Goal: Task Accomplishment & Management: Use online tool/utility

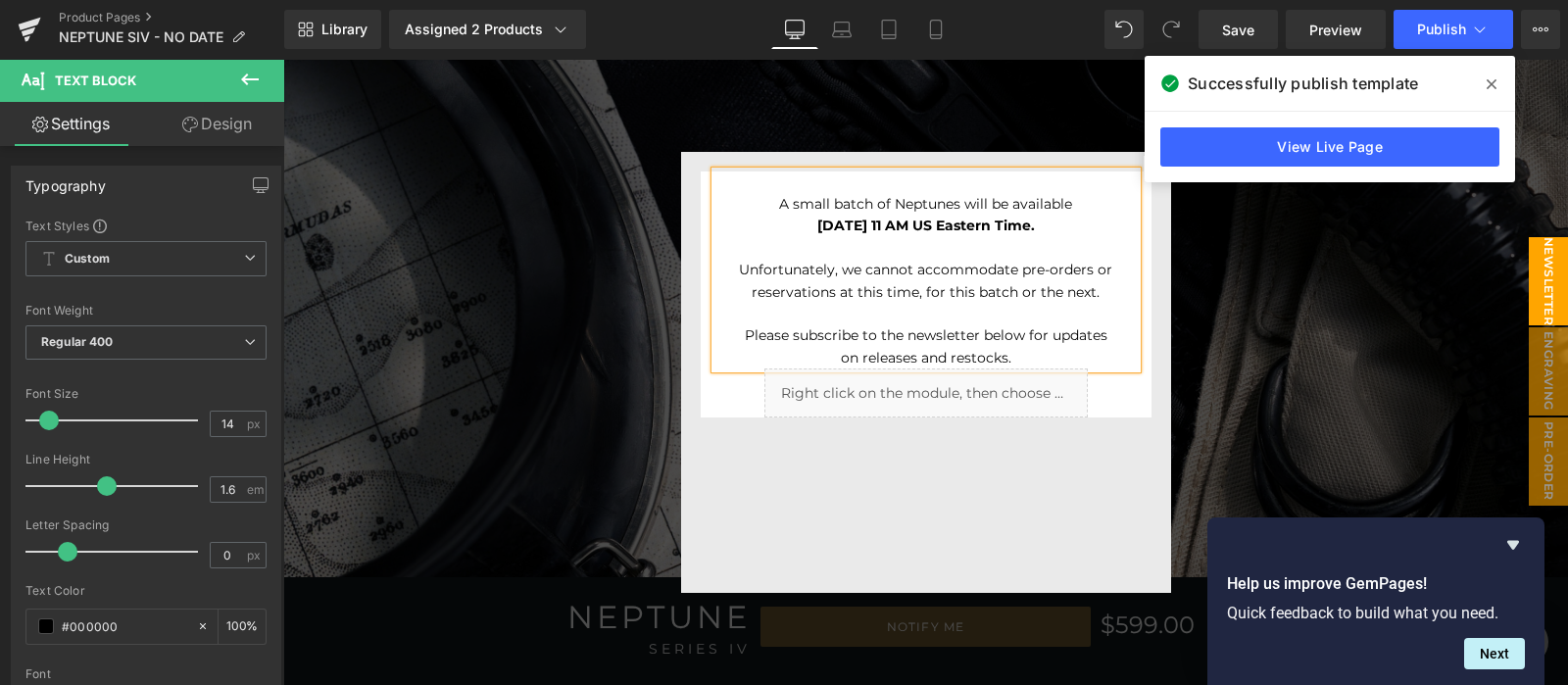
click at [485, 196] on div at bounding box center [926, 373] width 1284 height 627
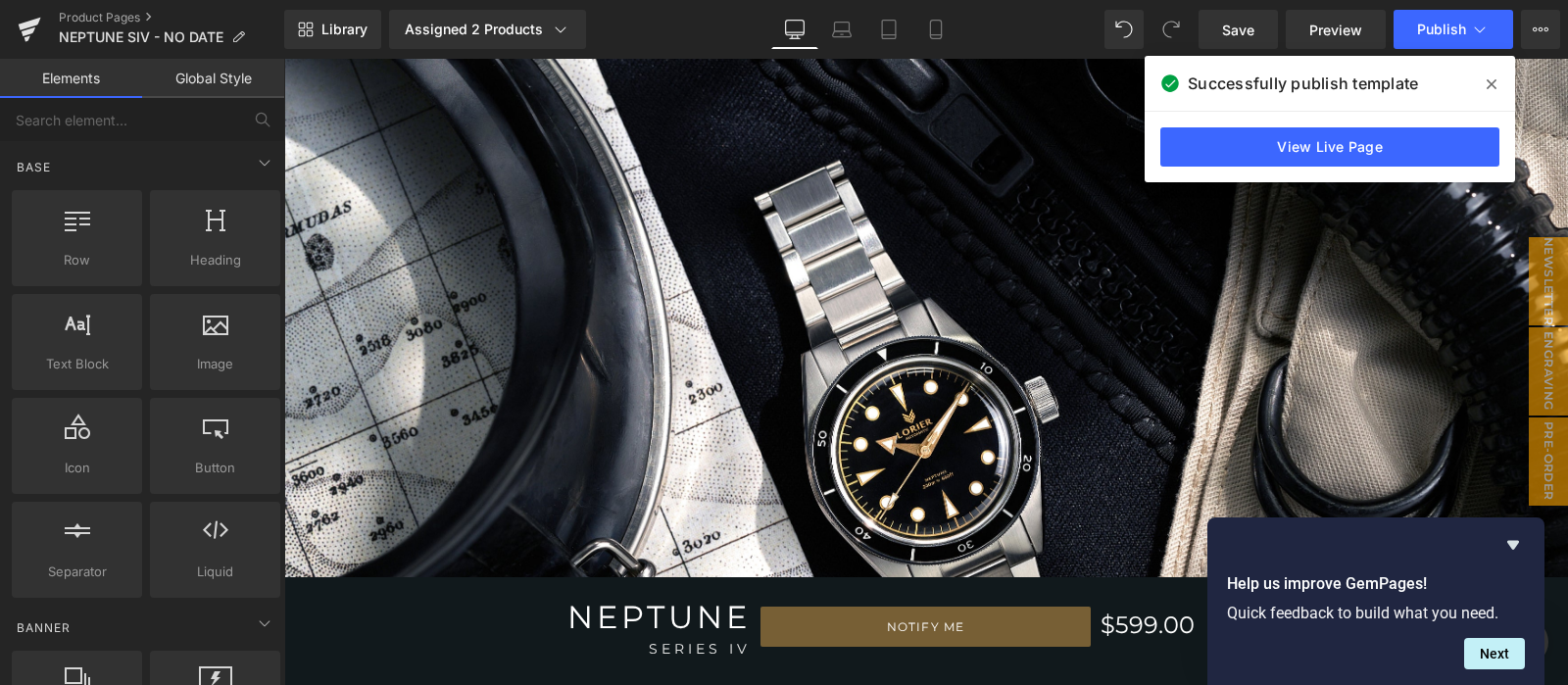
click at [1480, 74] on span at bounding box center [1492, 84] width 32 height 32
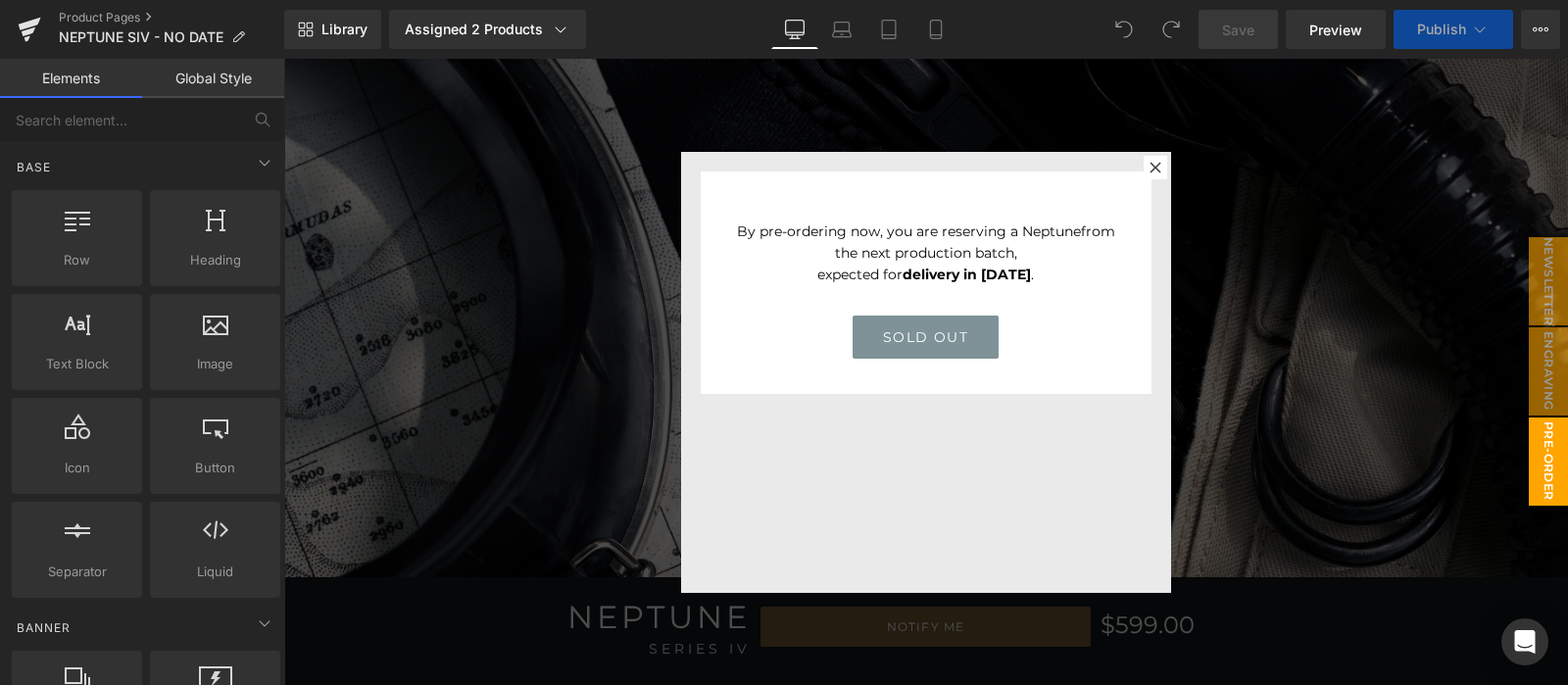
click at [1360, 224] on div at bounding box center [926, 373] width 1284 height 627
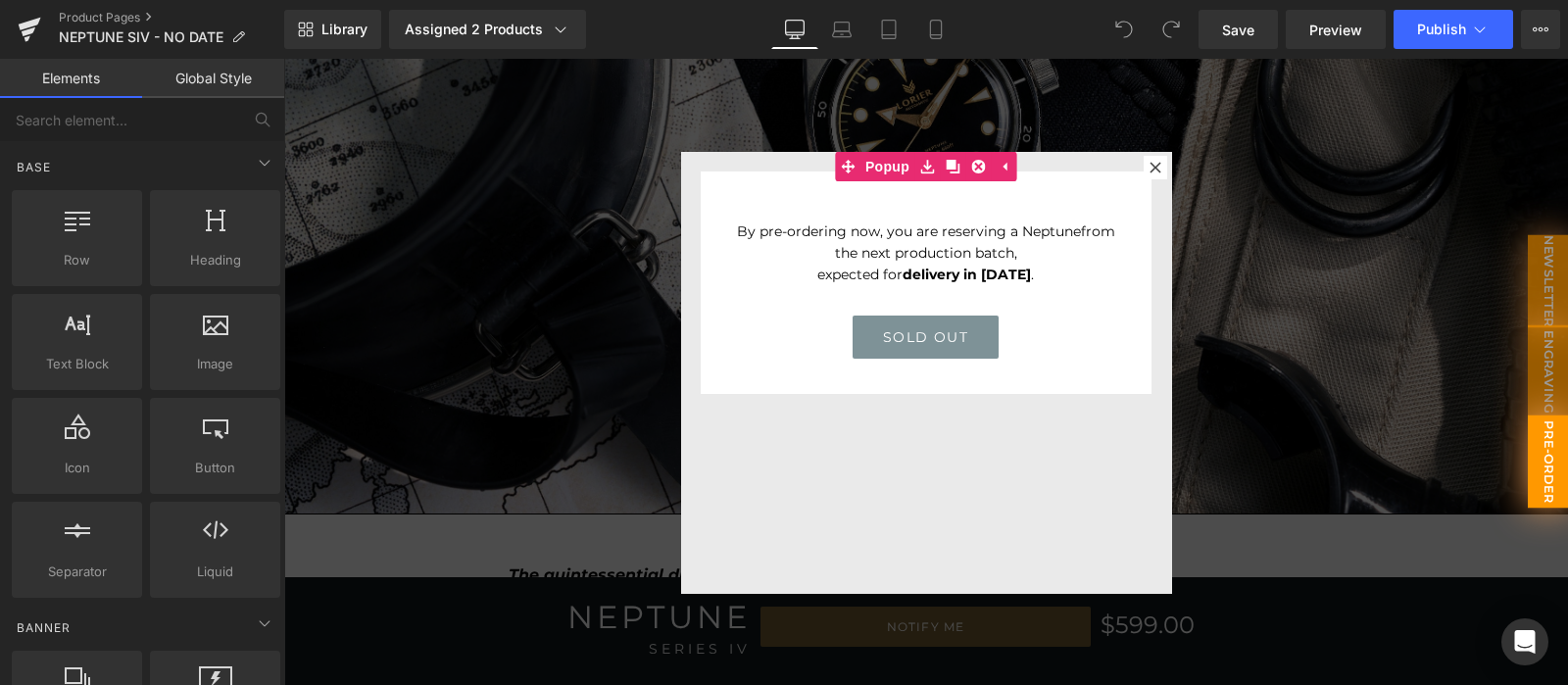
scroll to position [489, 0]
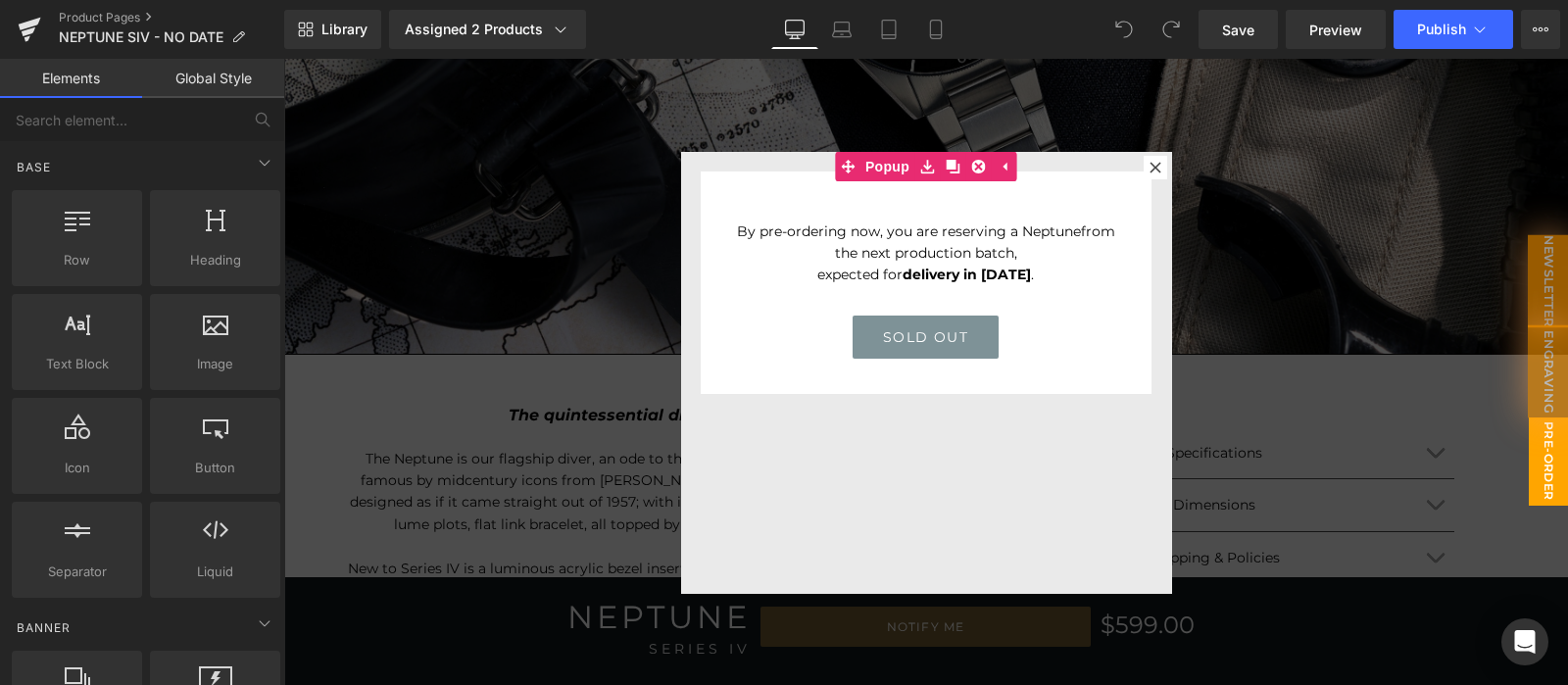
click at [1358, 228] on div at bounding box center [926, 373] width 1284 height 627
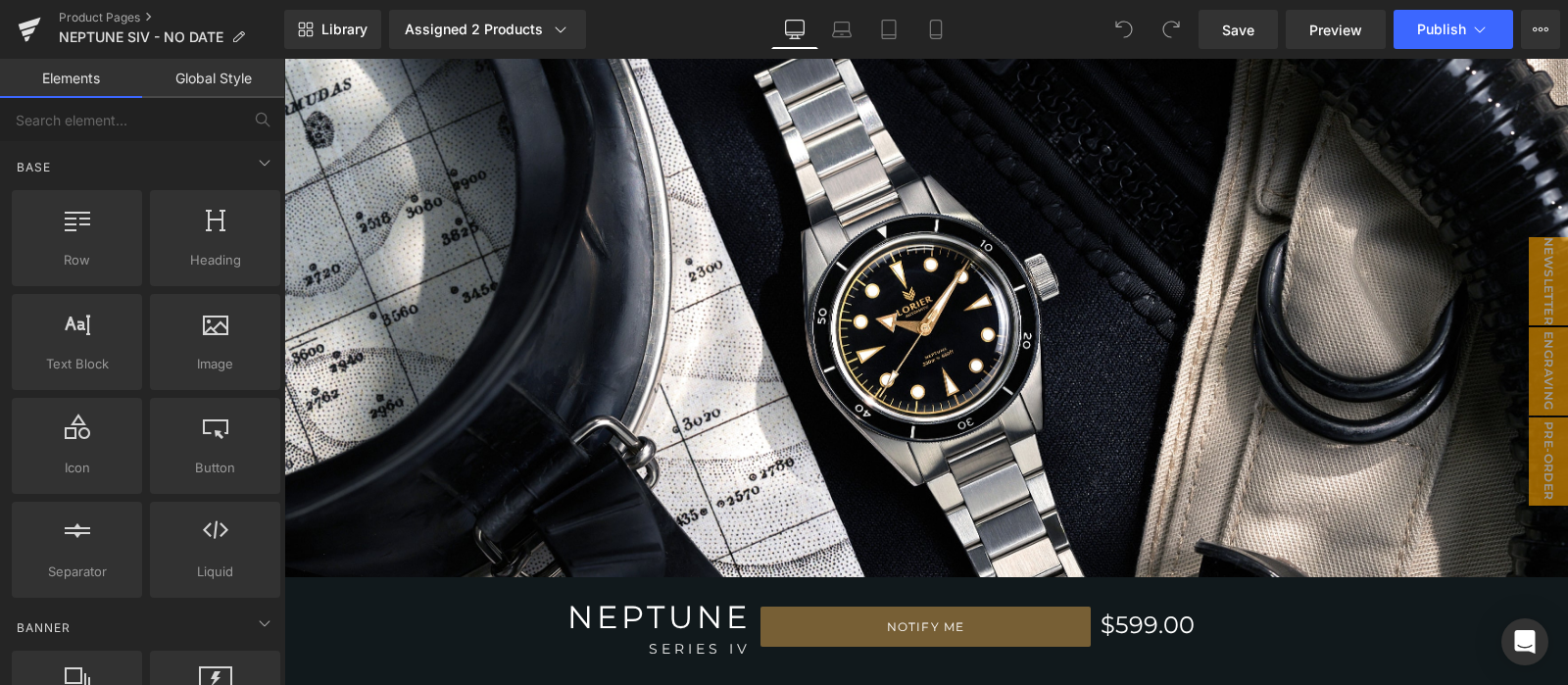
scroll to position [163, 0]
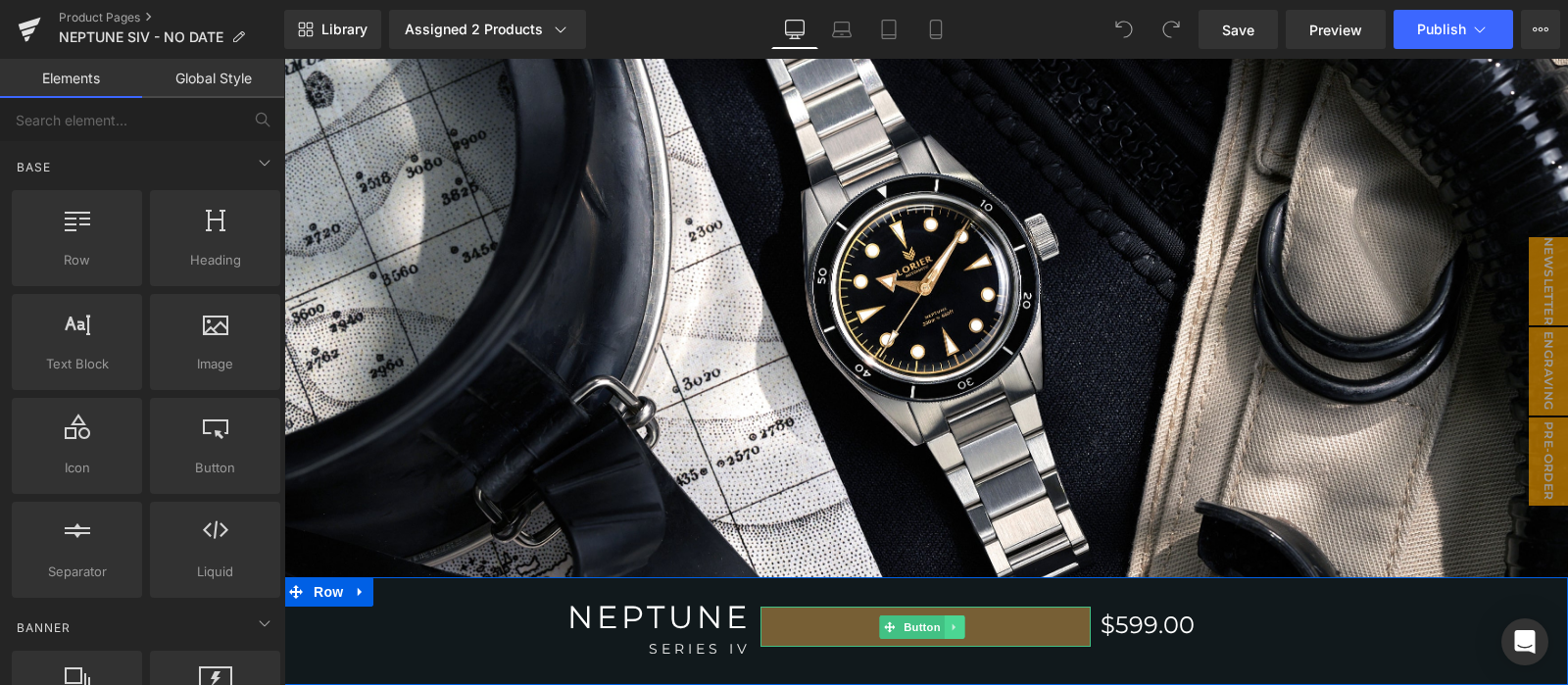
click at [949, 633] on icon at bounding box center [954, 628] width 11 height 12
click at [958, 635] on link at bounding box center [964, 628] width 21 height 24
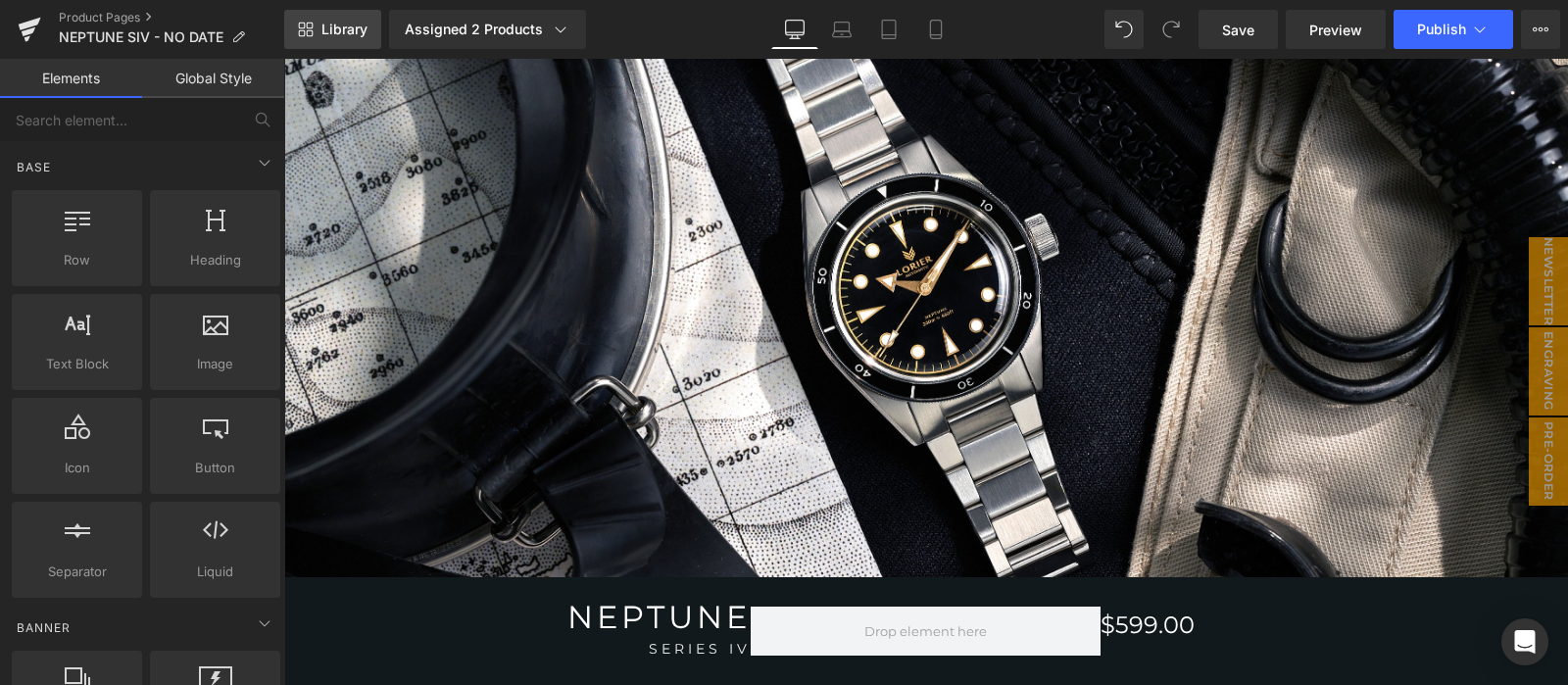
click at [328, 19] on link "Library" at bounding box center [333, 30] width 97 height 40
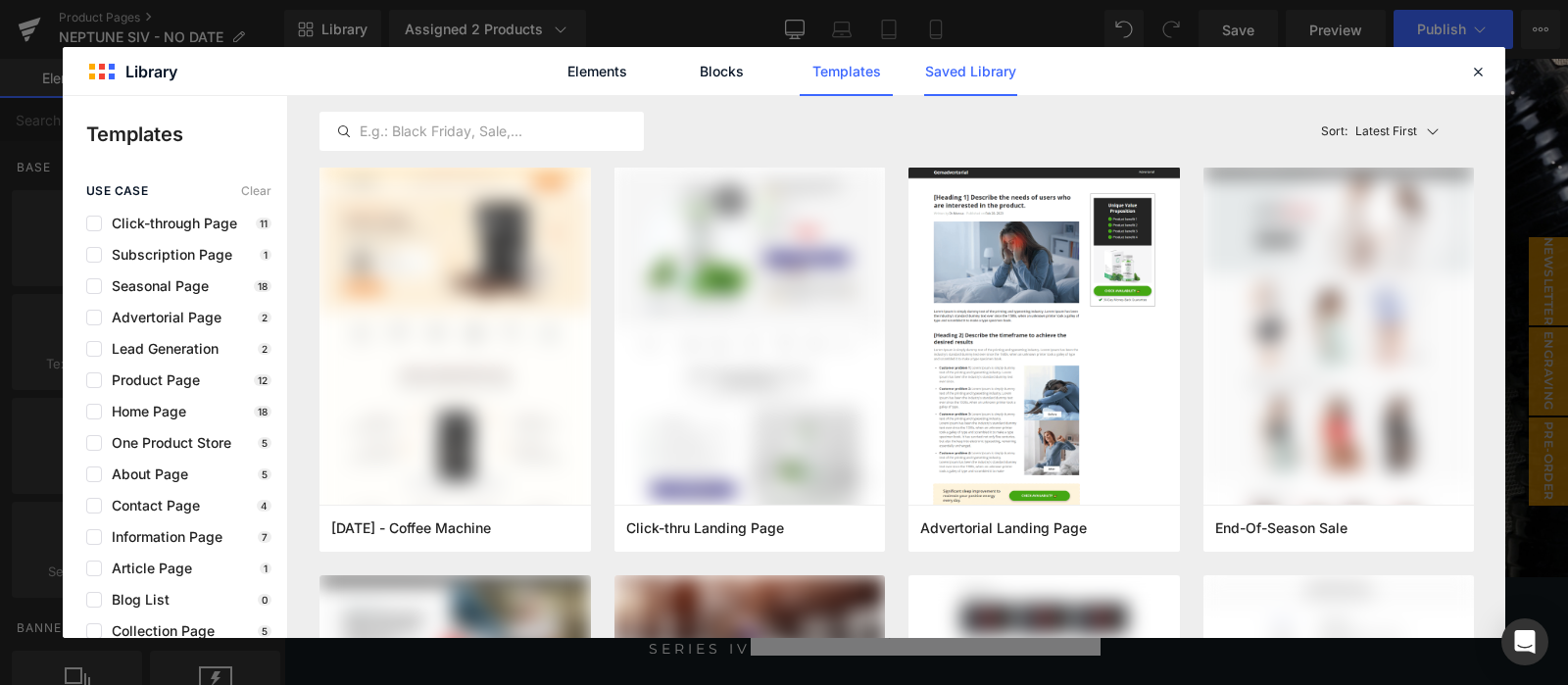
click at [974, 82] on link "Saved Library" at bounding box center [970, 72] width 93 height 49
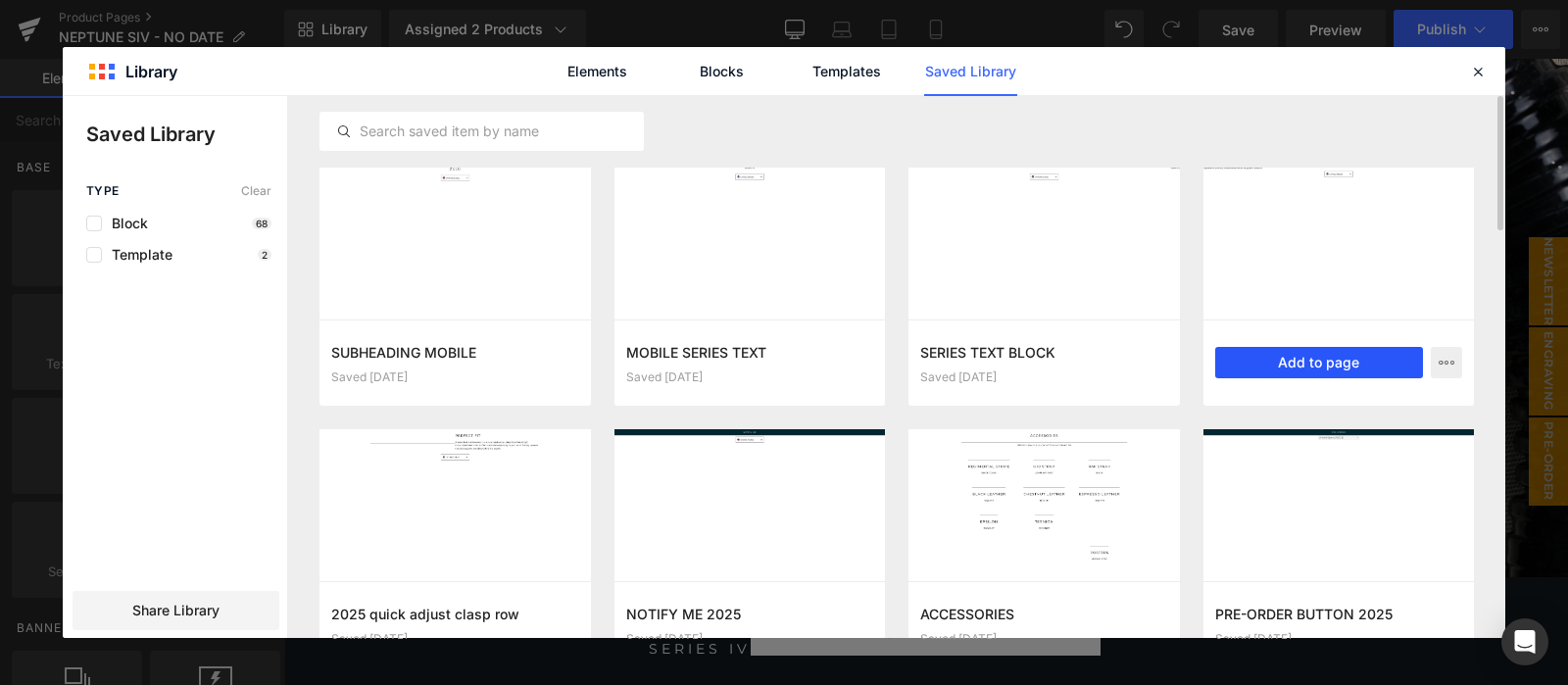
click at [1244, 356] on button "Add to page" at bounding box center [1319, 363] width 208 height 32
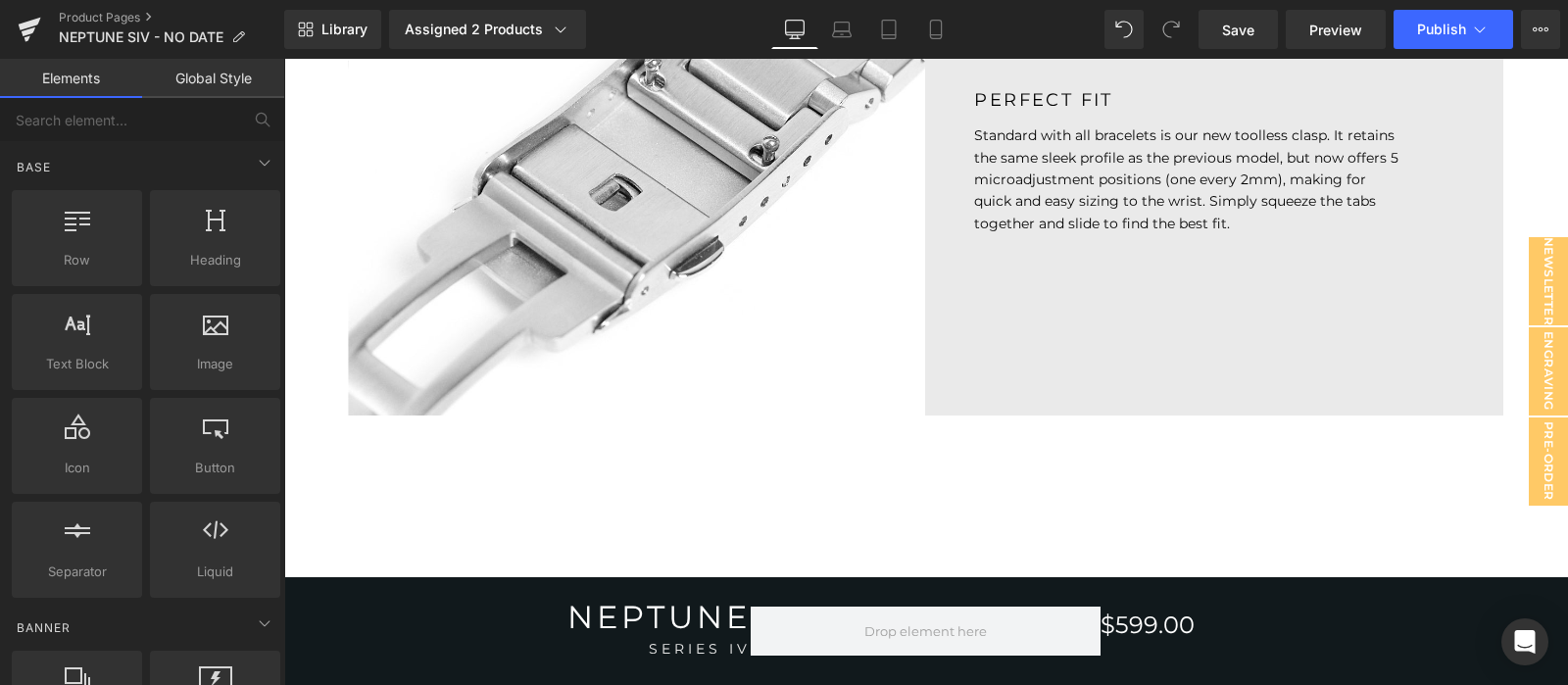
scroll to position [6092, 0]
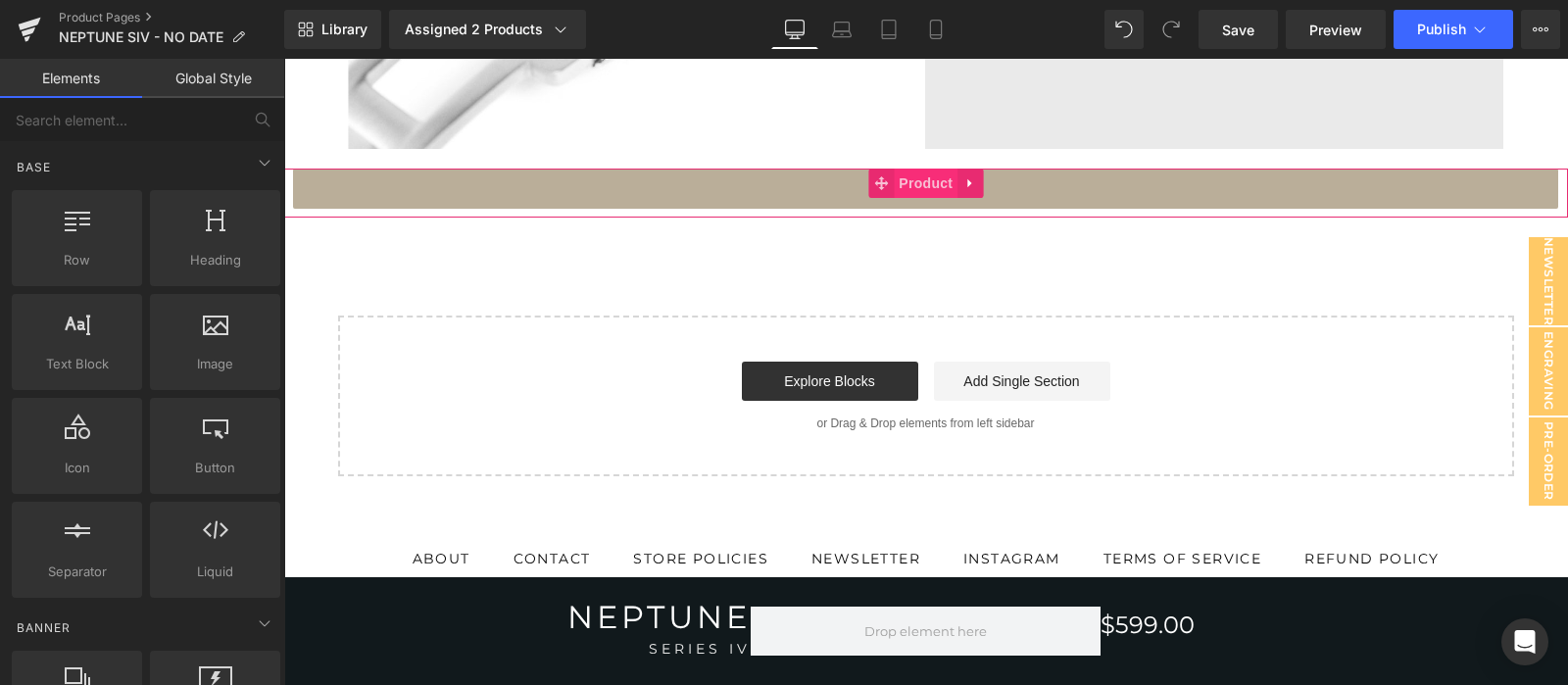
click at [913, 180] on span "Product" at bounding box center [925, 184] width 63 height 30
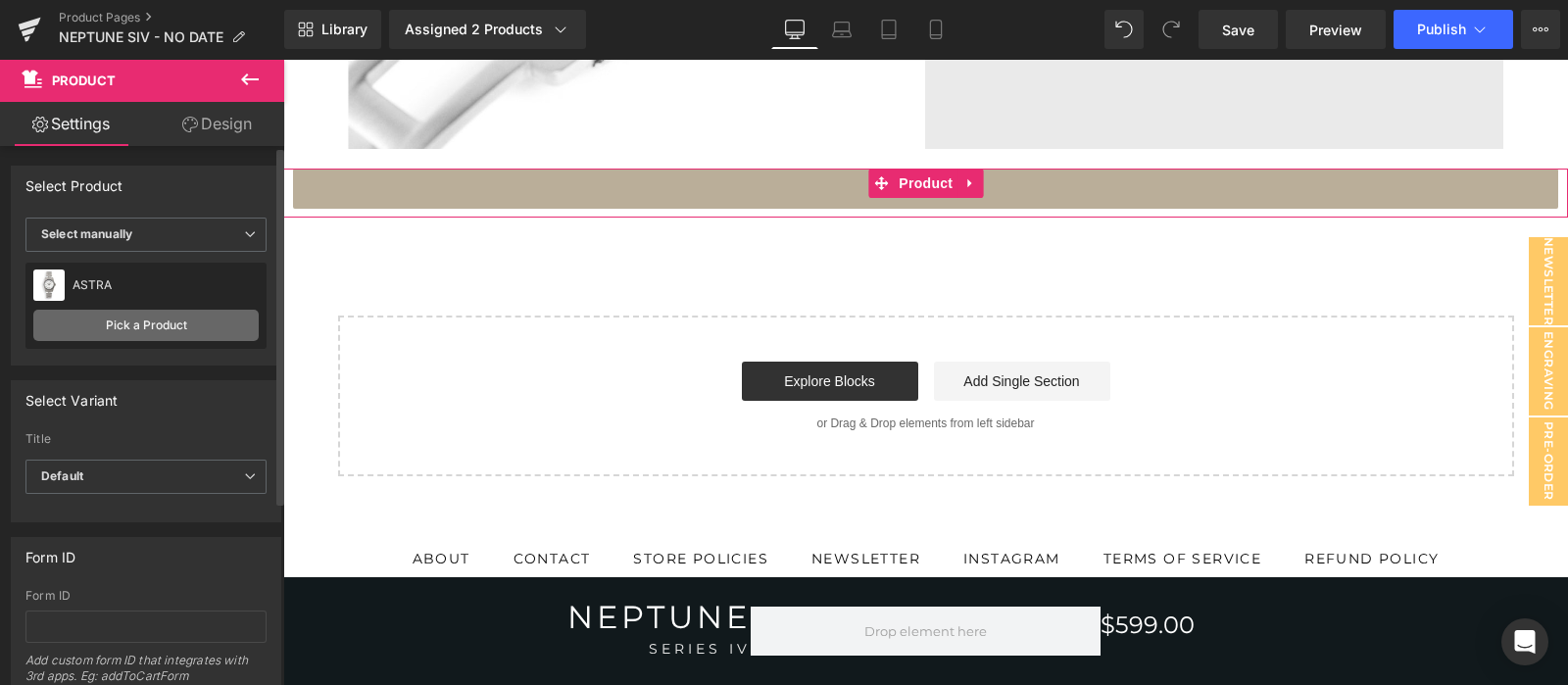
click at [185, 323] on link "Pick a Product" at bounding box center [146, 325] width 225 height 32
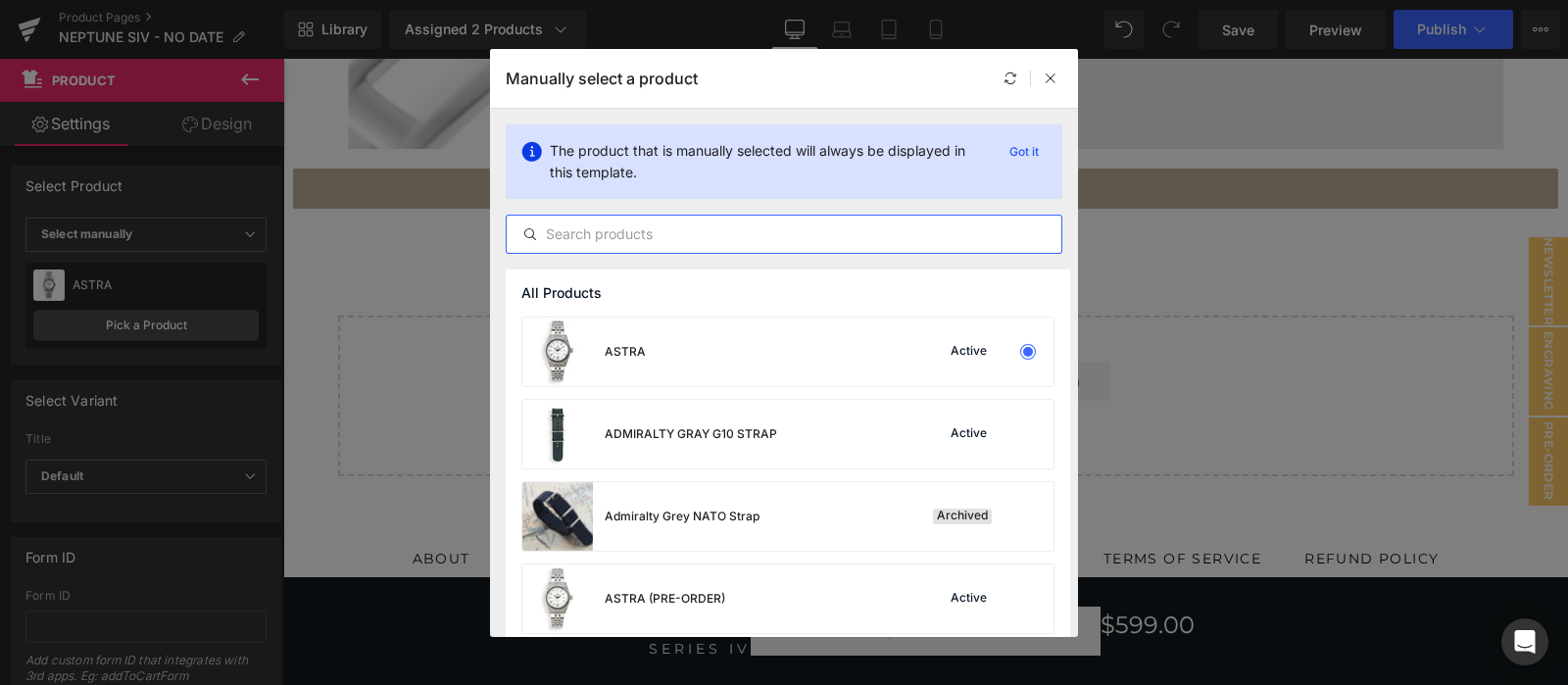
click at [655, 227] on input "text" at bounding box center [784, 234] width 554 height 24
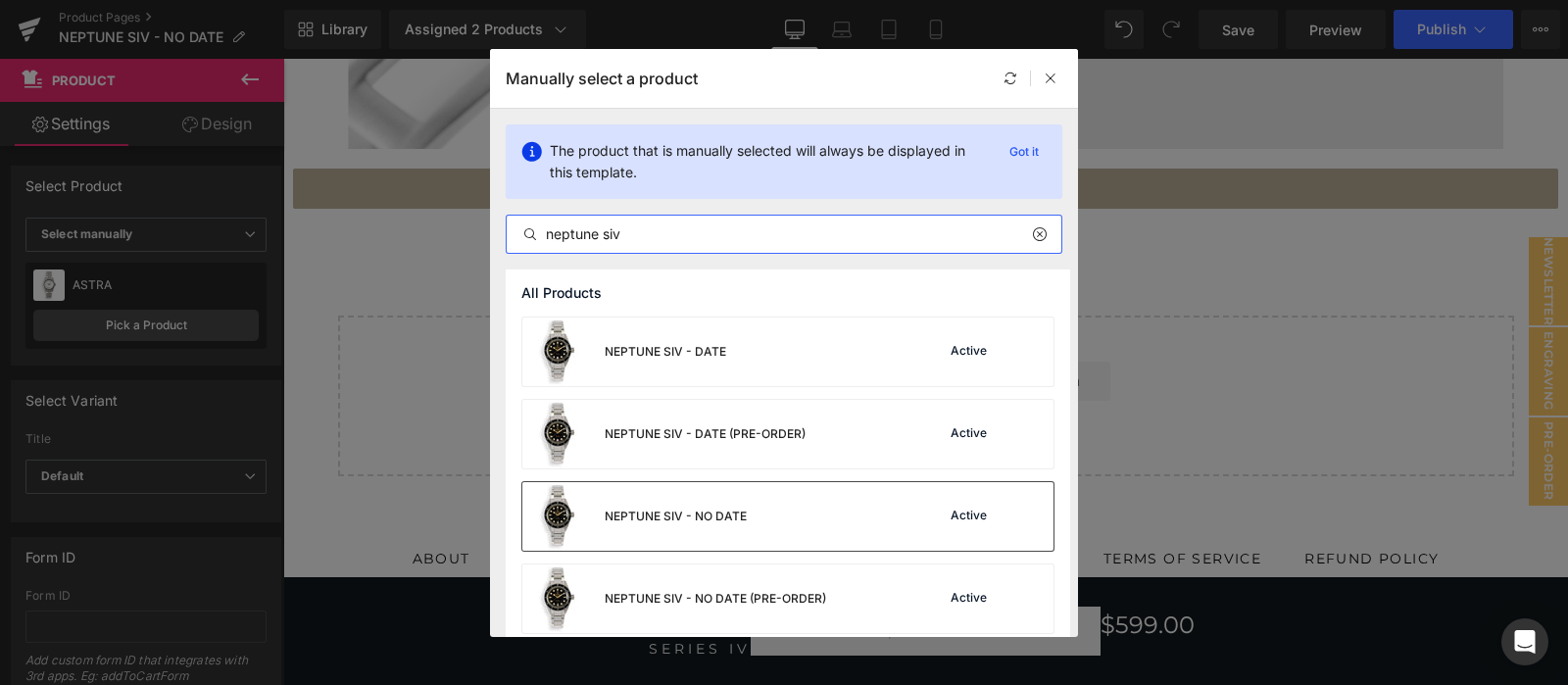
type input "neptune siv"
click at [763, 532] on div "NEPTUNE SIV - NO DATE Active" at bounding box center [788, 516] width 532 height 68
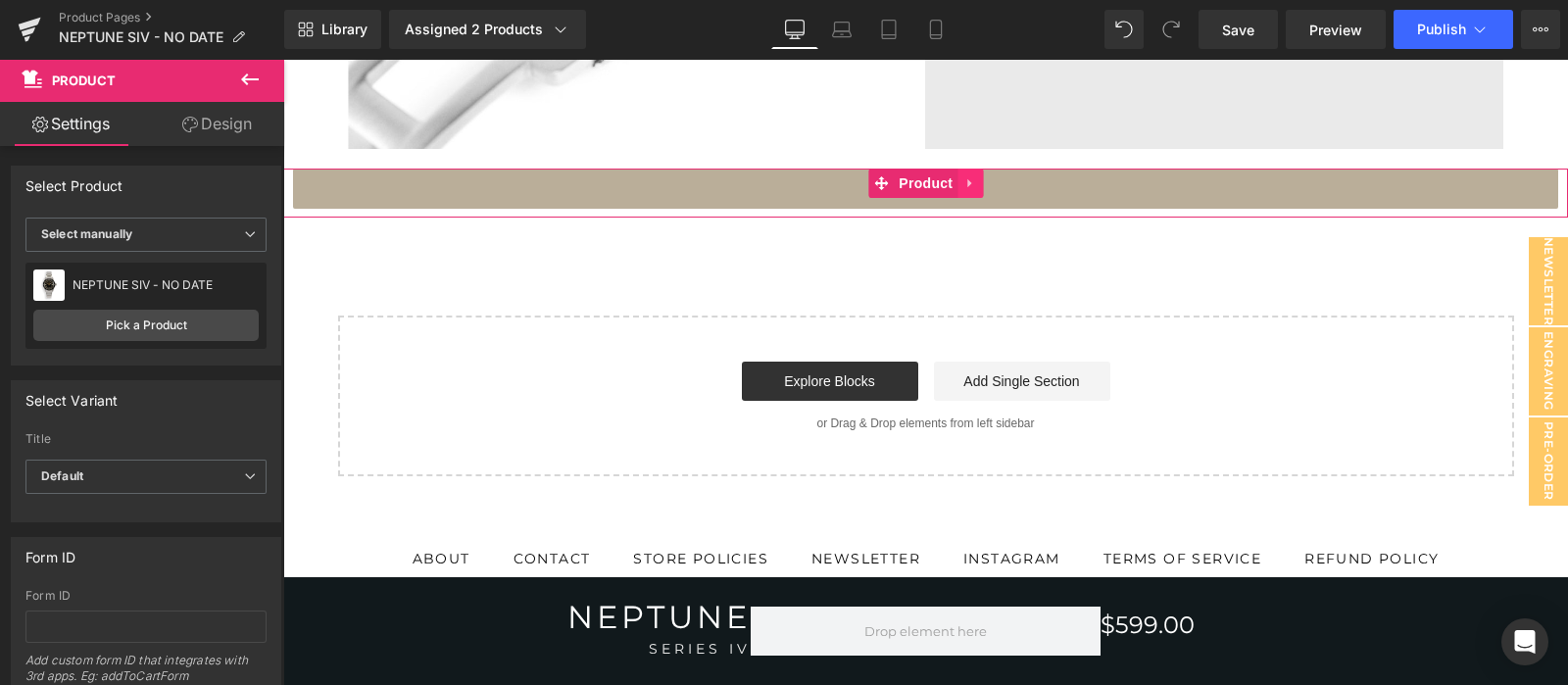
click at [961, 178] on link at bounding box center [970, 184] width 26 height 30
click at [962, 180] on link at bounding box center [957, 184] width 26 height 30
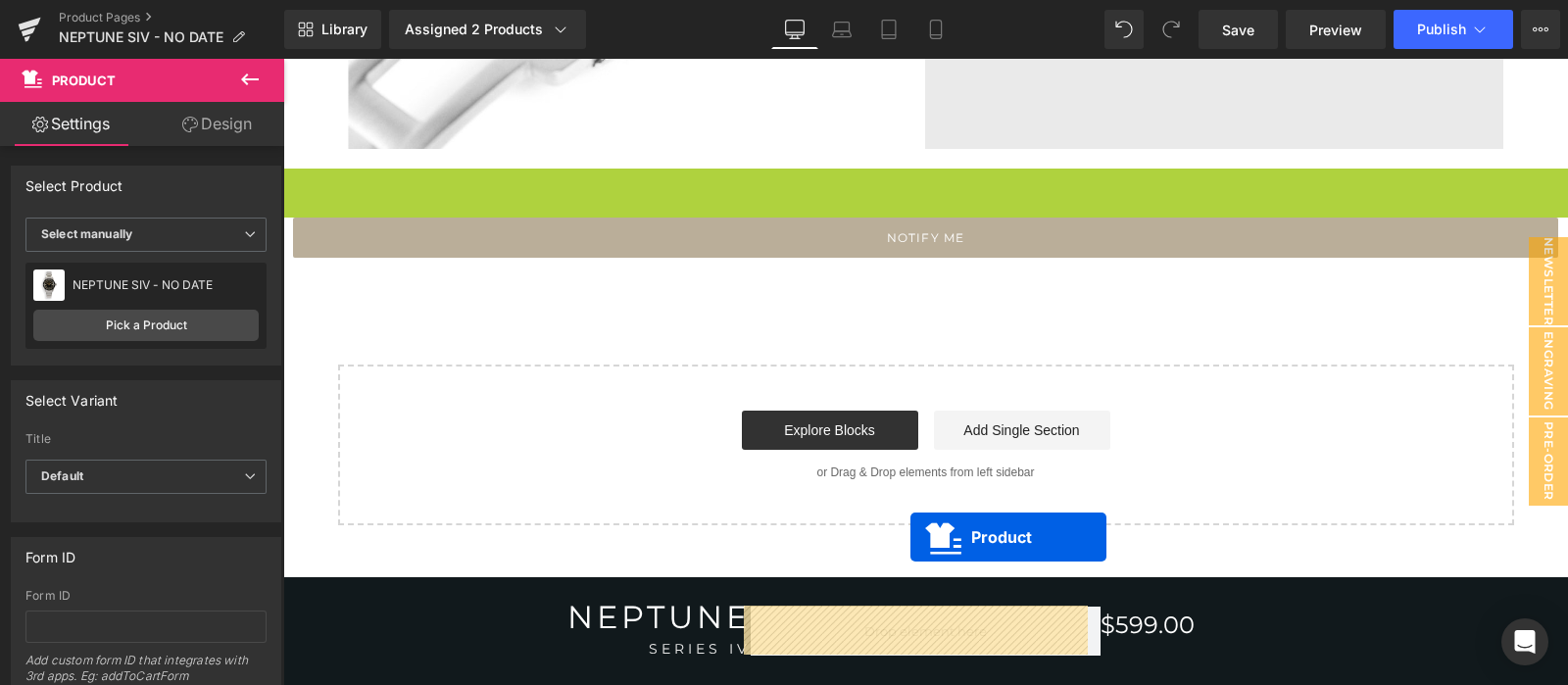
drag, startPoint x: 848, startPoint y: 177, endPoint x: 910, endPoint y: 537, distance: 365.3
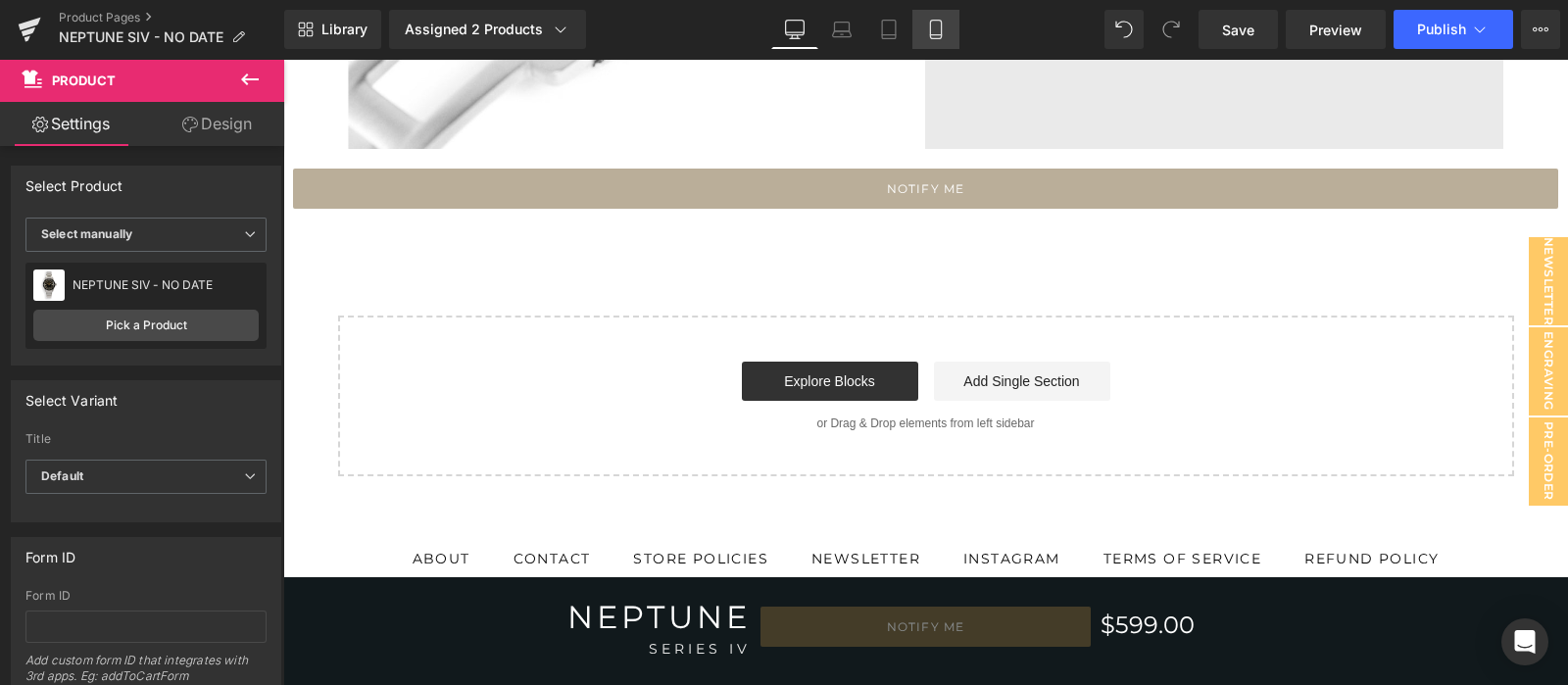
click at [941, 37] on icon at bounding box center [935, 30] width 11 height 19
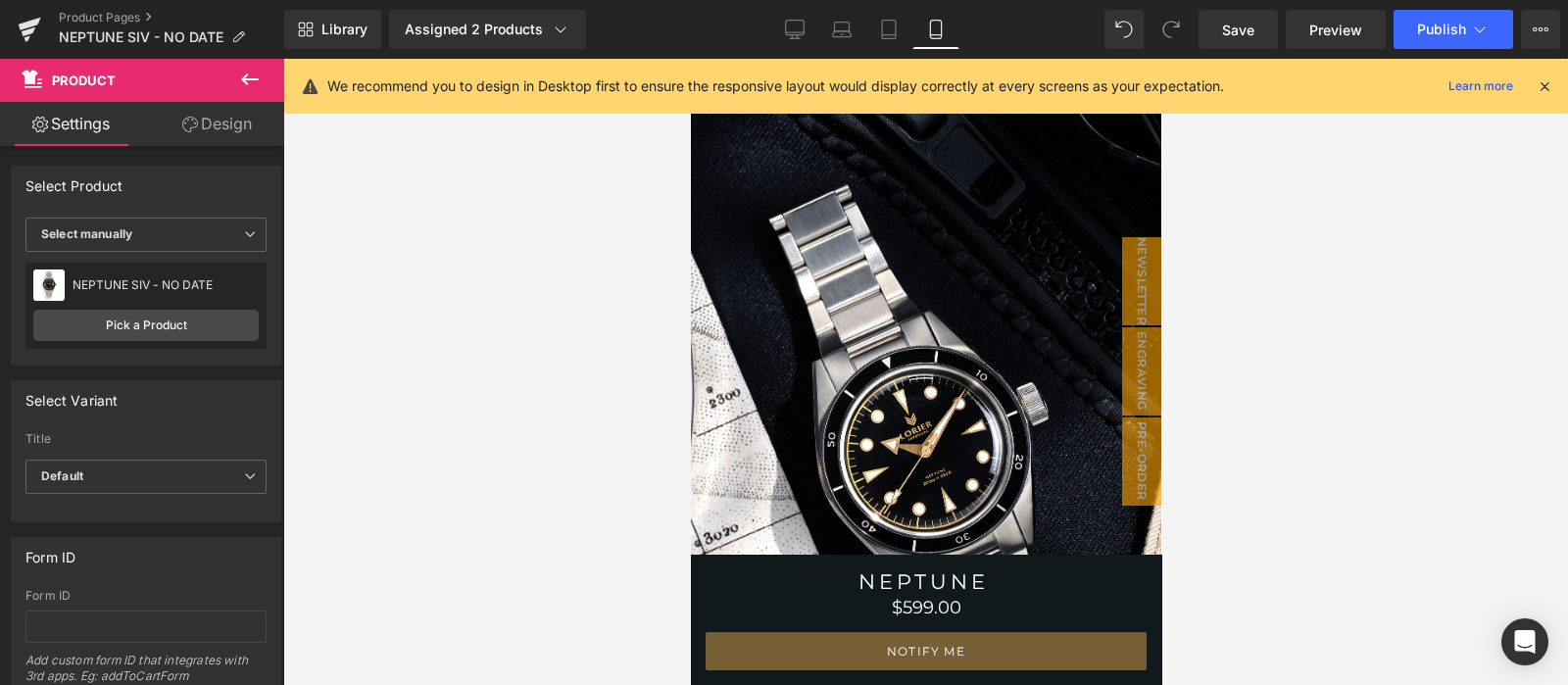
click at [1543, 81] on icon at bounding box center [1544, 86] width 18 height 18
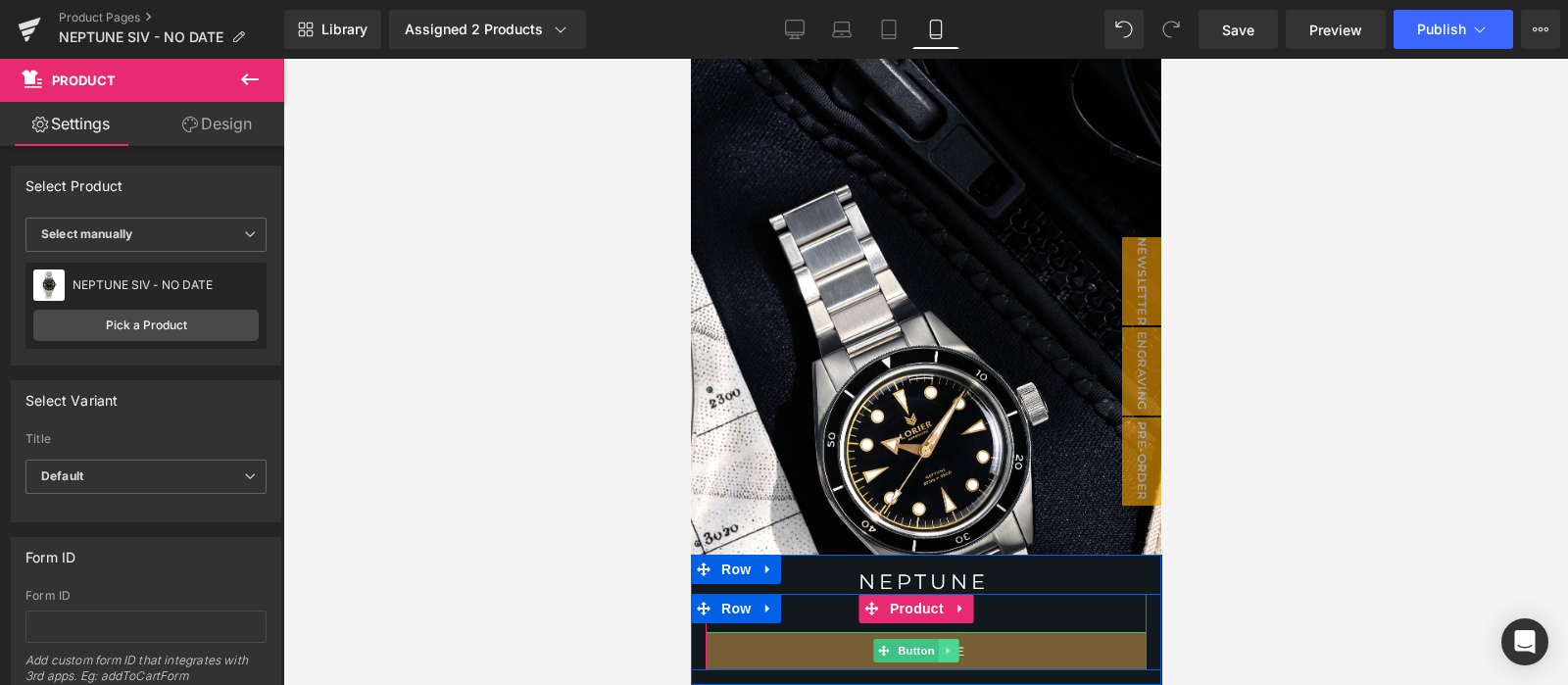
click at [950, 652] on icon at bounding box center [948, 651] width 11 height 12
click at [953, 651] on icon at bounding box center [957, 651] width 11 height 11
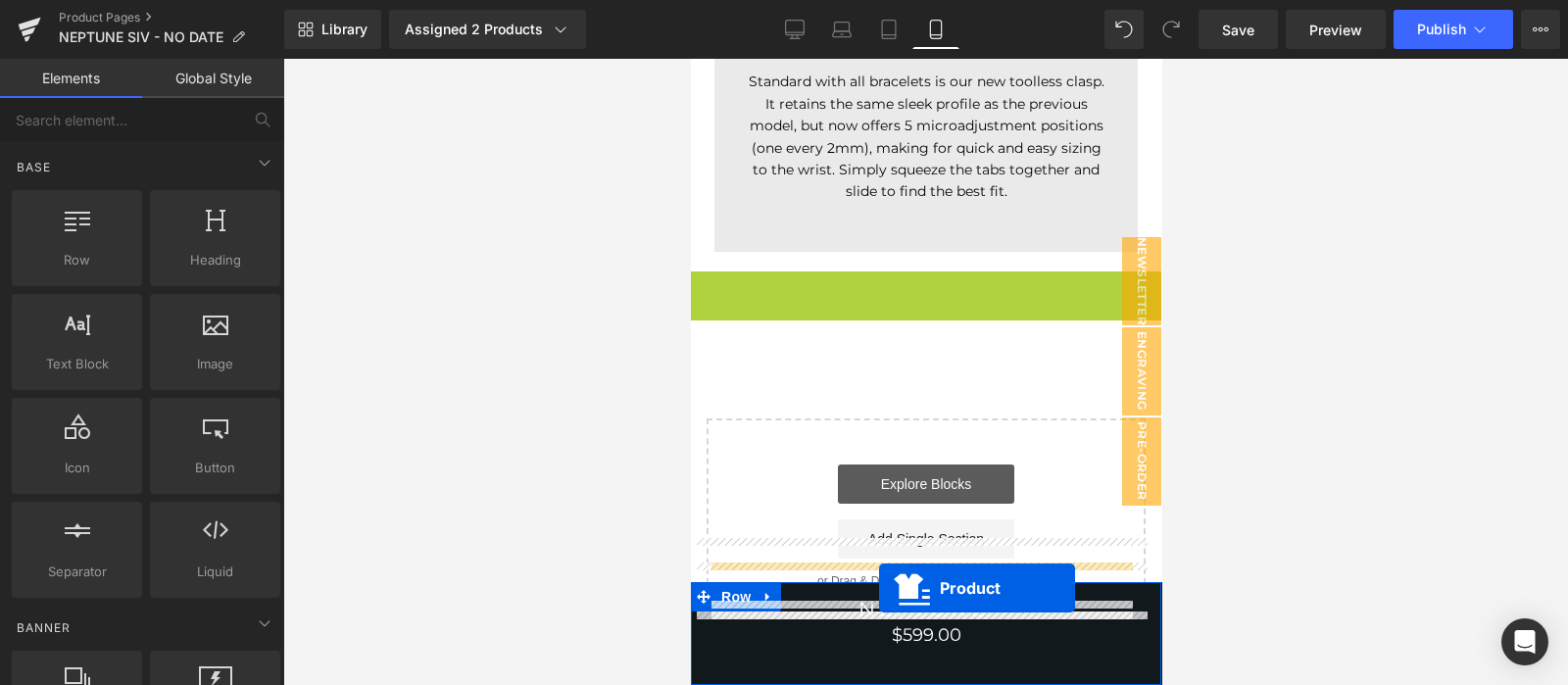
scroll to position [7913, 0]
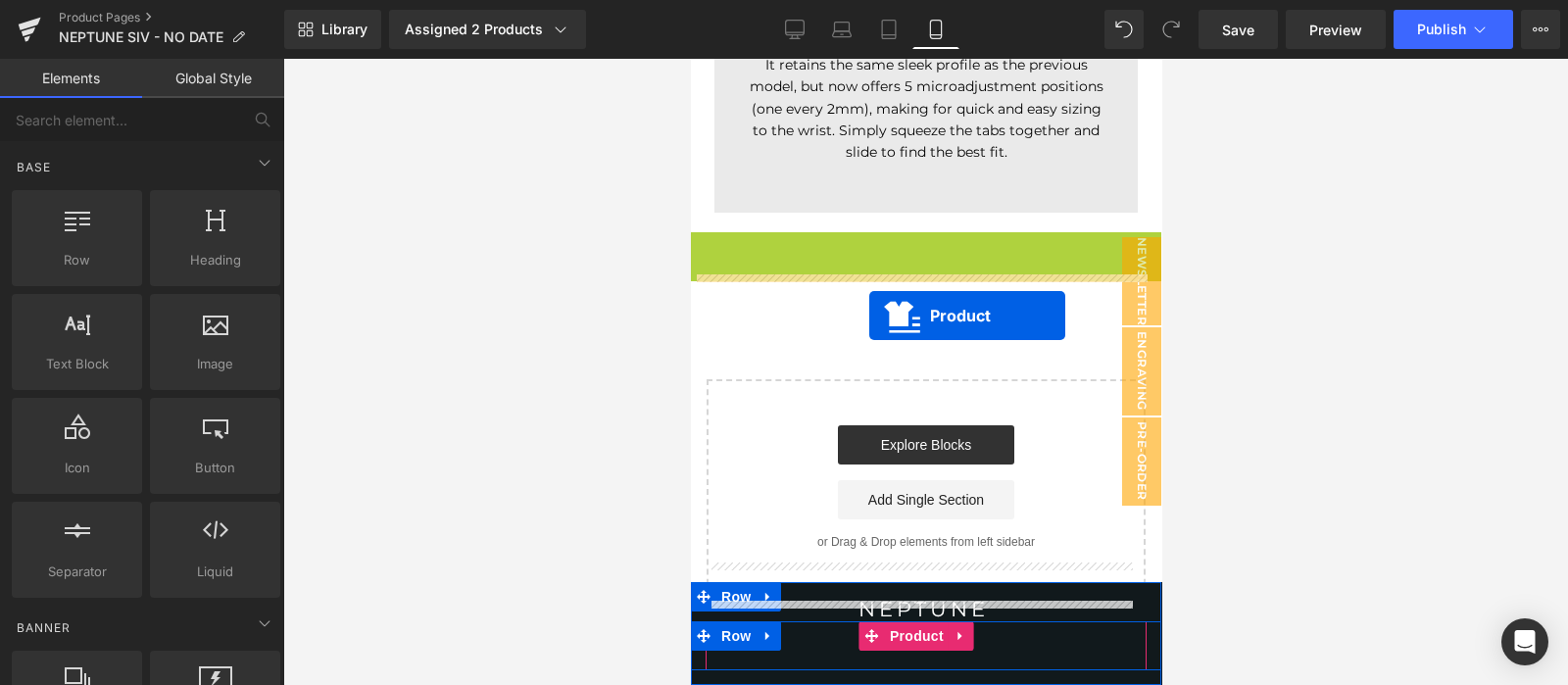
drag, startPoint x: 883, startPoint y: 344, endPoint x: 868, endPoint y: 315, distance: 32.6
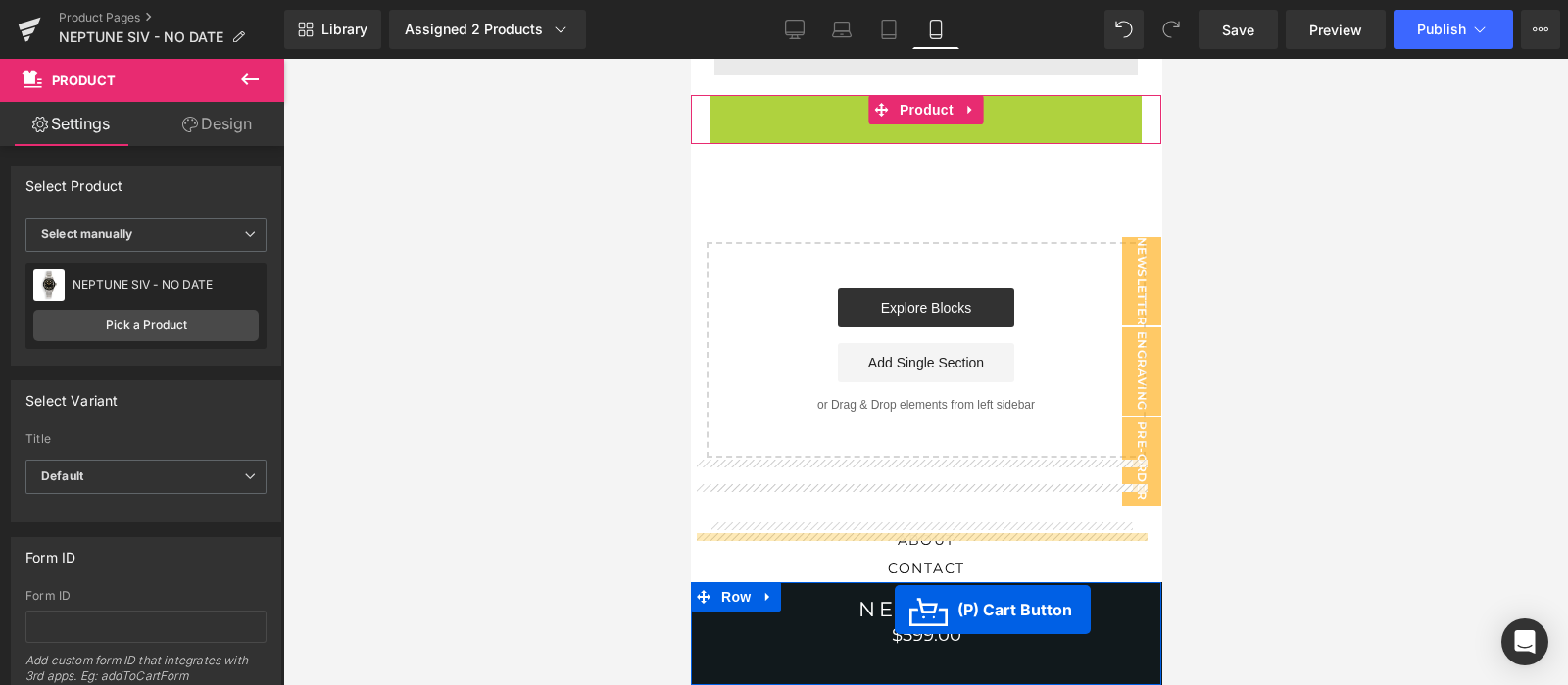
scroll to position [8108, 0]
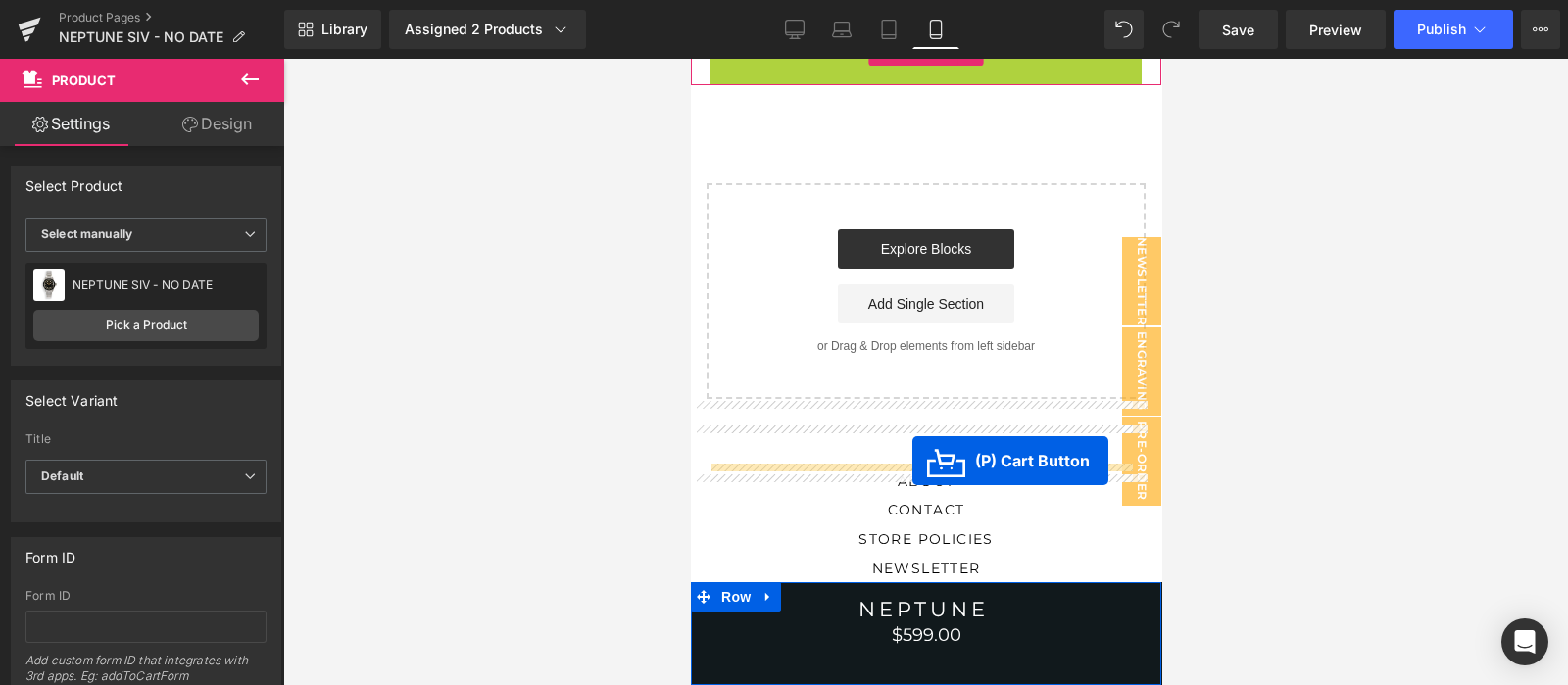
drag, startPoint x: 869, startPoint y: 302, endPoint x: 911, endPoint y: 461, distance: 164.5
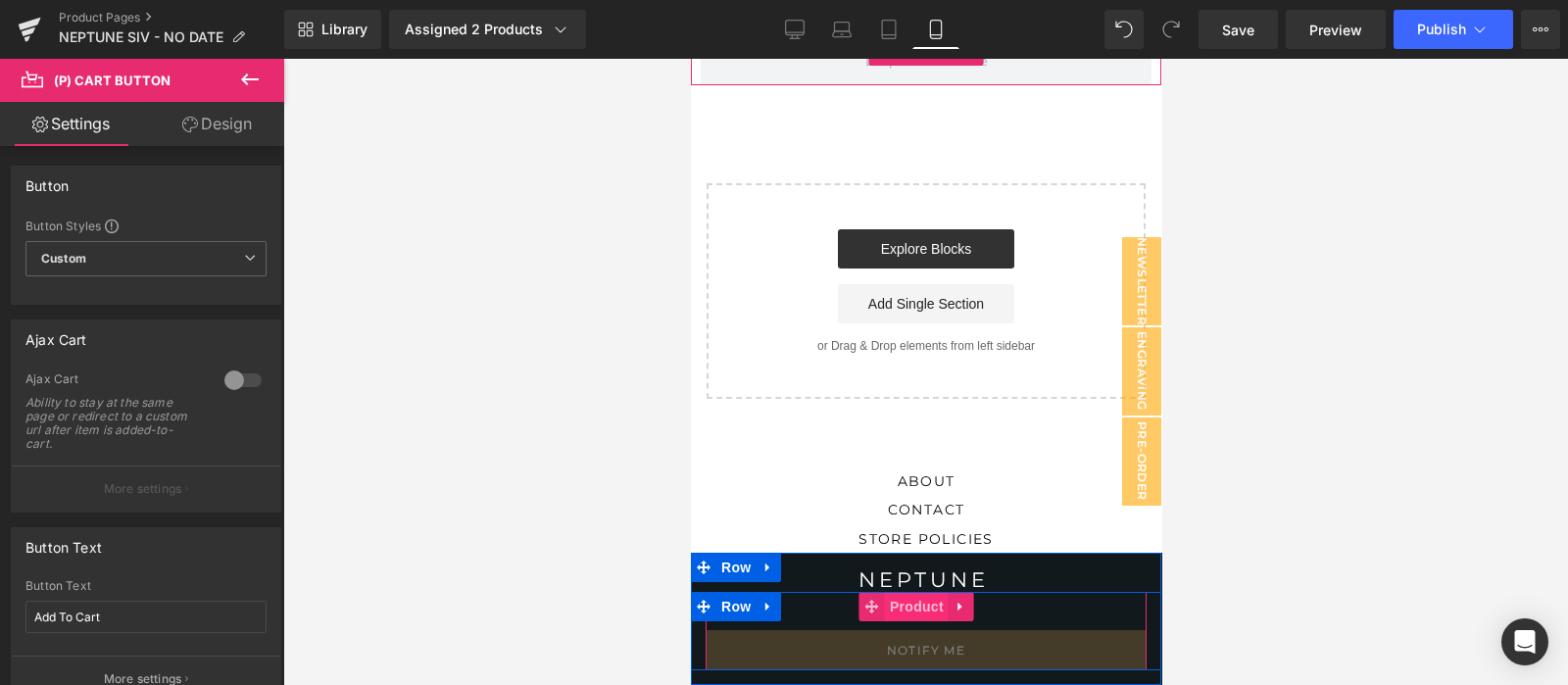
click at [920, 616] on span "Product" at bounding box center [916, 607] width 63 height 30
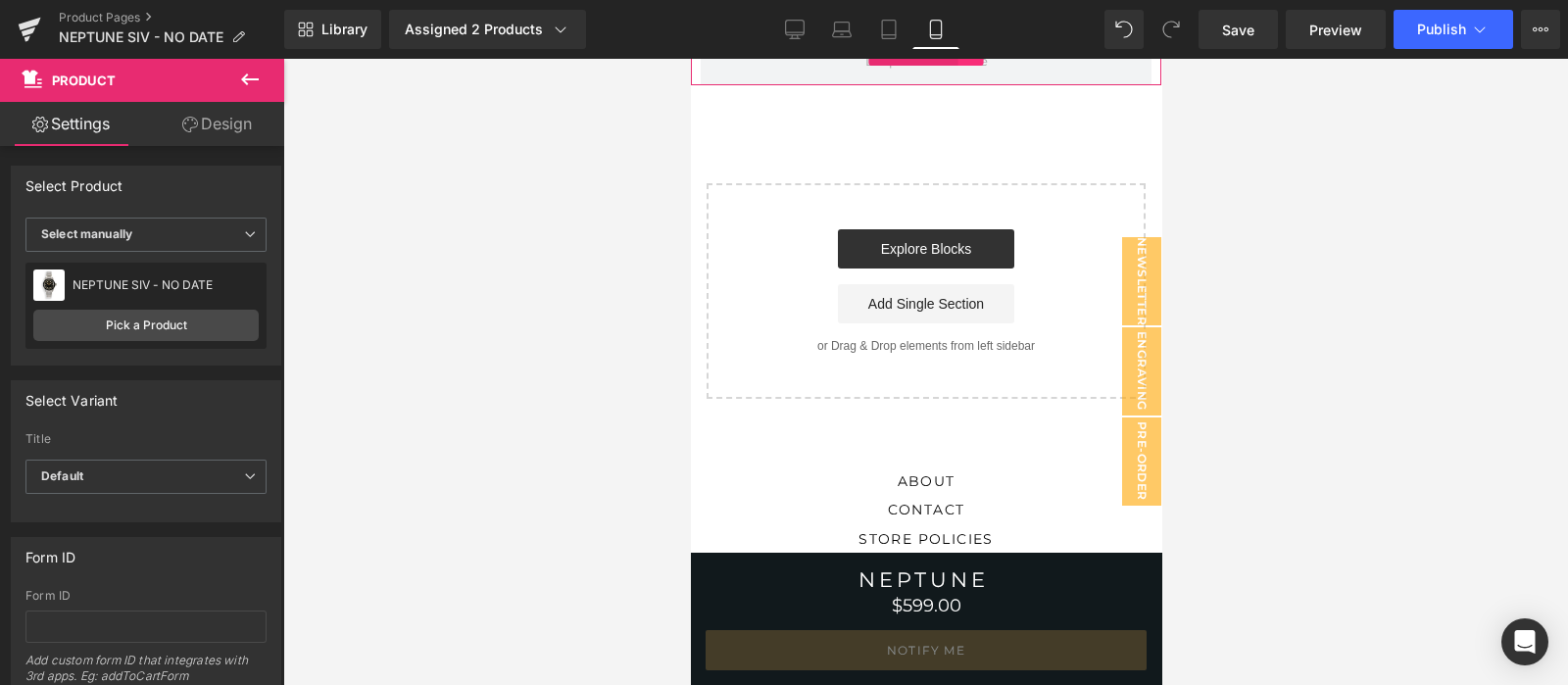
click at [971, 58] on icon at bounding box center [970, 50] width 14 height 15
click at [977, 65] on link at bounding box center [983, 51] width 26 height 30
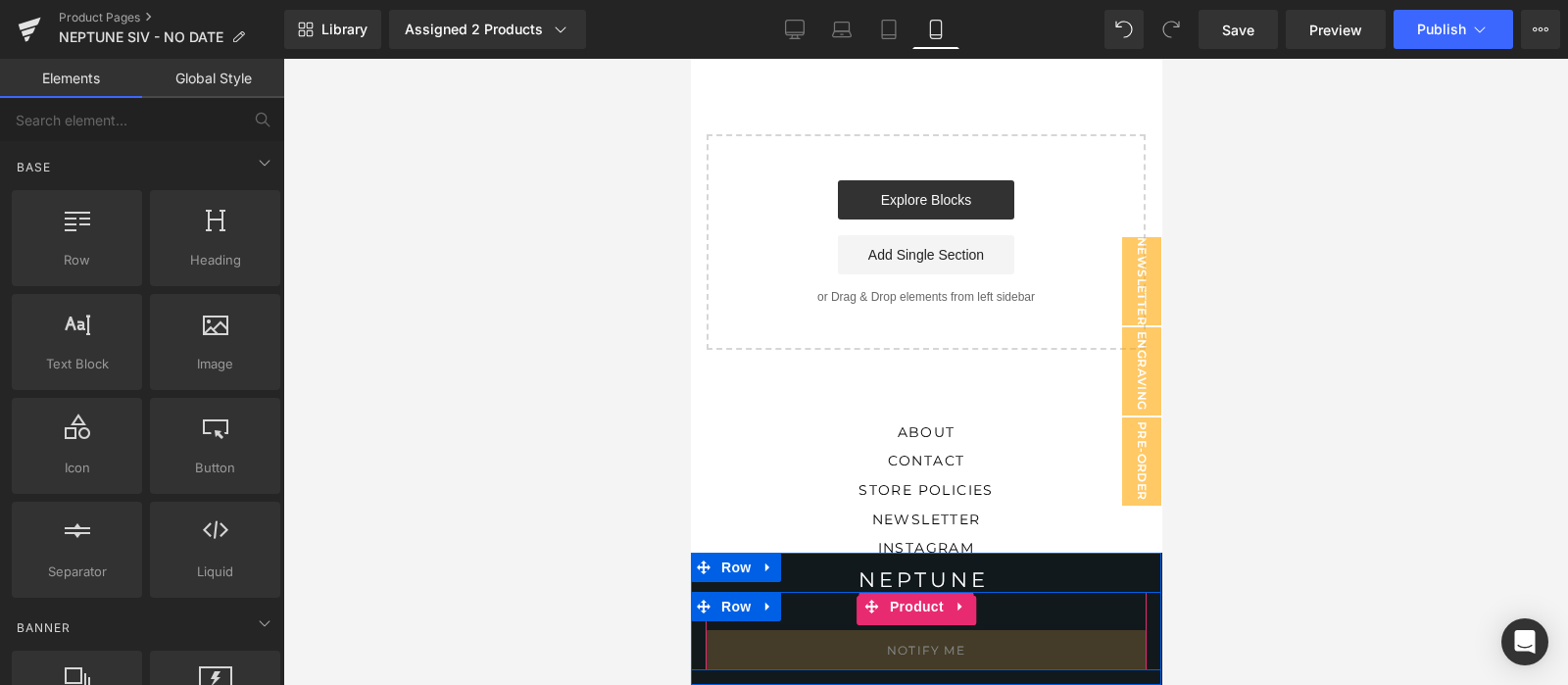
click at [922, 622] on span "(P) Price" at bounding box center [916, 611] width 68 height 30
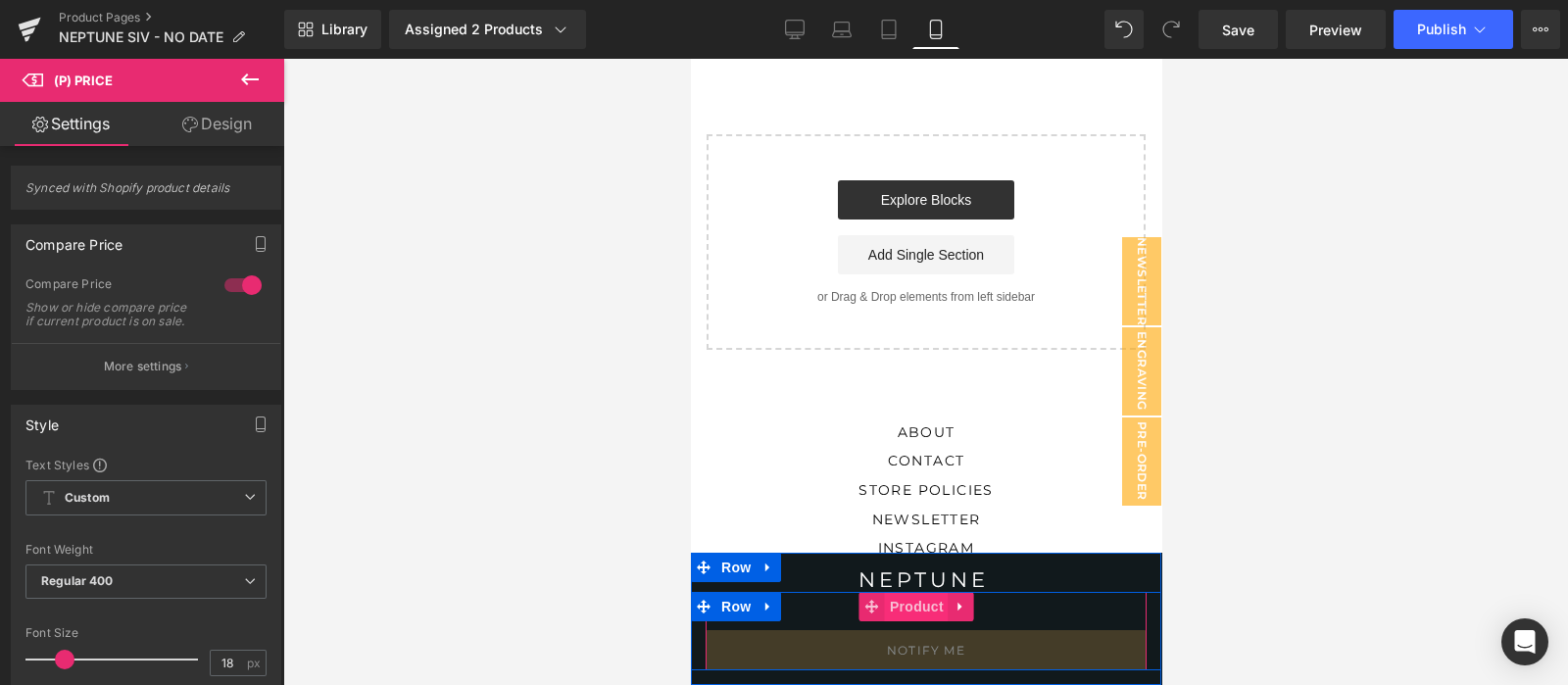
click at [907, 609] on span "Product" at bounding box center [916, 607] width 63 height 30
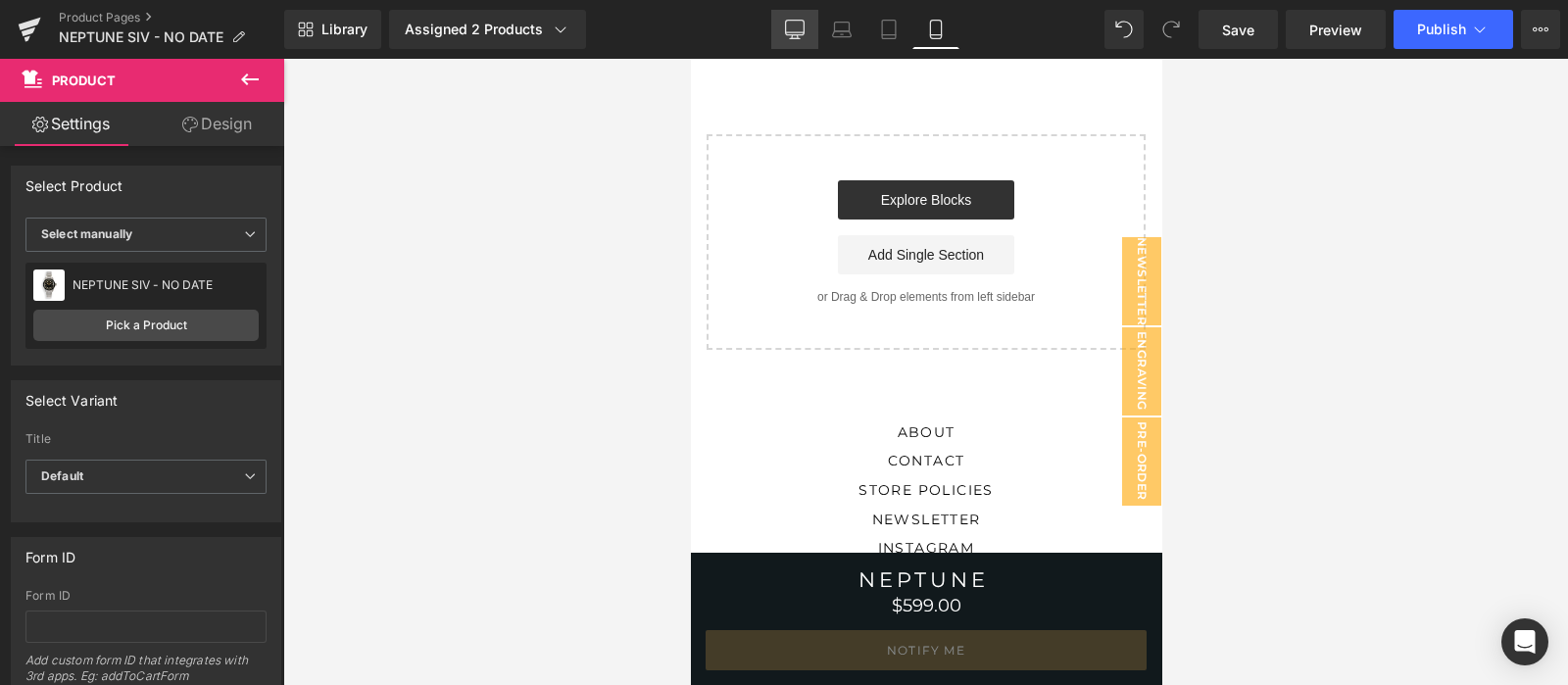
click at [785, 23] on icon at bounding box center [794, 30] width 20 height 20
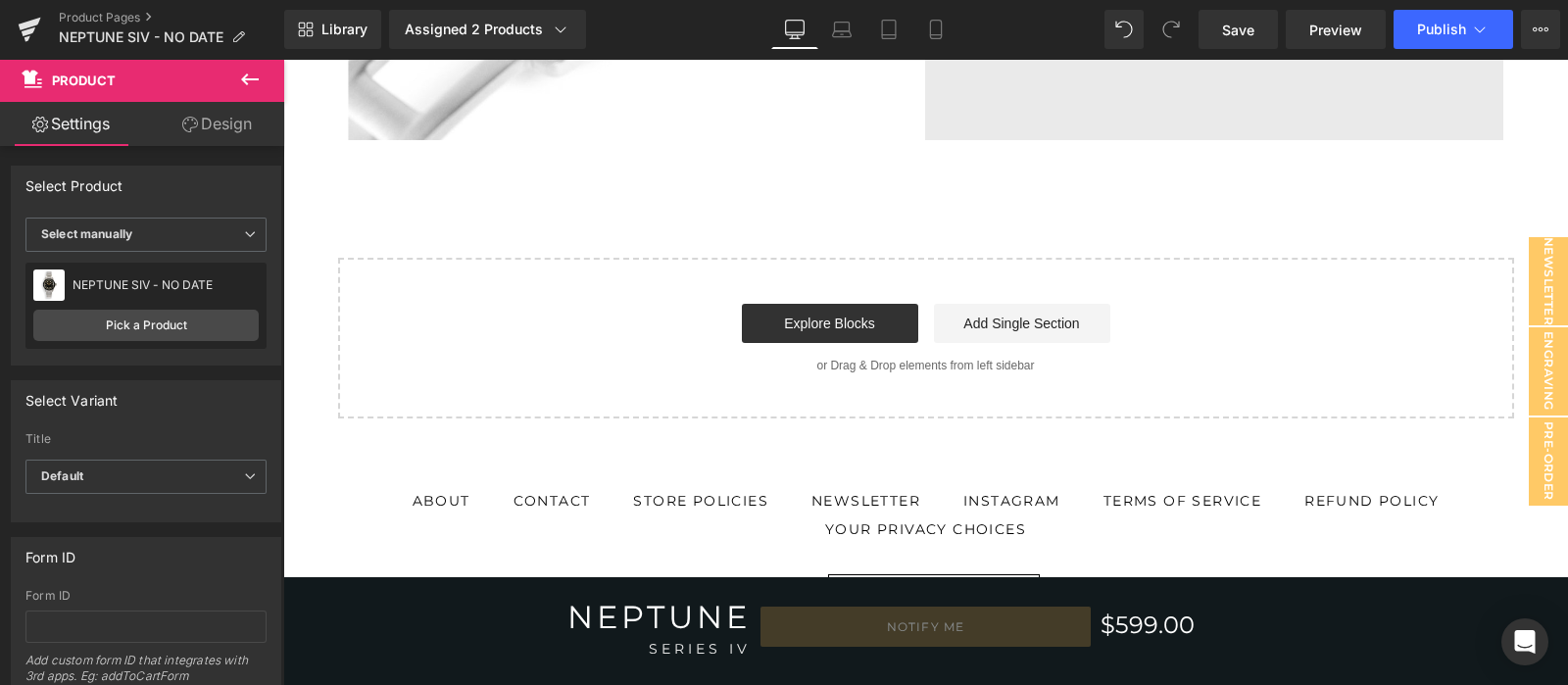
scroll to position [0, 0]
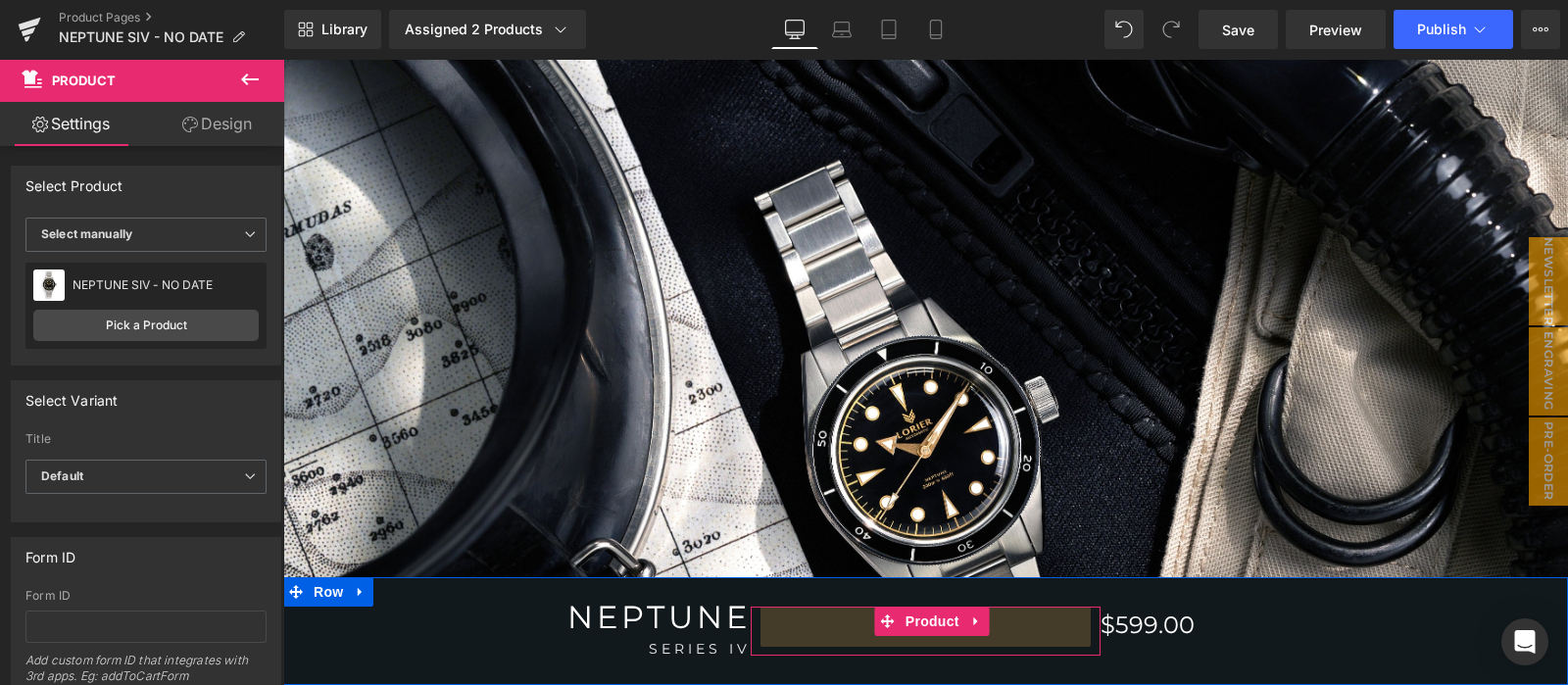
click at [923, 630] on span "Product" at bounding box center [932, 622] width 63 height 30
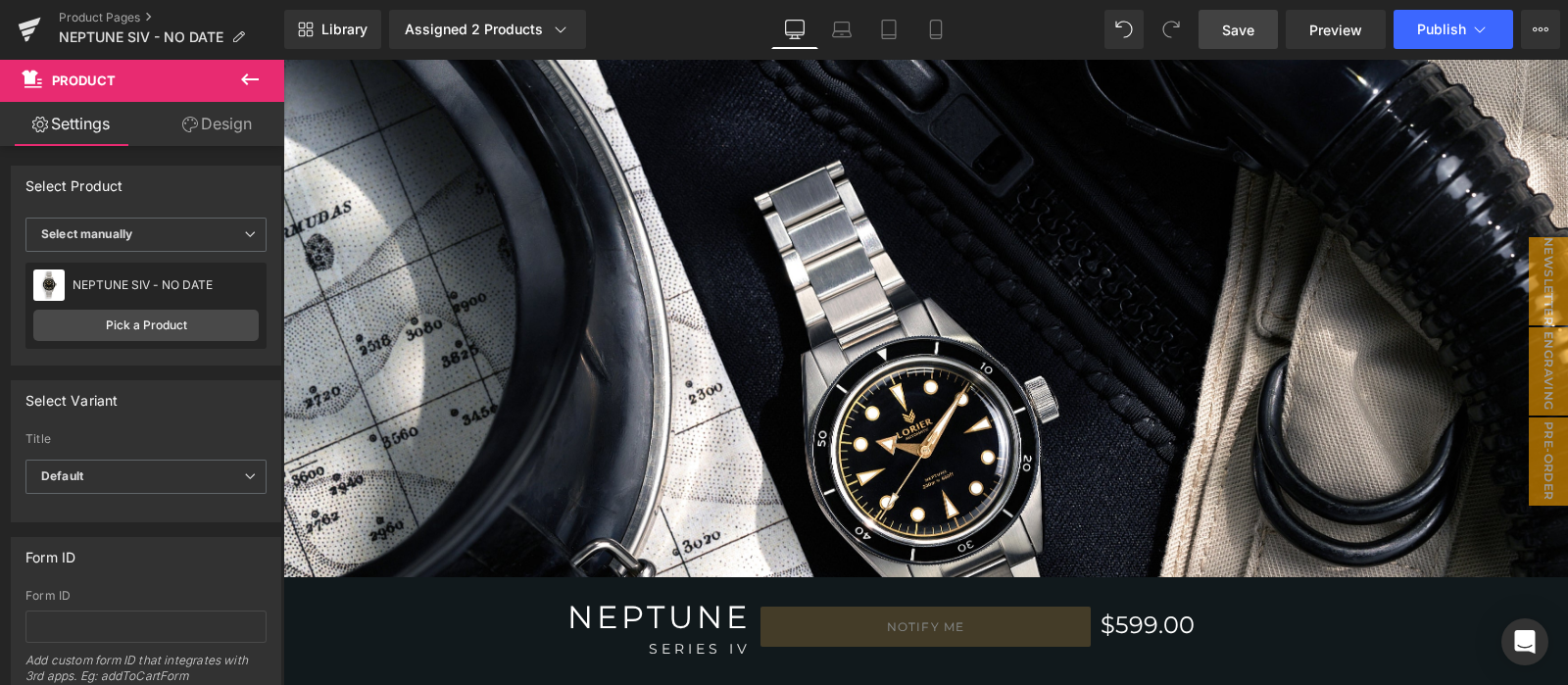
click at [1221, 40] on link "Save" at bounding box center [1238, 30] width 79 height 40
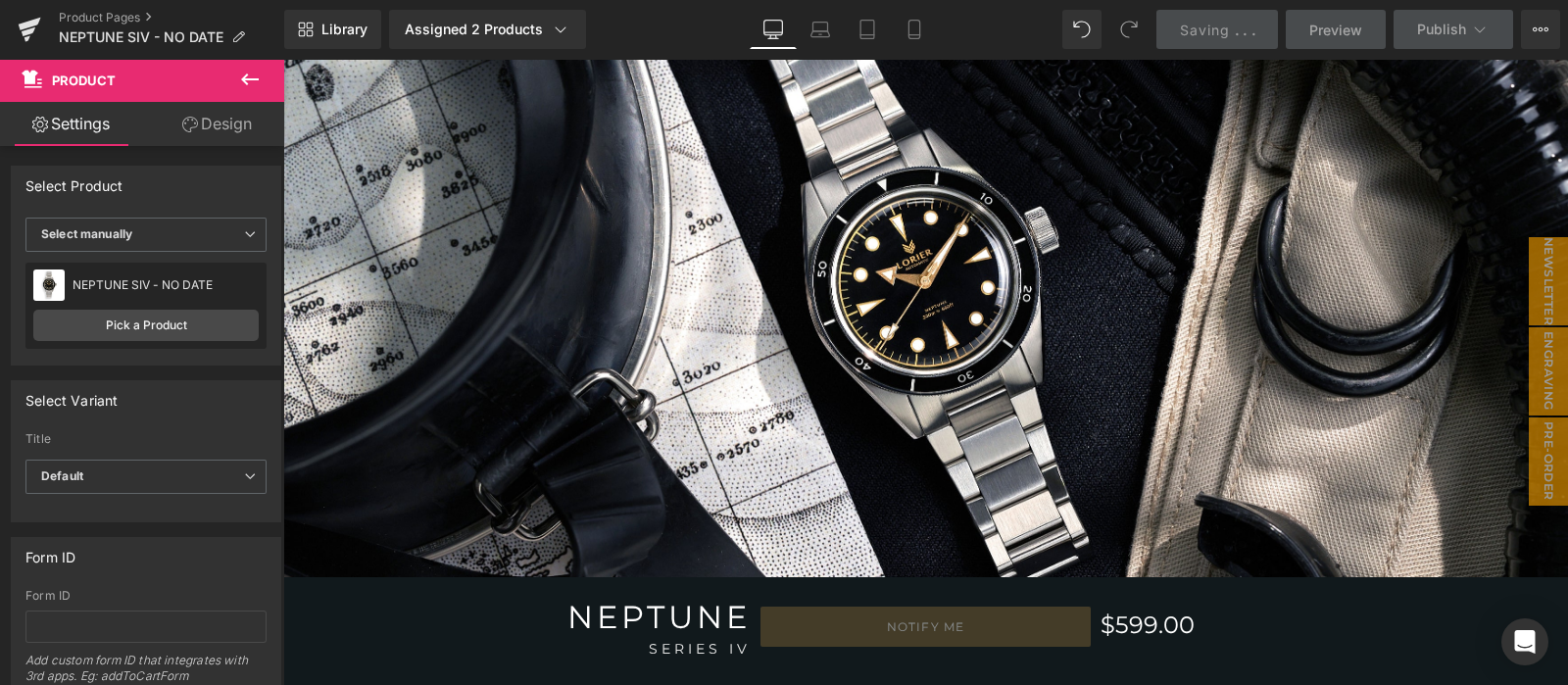
scroll to position [163, 0]
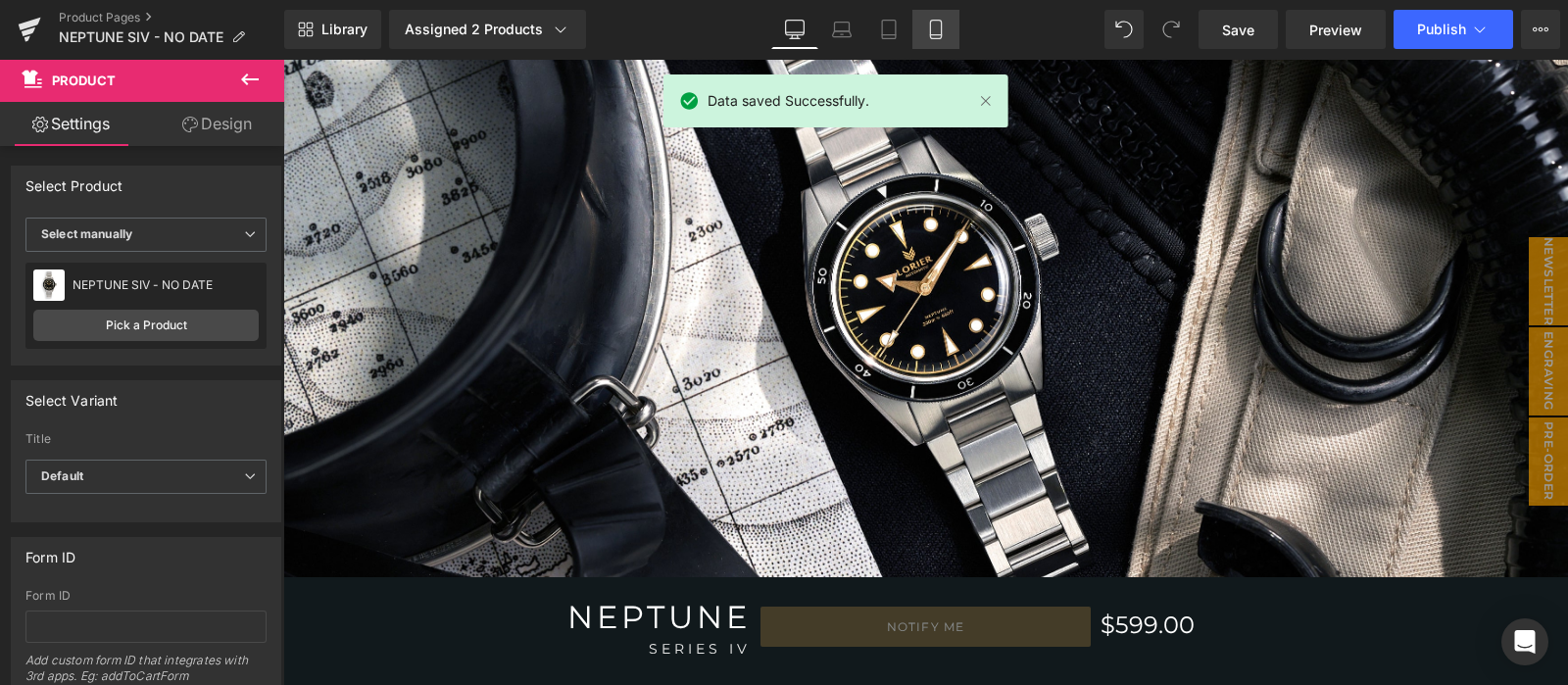
click at [928, 32] on icon at bounding box center [936, 30] width 20 height 20
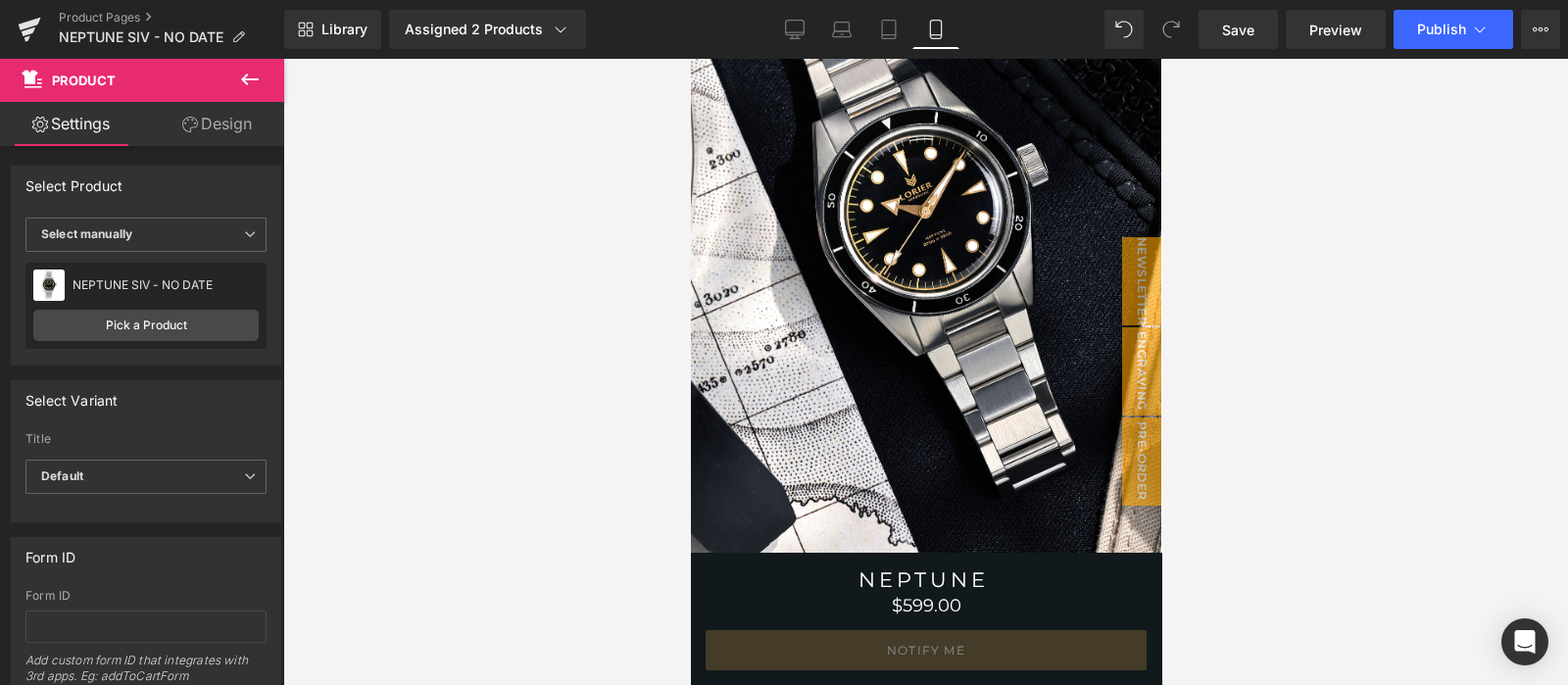
scroll to position [0, 0]
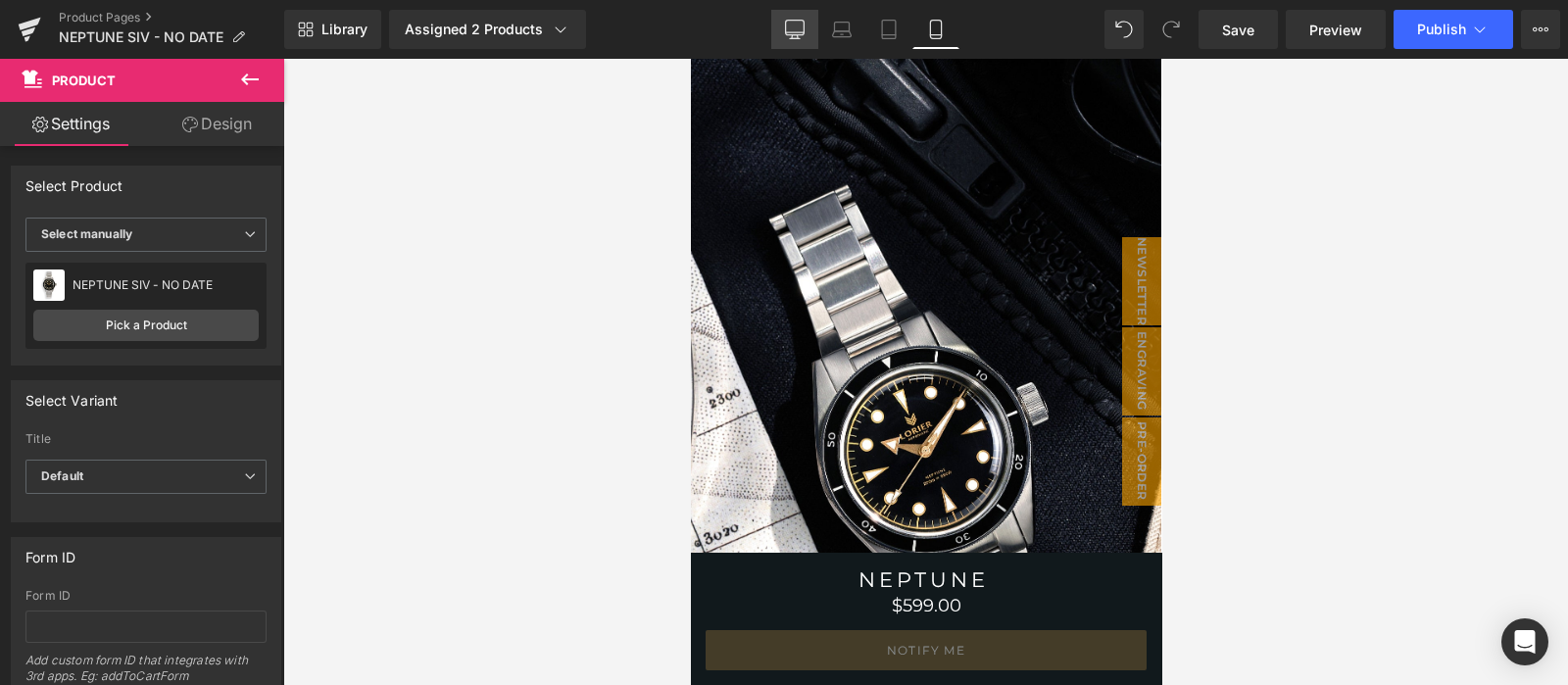
click at [787, 35] on icon at bounding box center [794, 28] width 19 height 15
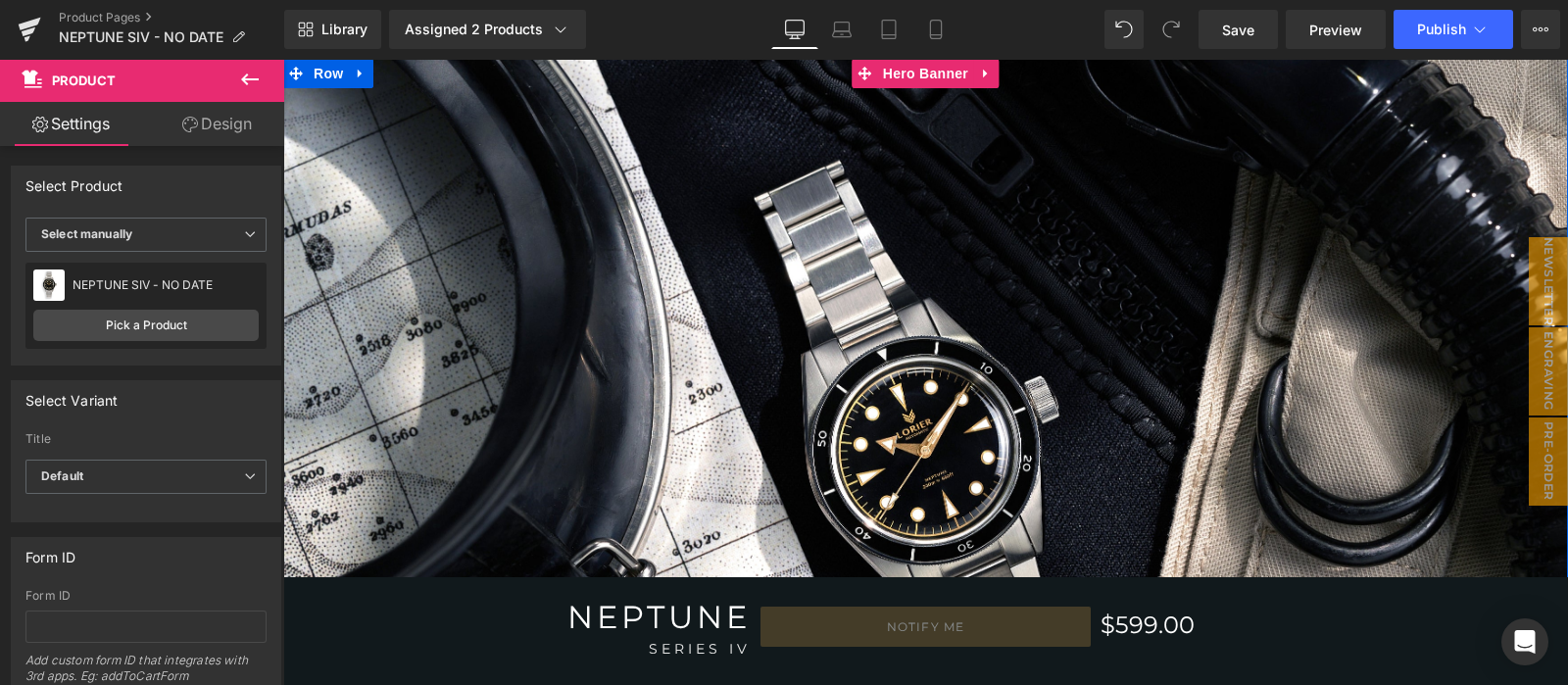
scroll to position [163, 0]
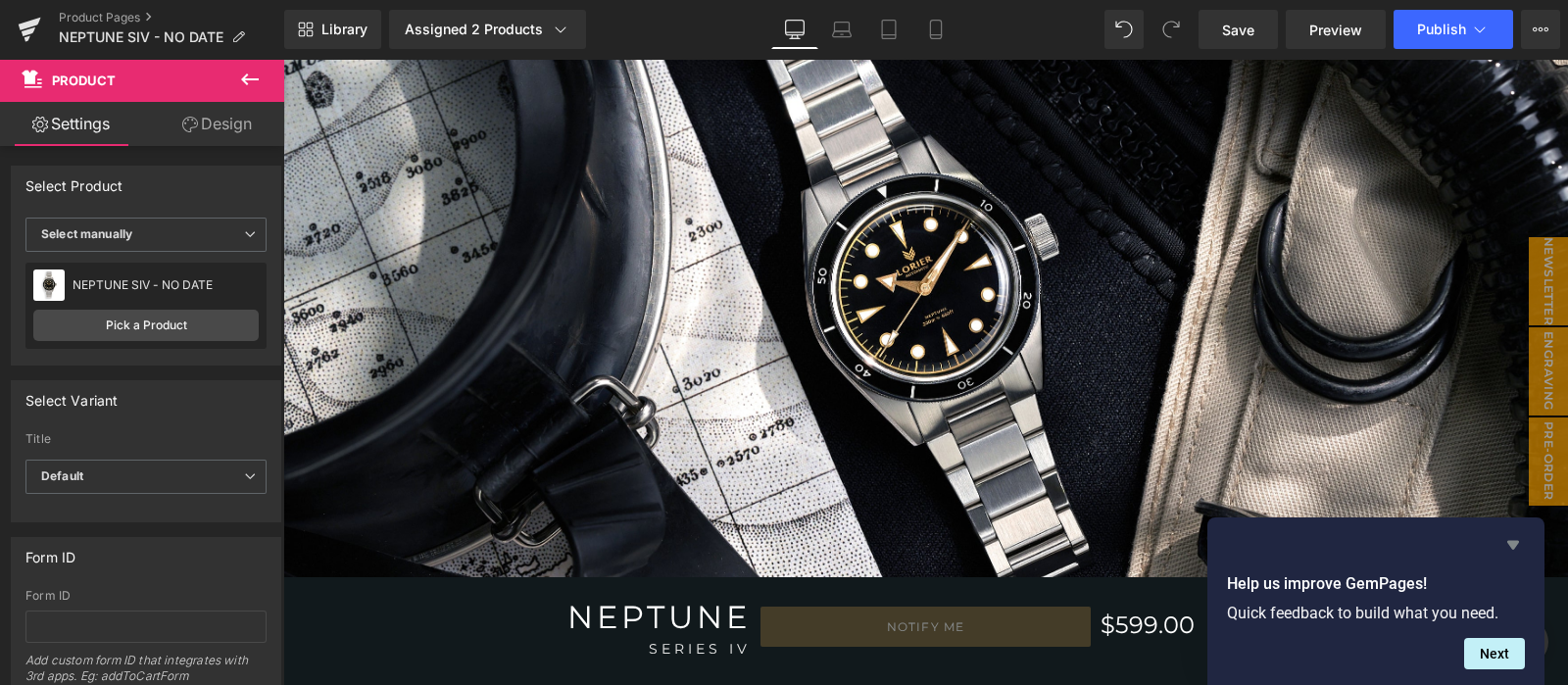
click at [1519, 546] on icon "Hide survey" at bounding box center [1513, 545] width 24 height 24
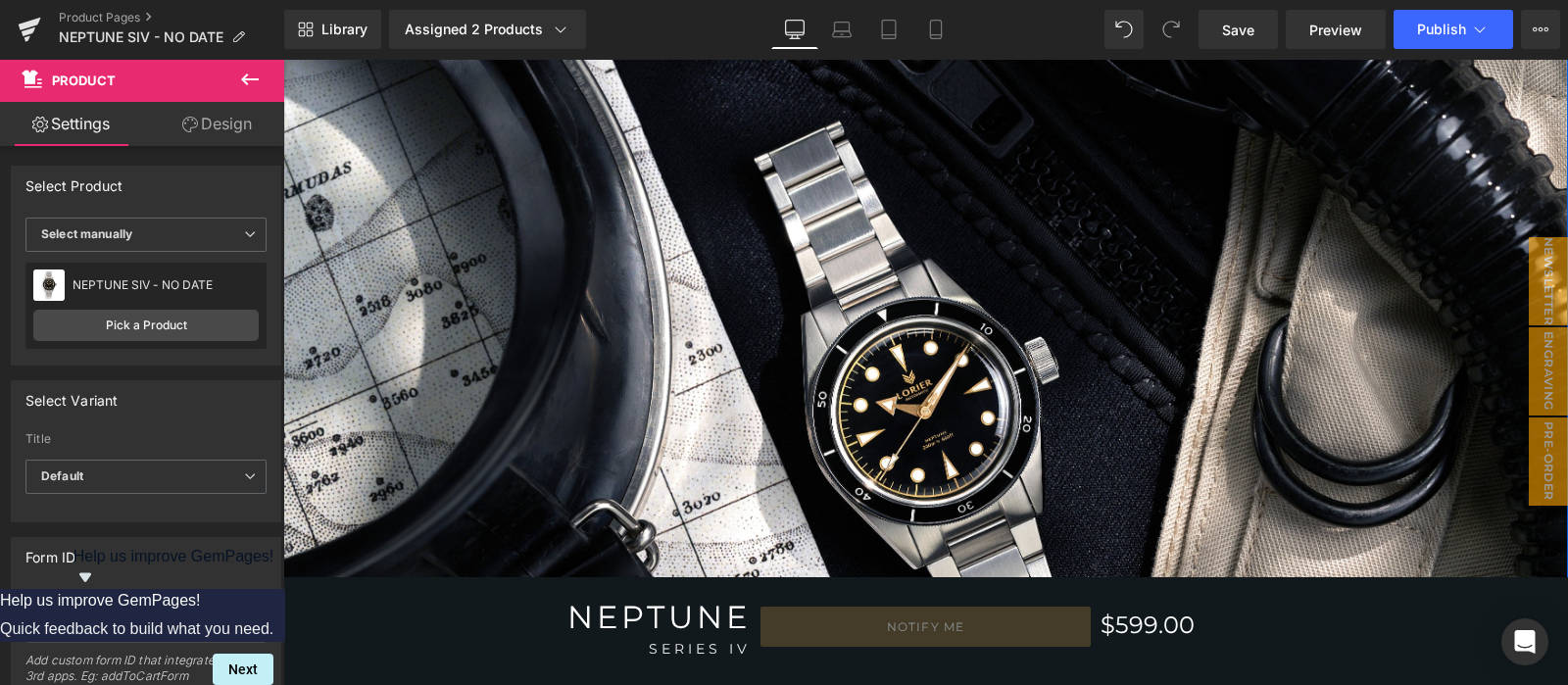
scroll to position [0, 0]
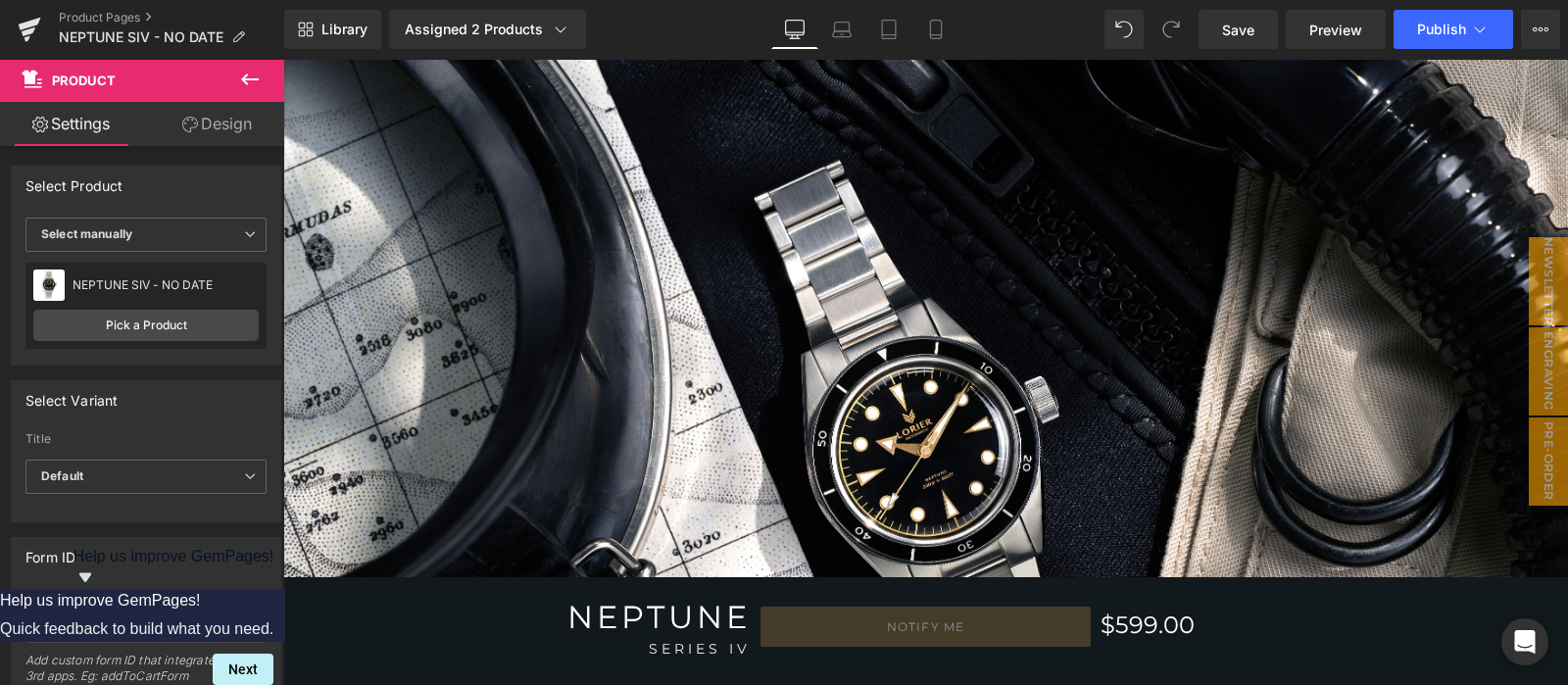
click at [1055, 27] on div "Library Assigned 2 Products Product Preview NEPTUNE SIV - NO DATE NEPTUNE SIV -…" at bounding box center [926, 30] width 1283 height 40
click at [1265, 36] on link "Save" at bounding box center [1238, 30] width 79 height 40
click at [1431, 42] on button "Publish" at bounding box center [1452, 30] width 120 height 40
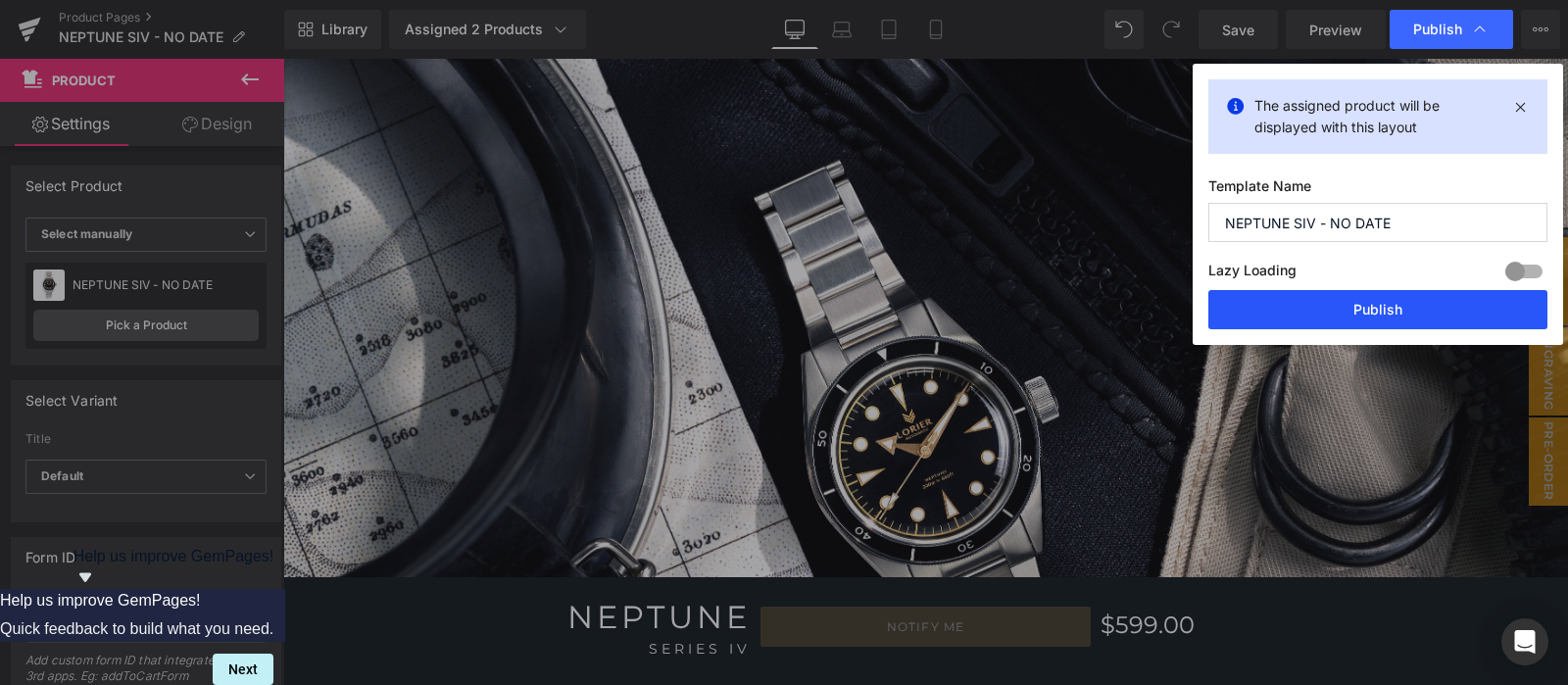
click at [1453, 300] on button "Publish" at bounding box center [1377, 310] width 339 height 40
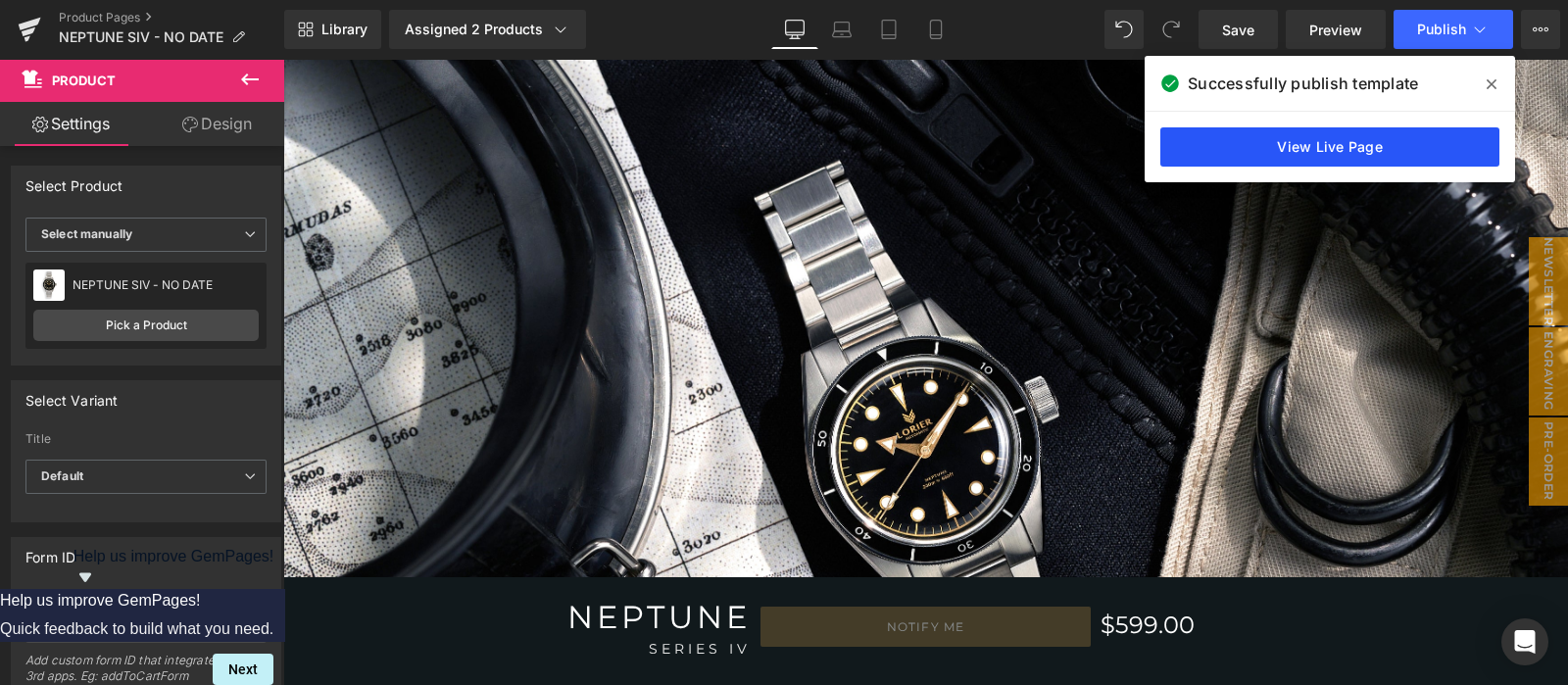
click at [1387, 139] on link "View Live Page" at bounding box center [1329, 147] width 339 height 40
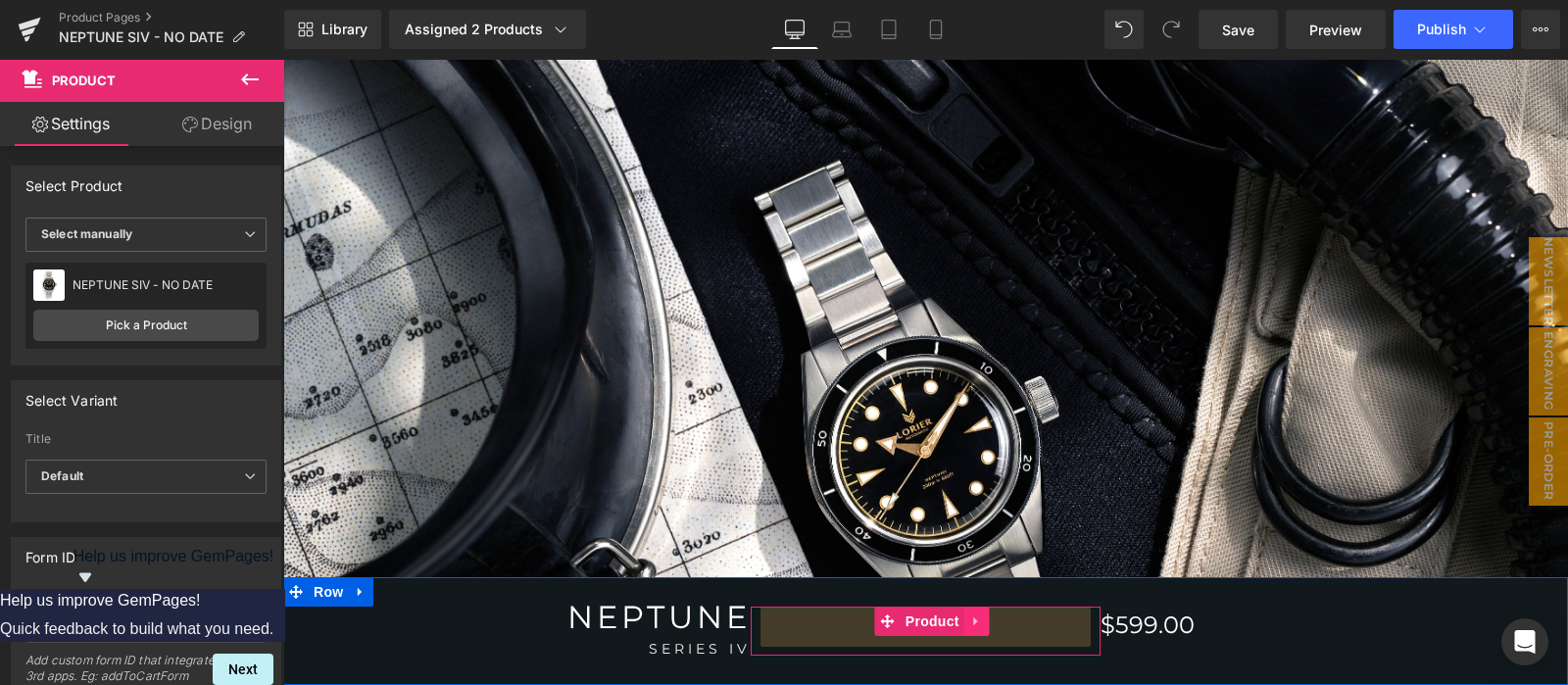
click at [974, 624] on icon at bounding box center [976, 622] width 4 height 9
click at [983, 626] on icon at bounding box center [990, 622] width 14 height 14
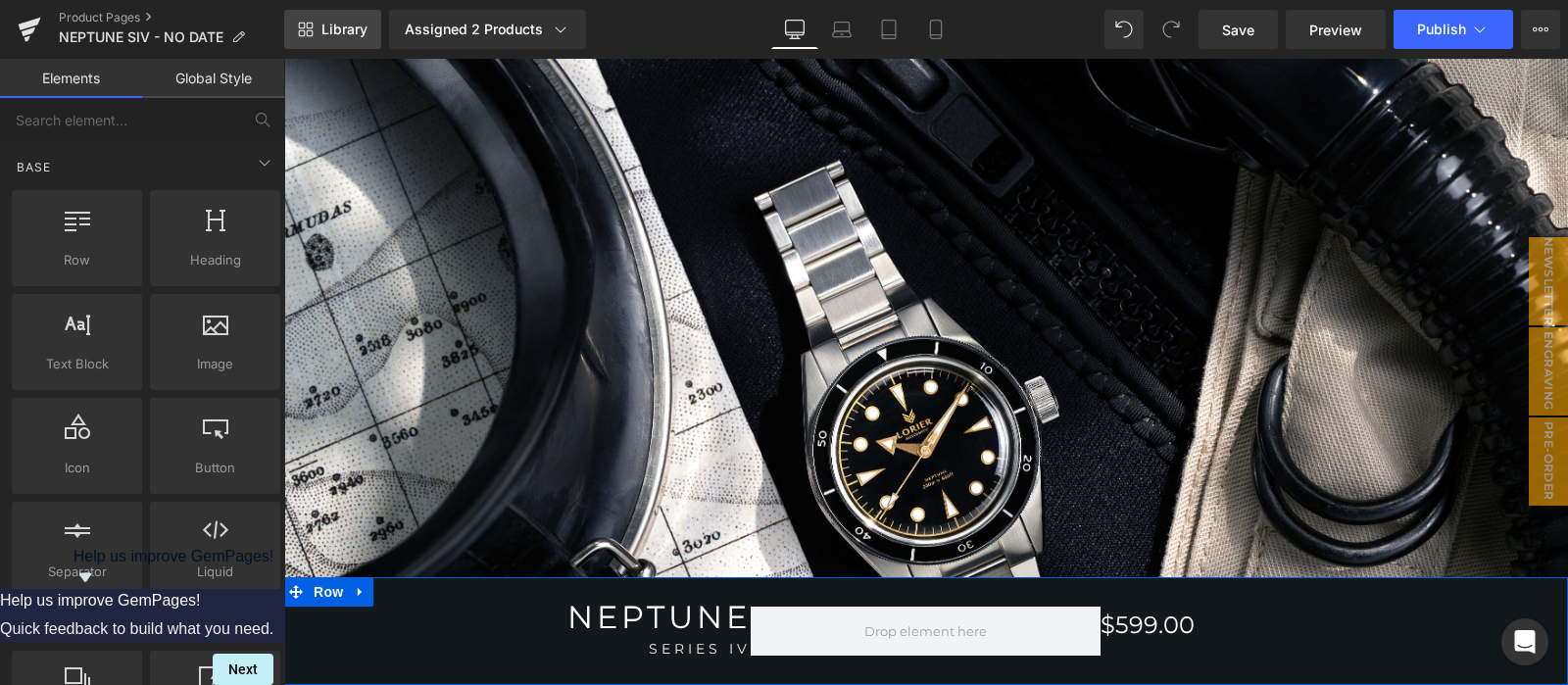
click at [360, 22] on span "Library" at bounding box center [344, 30] width 46 height 18
click at [941, 32] on icon at bounding box center [935, 30] width 11 height 19
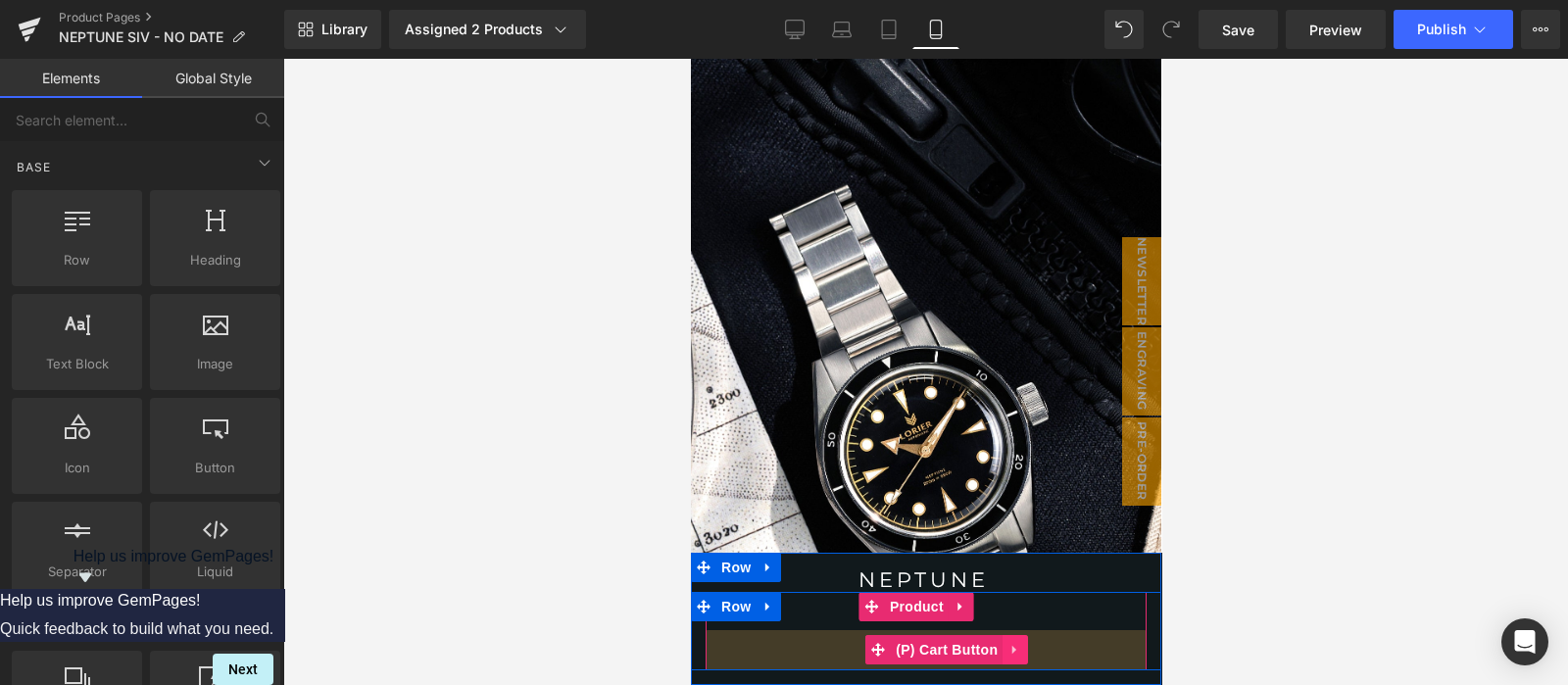
click at [1007, 655] on icon at bounding box center [1014, 650] width 14 height 15
click at [1016, 655] on link at bounding box center [1027, 650] width 26 height 30
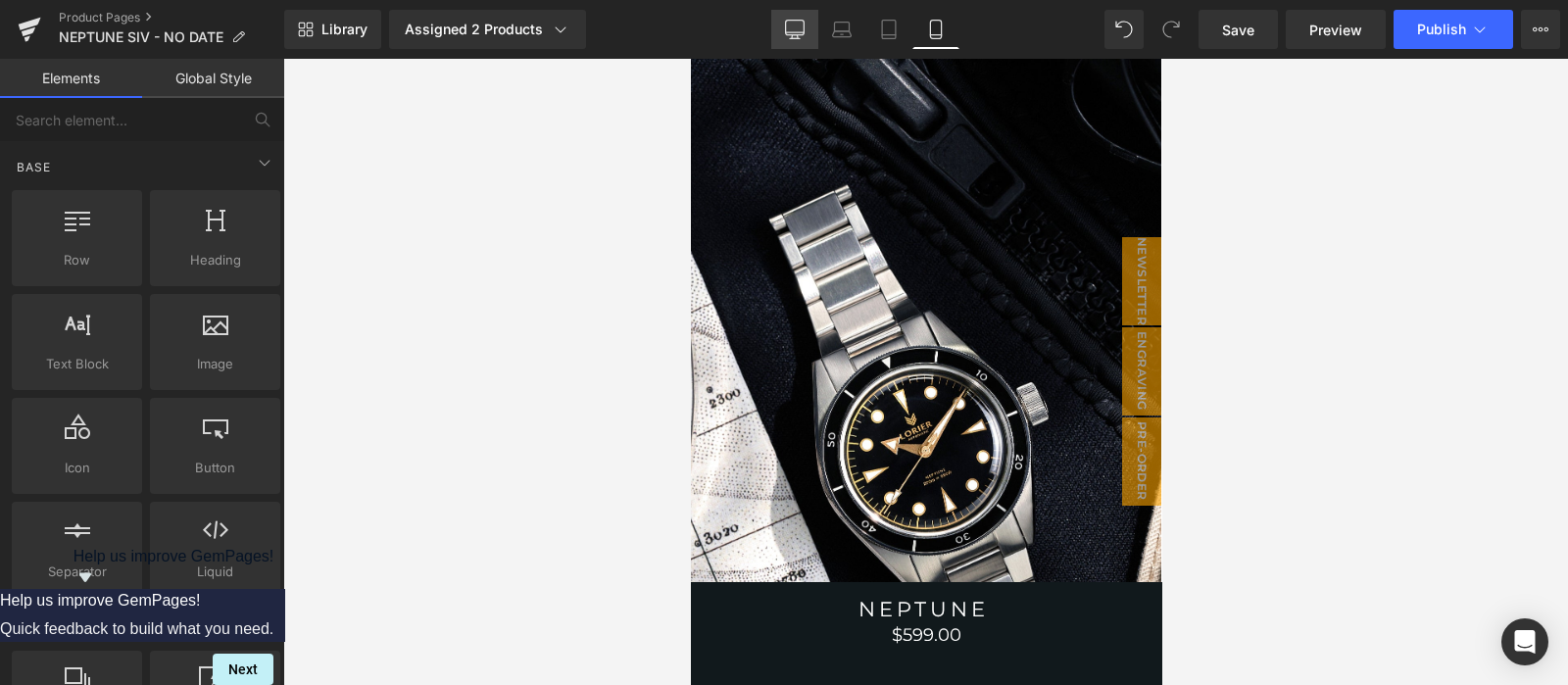
click at [797, 40] on link "Desktop" at bounding box center [794, 30] width 47 height 40
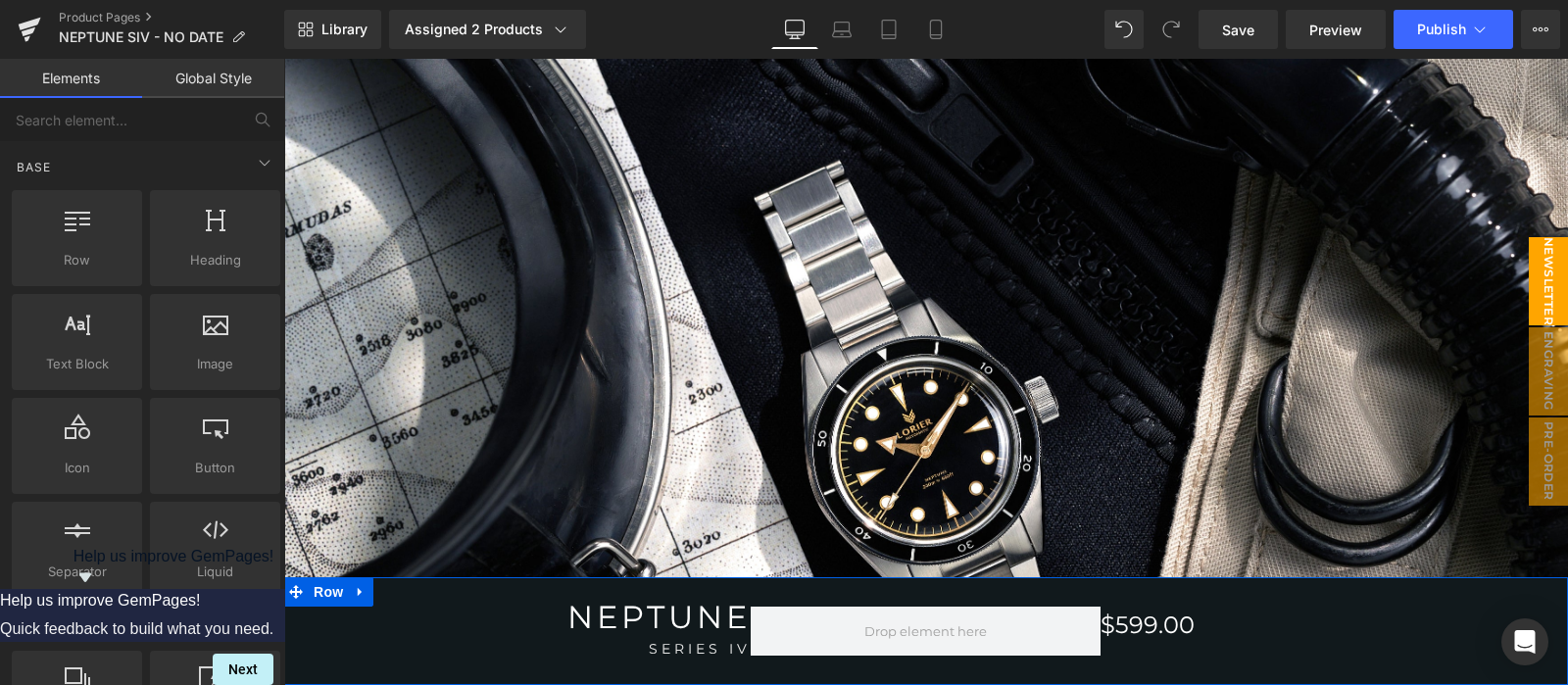
click at [1531, 297] on span "NEWSLETTER" at bounding box center [1548, 281] width 40 height 88
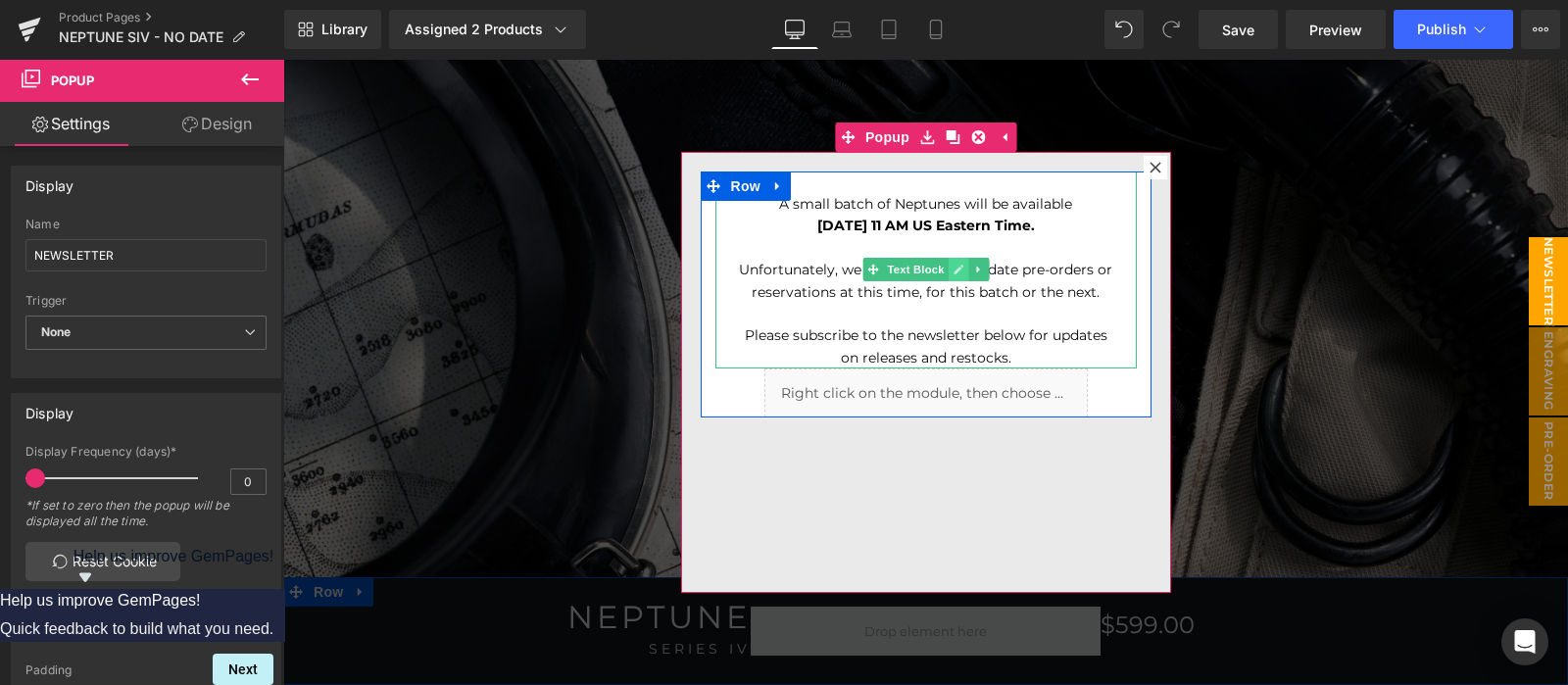
click at [952, 273] on icon at bounding box center [957, 270] width 11 height 12
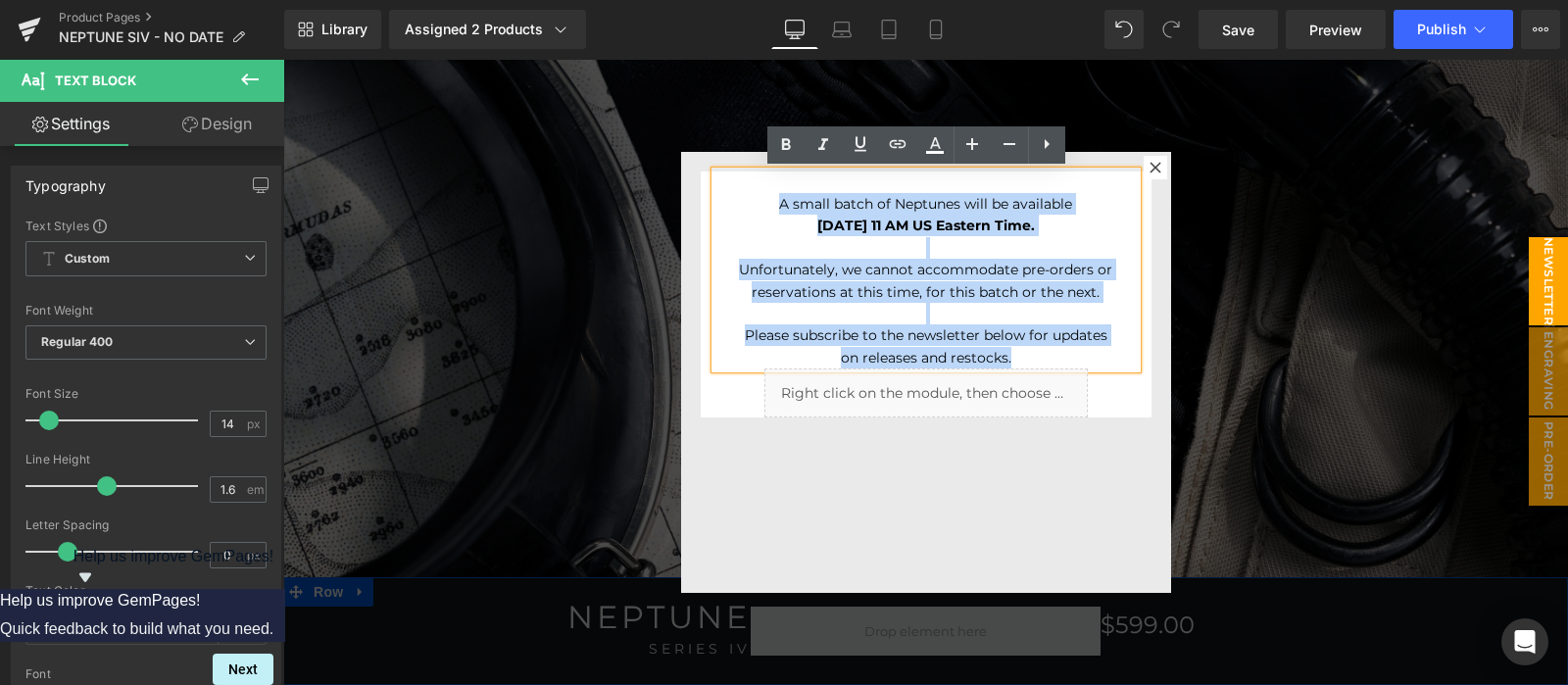
drag, startPoint x: 1028, startPoint y: 359, endPoint x: 754, endPoint y: 210, distance: 311.9
click at [754, 210] on div "A small batch of Neptunes will be available Tuesday, September 30, at 11 AM US …" at bounding box center [926, 271] width 421 height 198
paste div
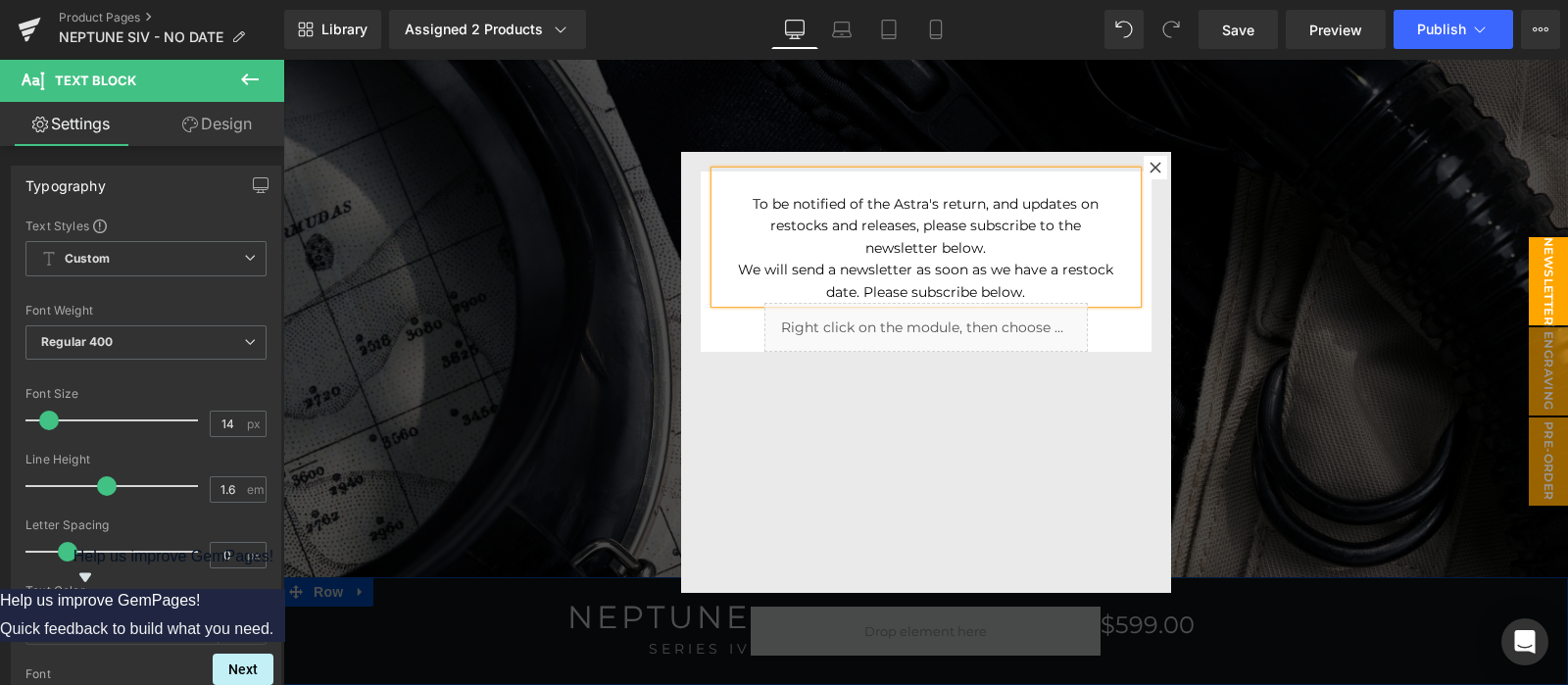
click at [999, 238] on div "To be notified of the Astra's return, and updates on restocks and releases, ple…" at bounding box center [926, 225] width 382 height 65
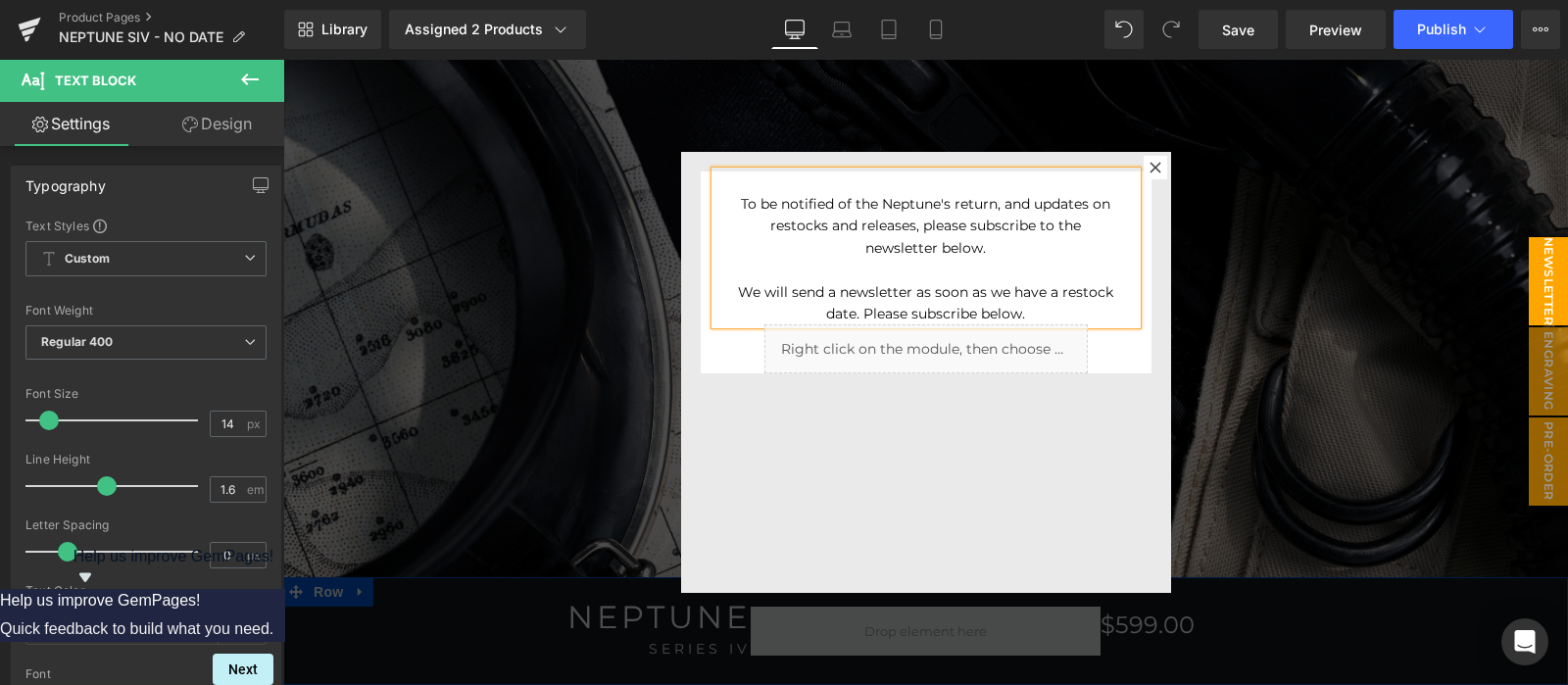
click at [1357, 305] on div at bounding box center [926, 373] width 1284 height 627
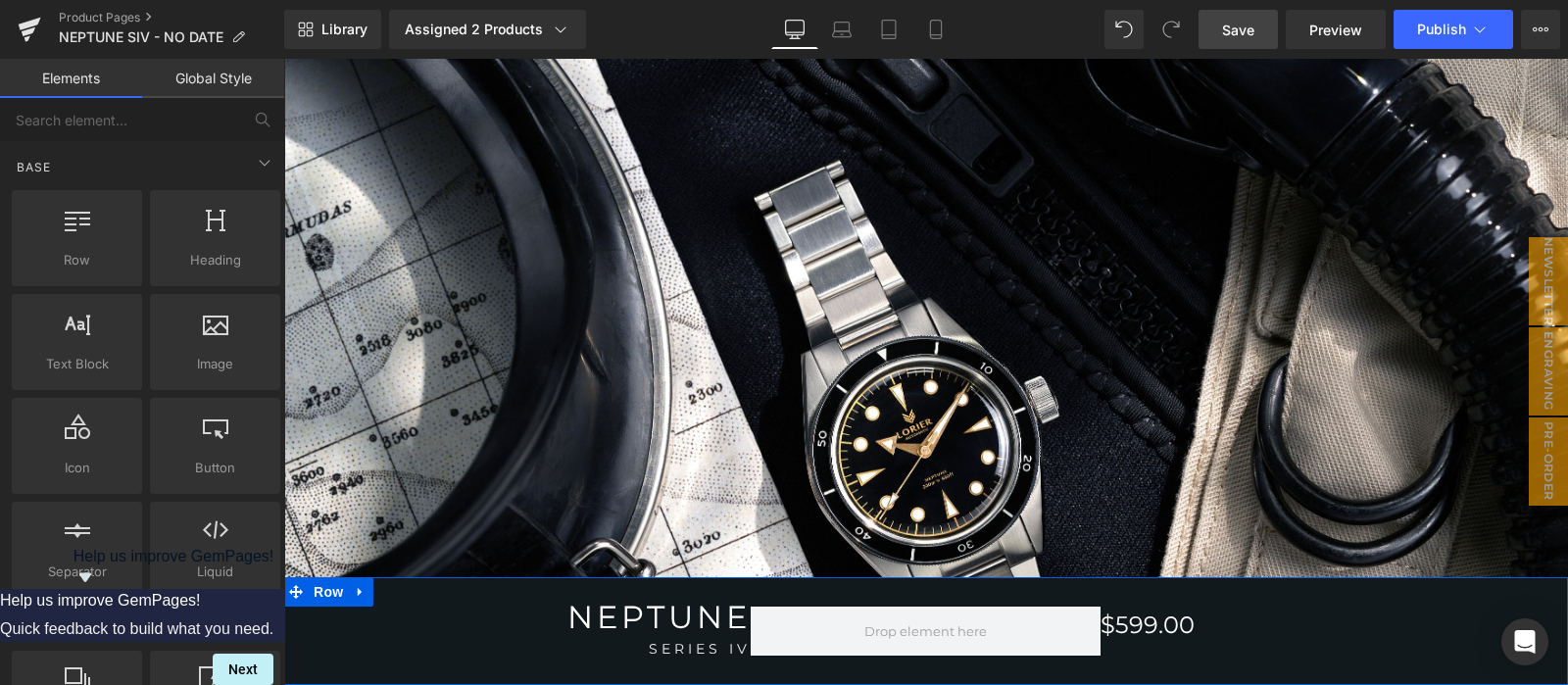
click at [1259, 46] on link "Save" at bounding box center [1238, 30] width 79 height 40
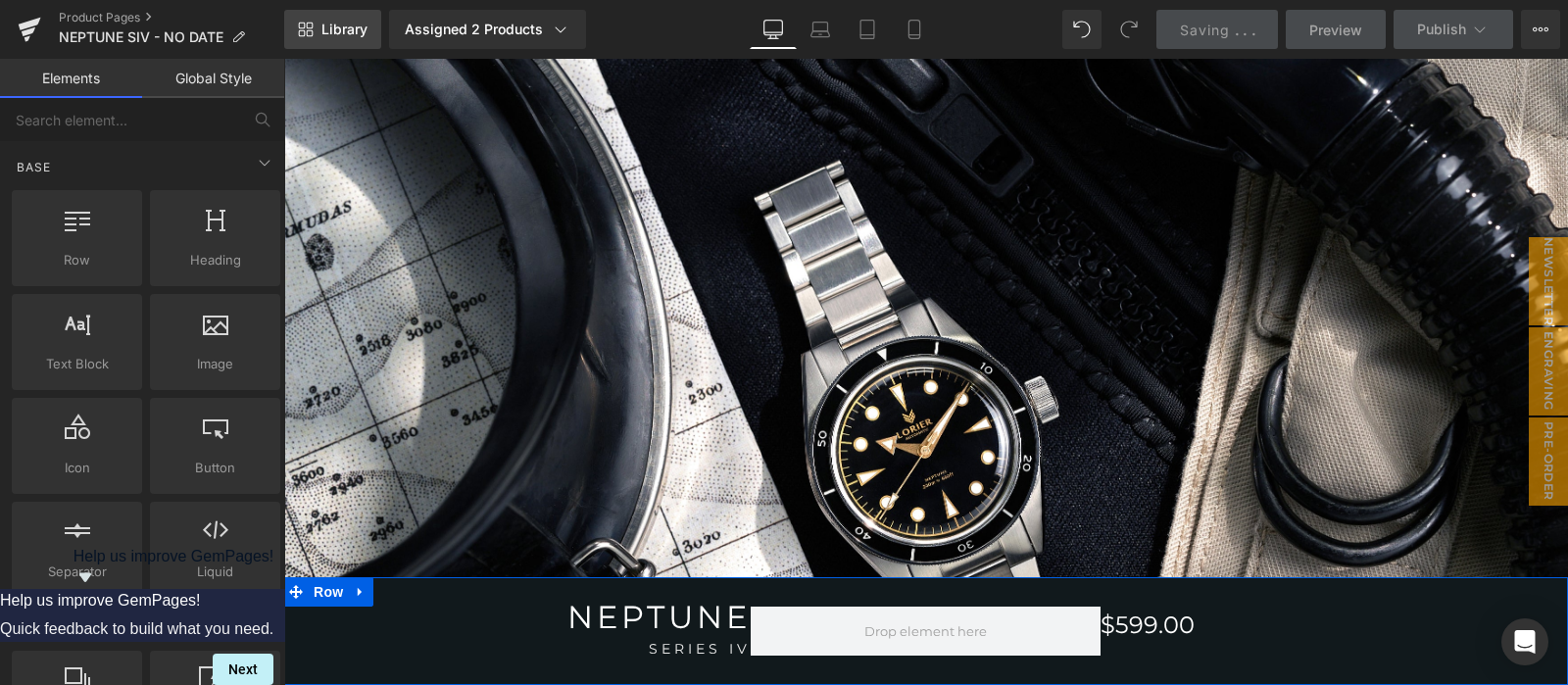
click at [347, 30] on span "Library" at bounding box center [344, 30] width 46 height 18
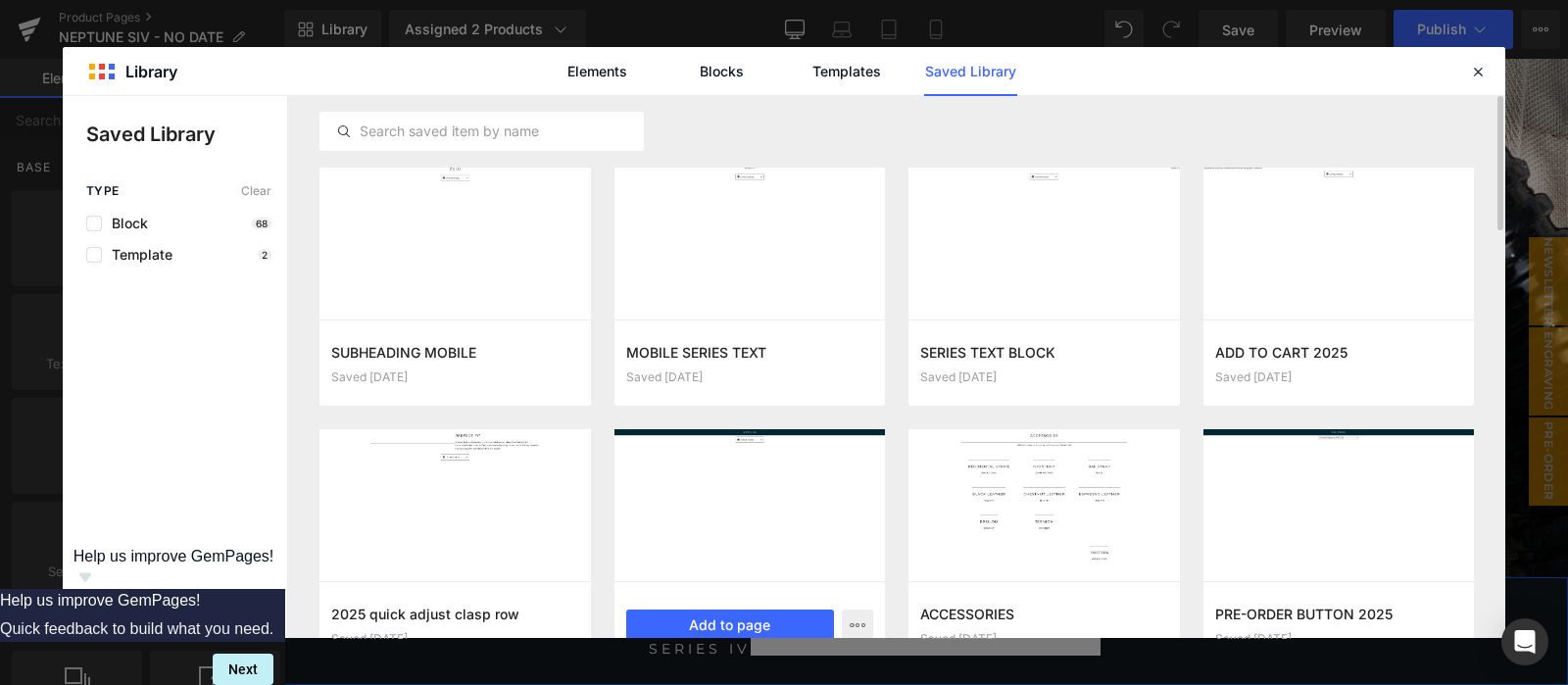
scroll to position [81, 0]
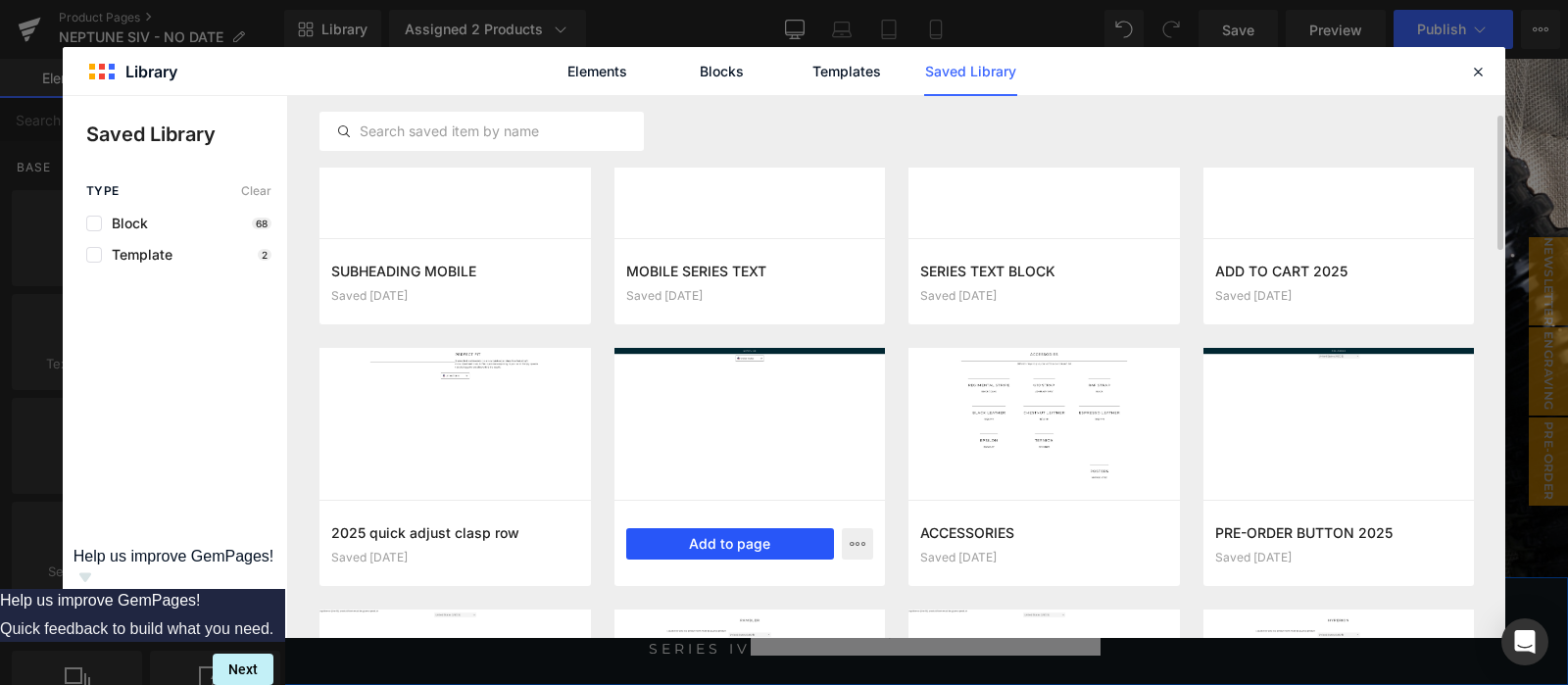
click at [774, 534] on button "Add to page" at bounding box center [730, 545] width 208 height 32
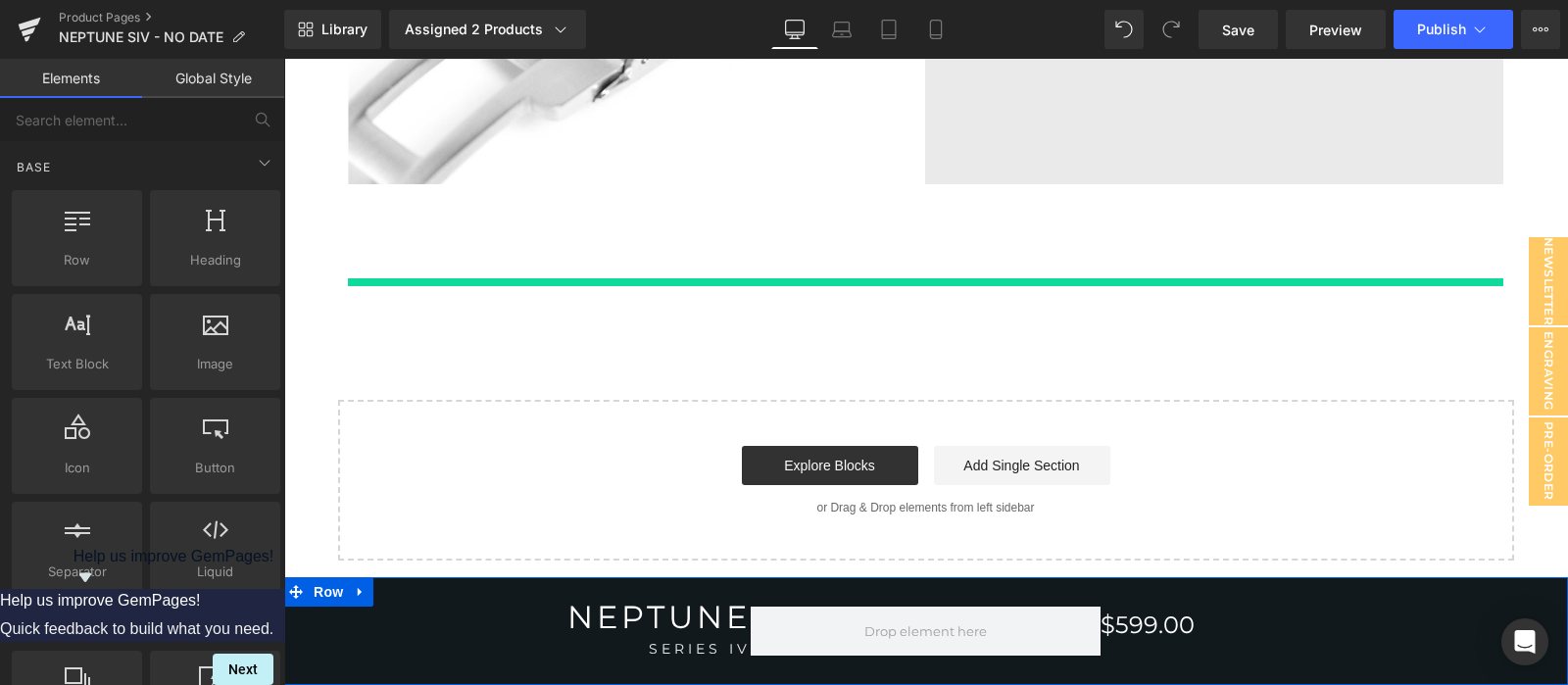
scroll to position [7067, 0]
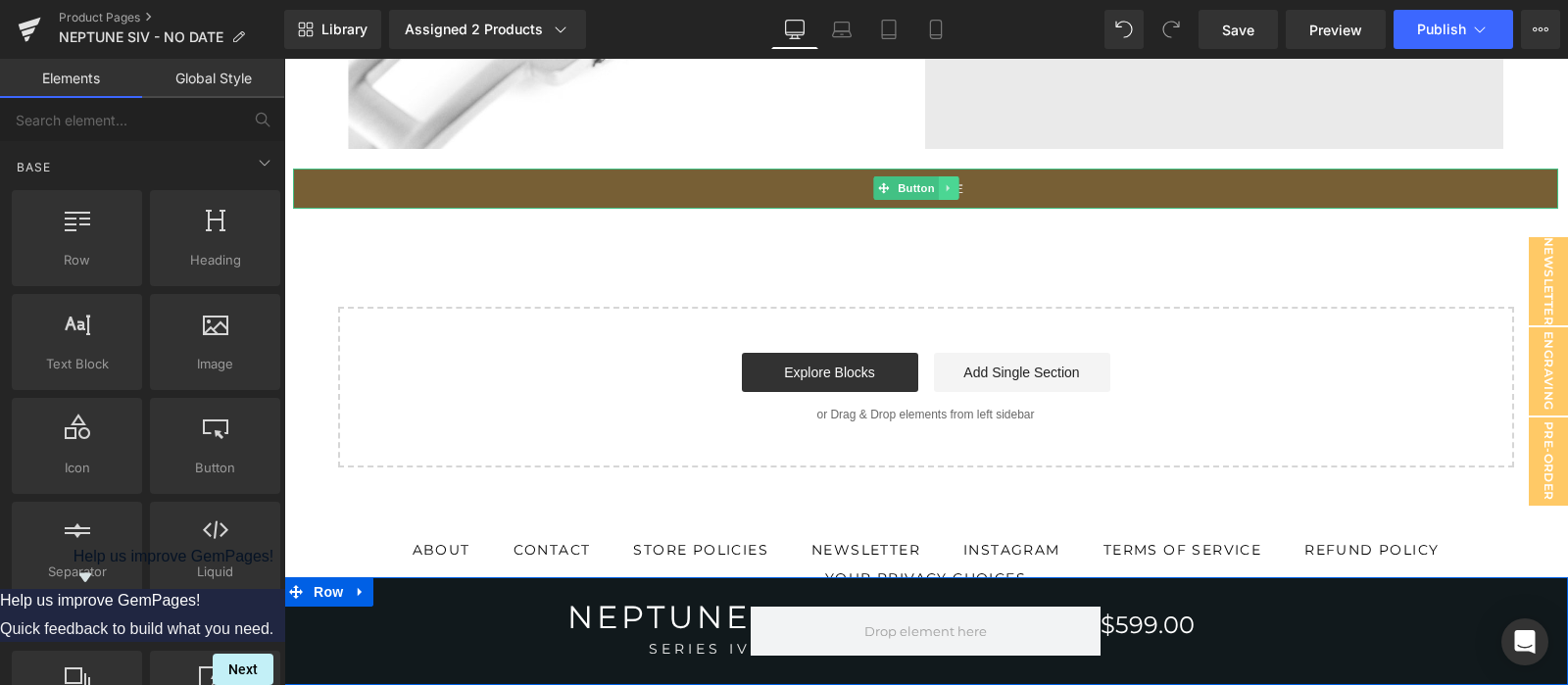
click at [950, 182] on icon at bounding box center [948, 188] width 11 height 12
click at [945, 178] on link at bounding box center [938, 189] width 21 height 24
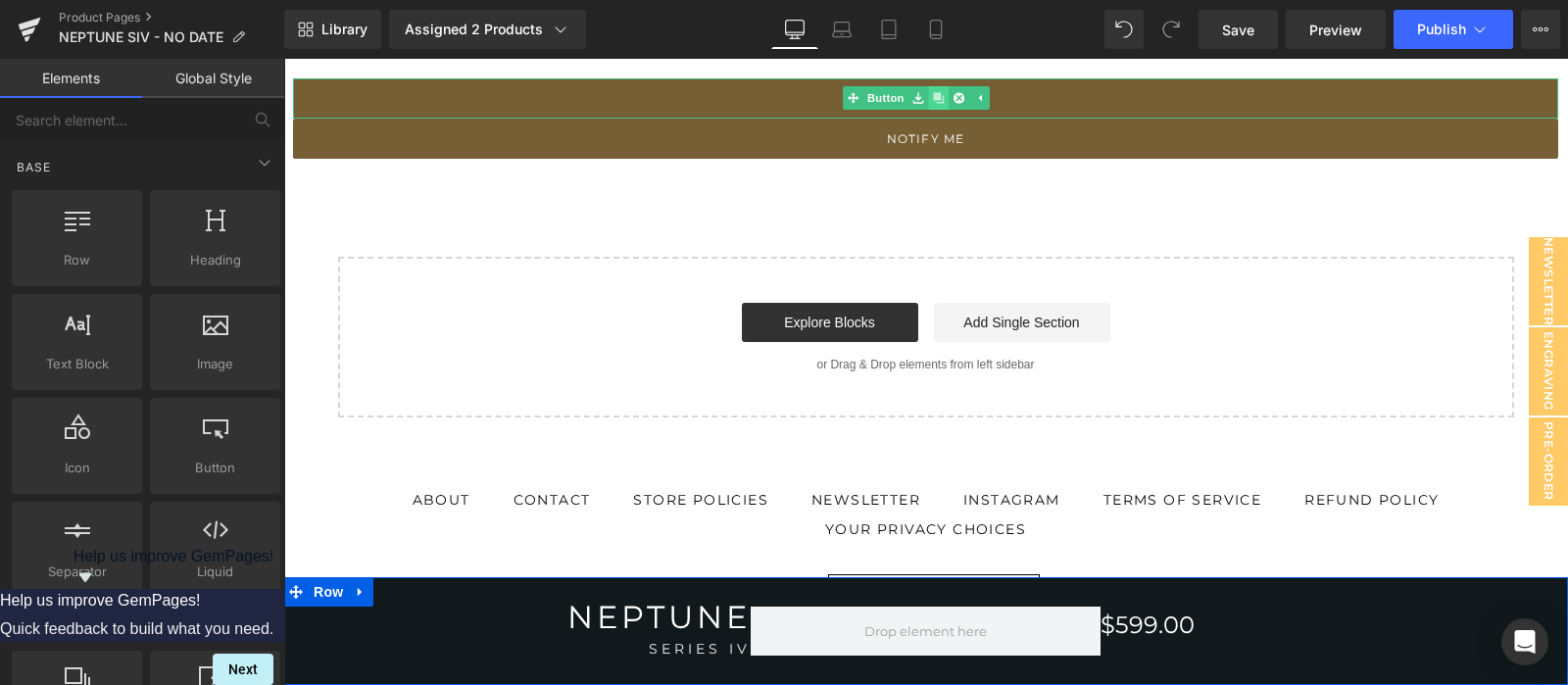
scroll to position [6096, 0]
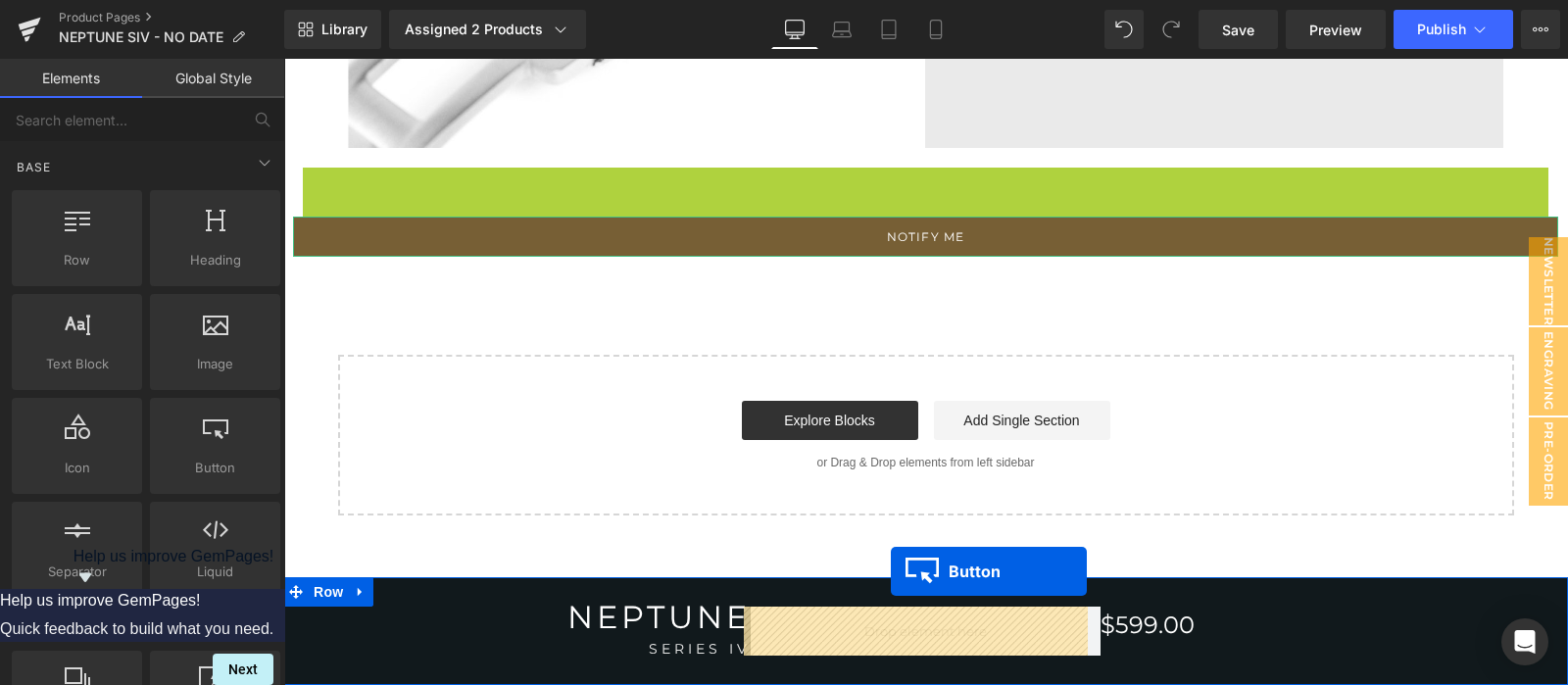
drag, startPoint x: 859, startPoint y: 173, endPoint x: 890, endPoint y: 570, distance: 398.2
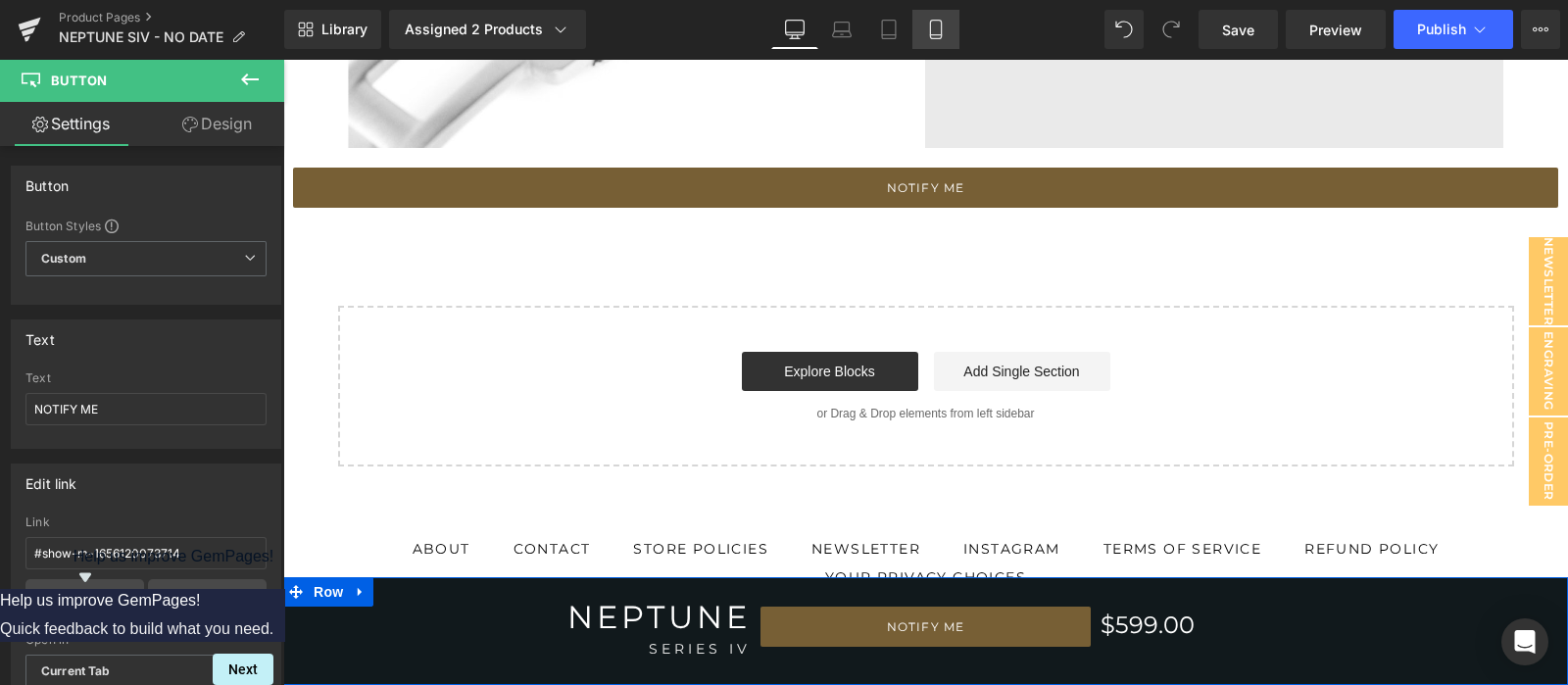
click at [931, 36] on icon at bounding box center [936, 30] width 20 height 20
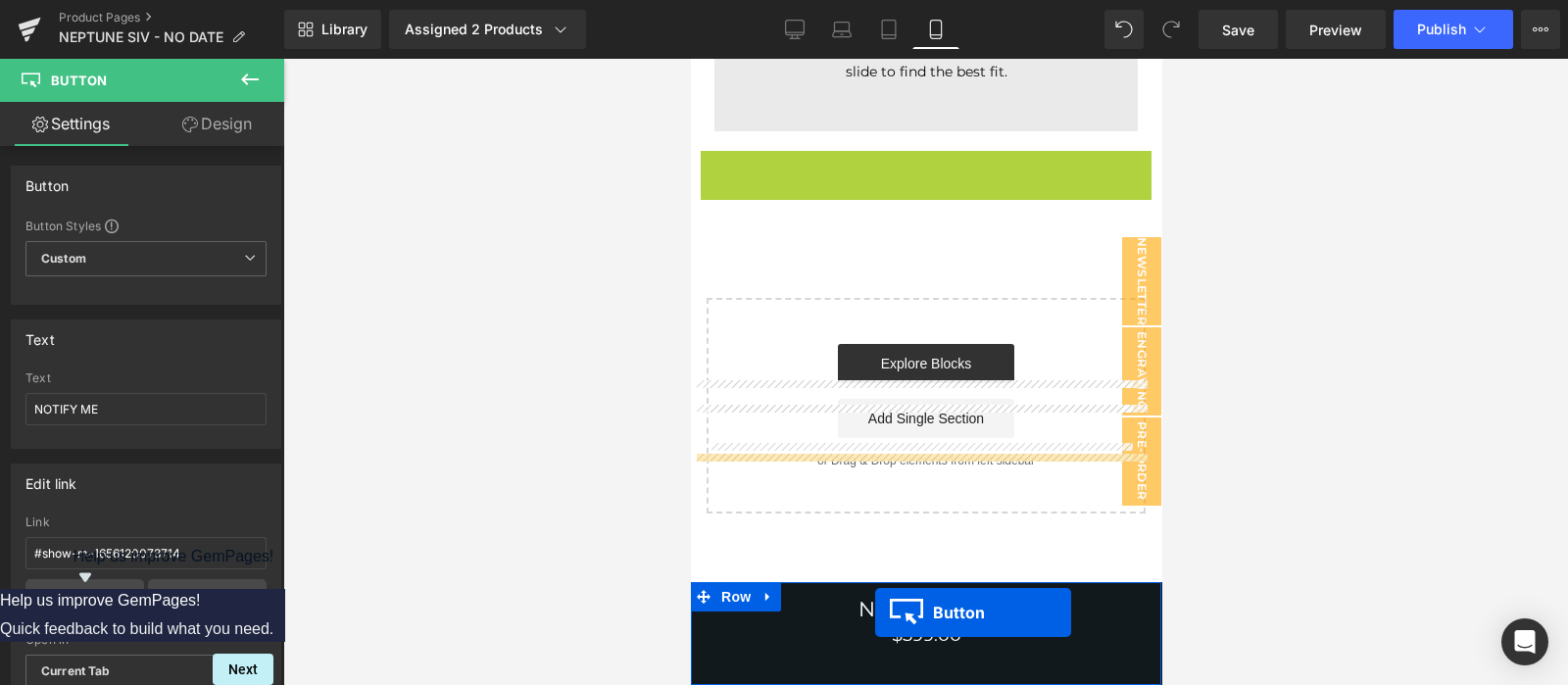
scroll to position [8068, 0]
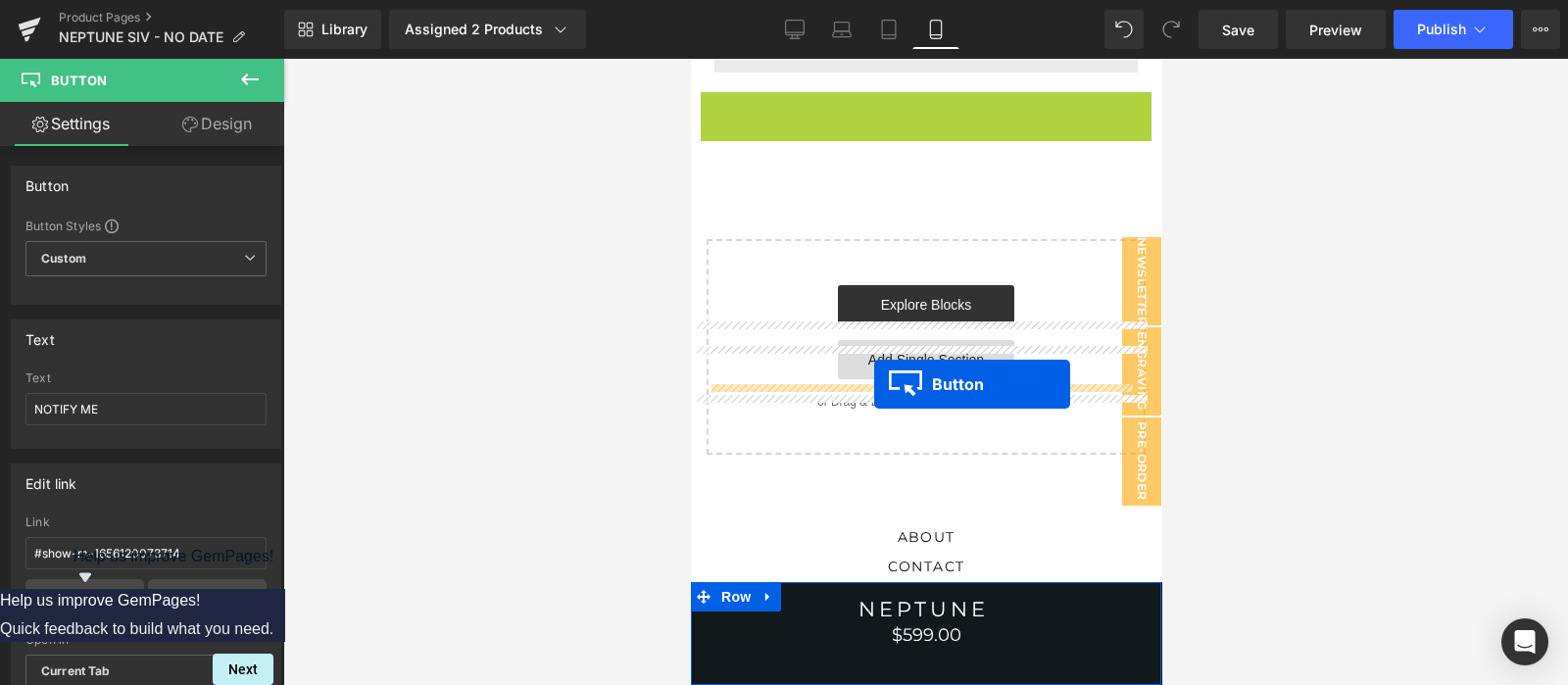
drag, startPoint x: 876, startPoint y: 409, endPoint x: 873, endPoint y: 385, distance: 24.2
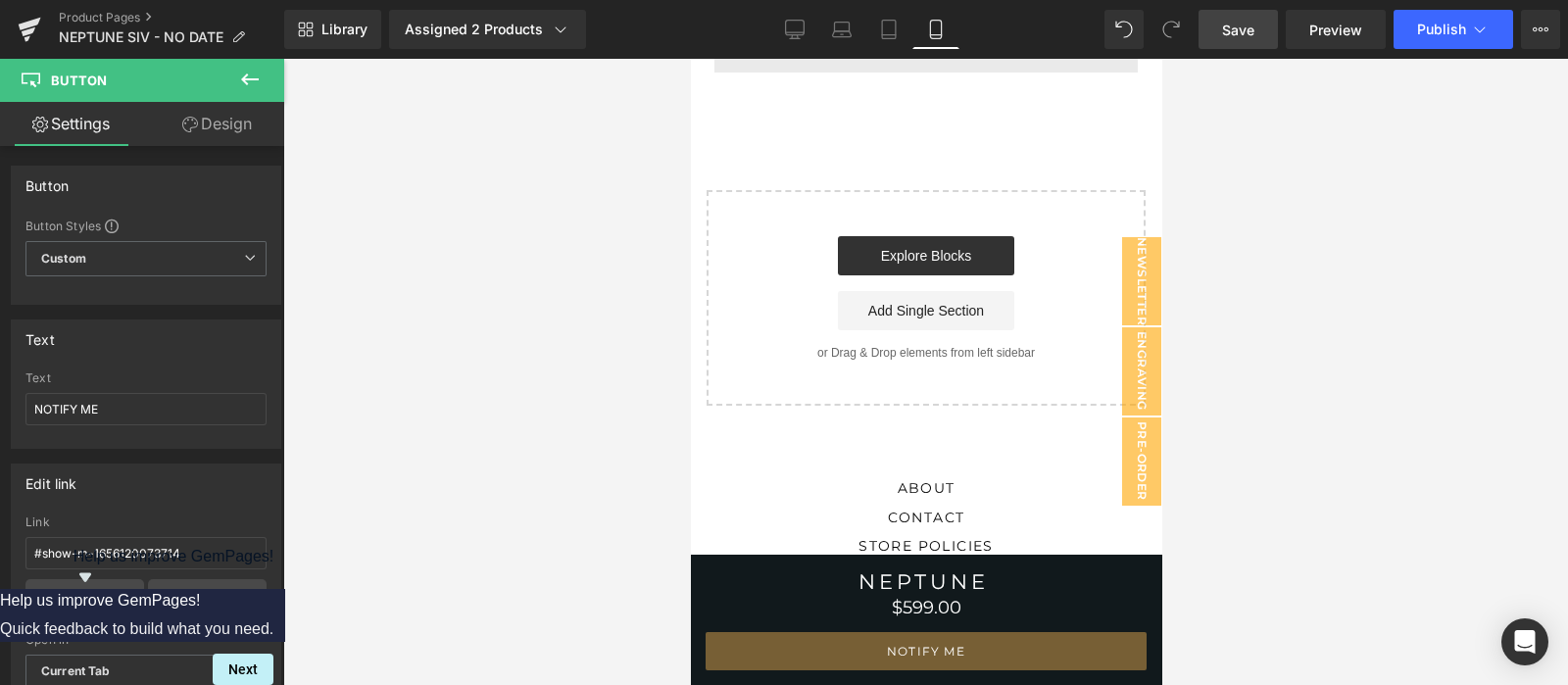
click at [1227, 48] on link "Save" at bounding box center [1238, 30] width 79 height 40
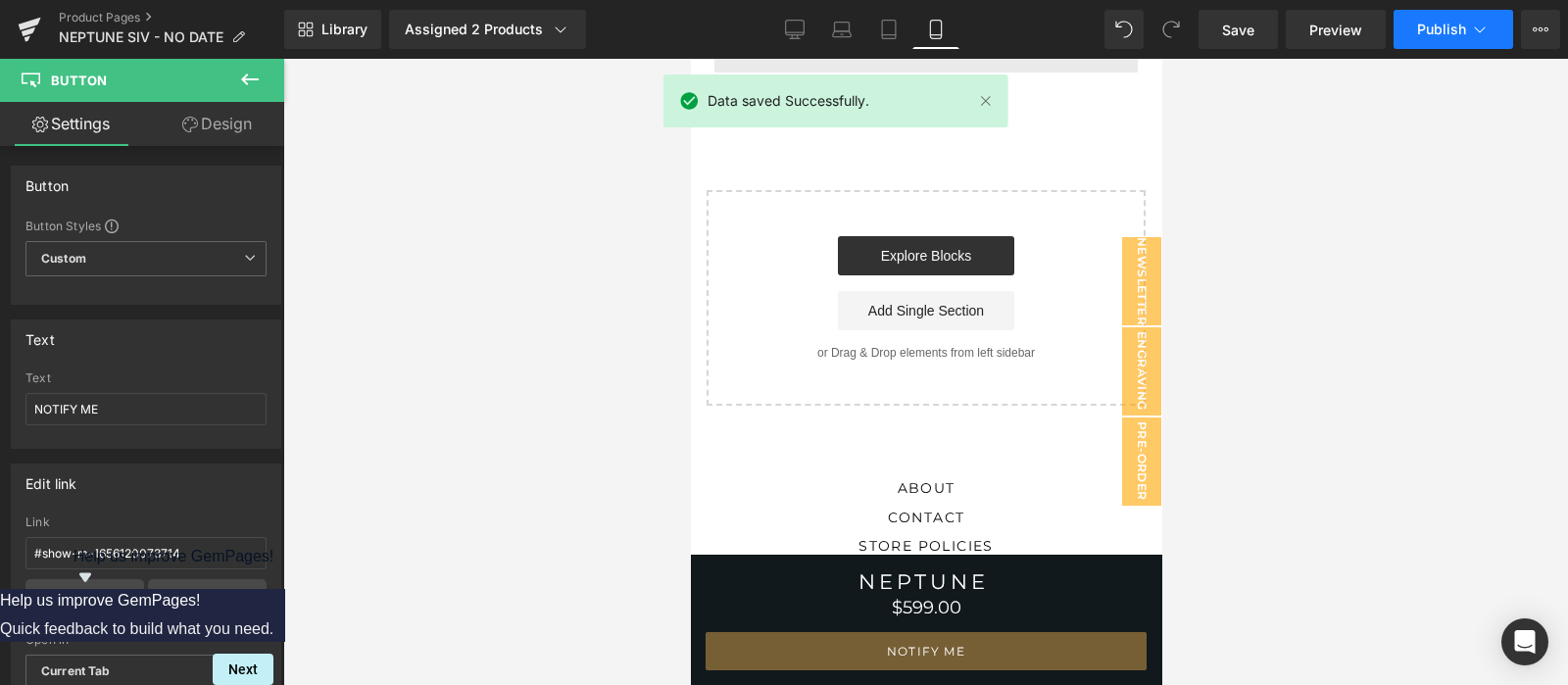
click at [1446, 32] on span "Publish" at bounding box center [1442, 30] width 49 height 16
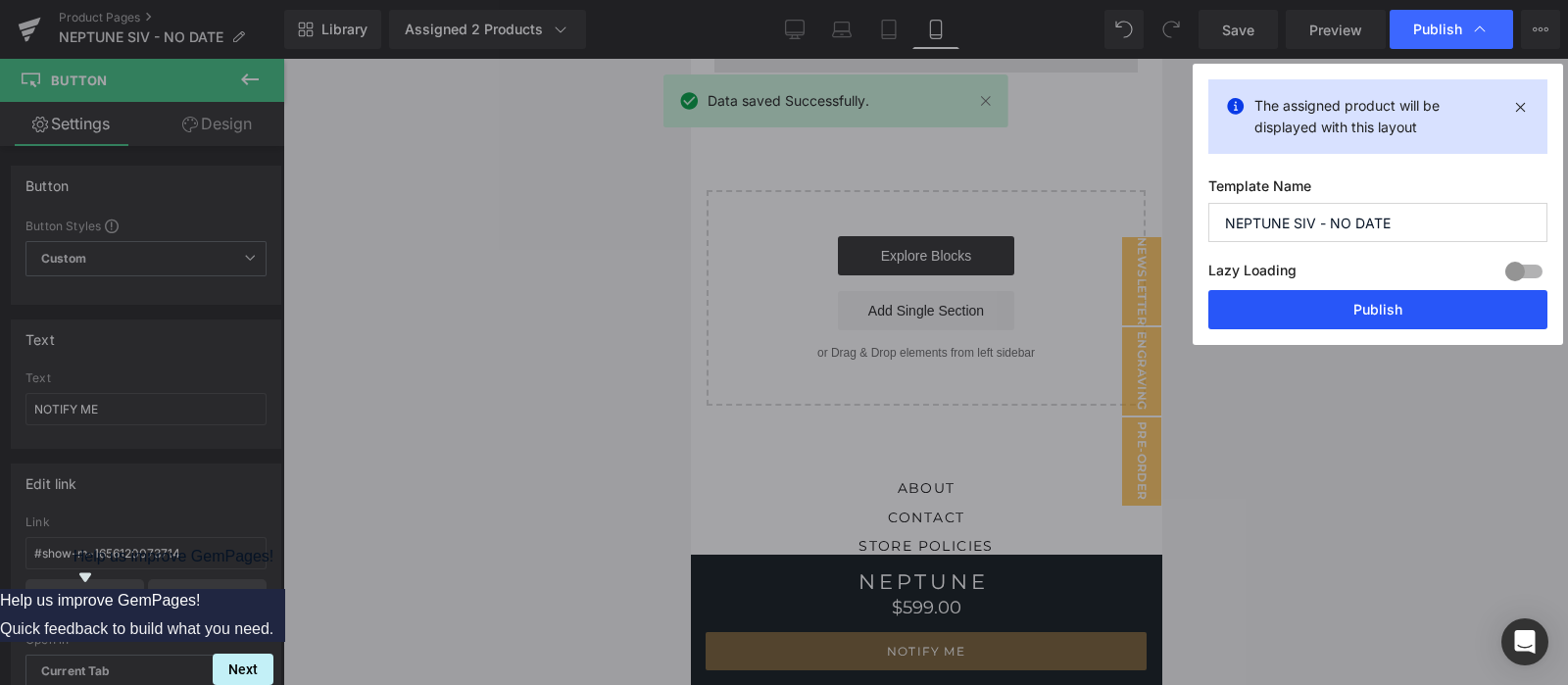
click at [1369, 319] on button "Publish" at bounding box center [1377, 310] width 339 height 40
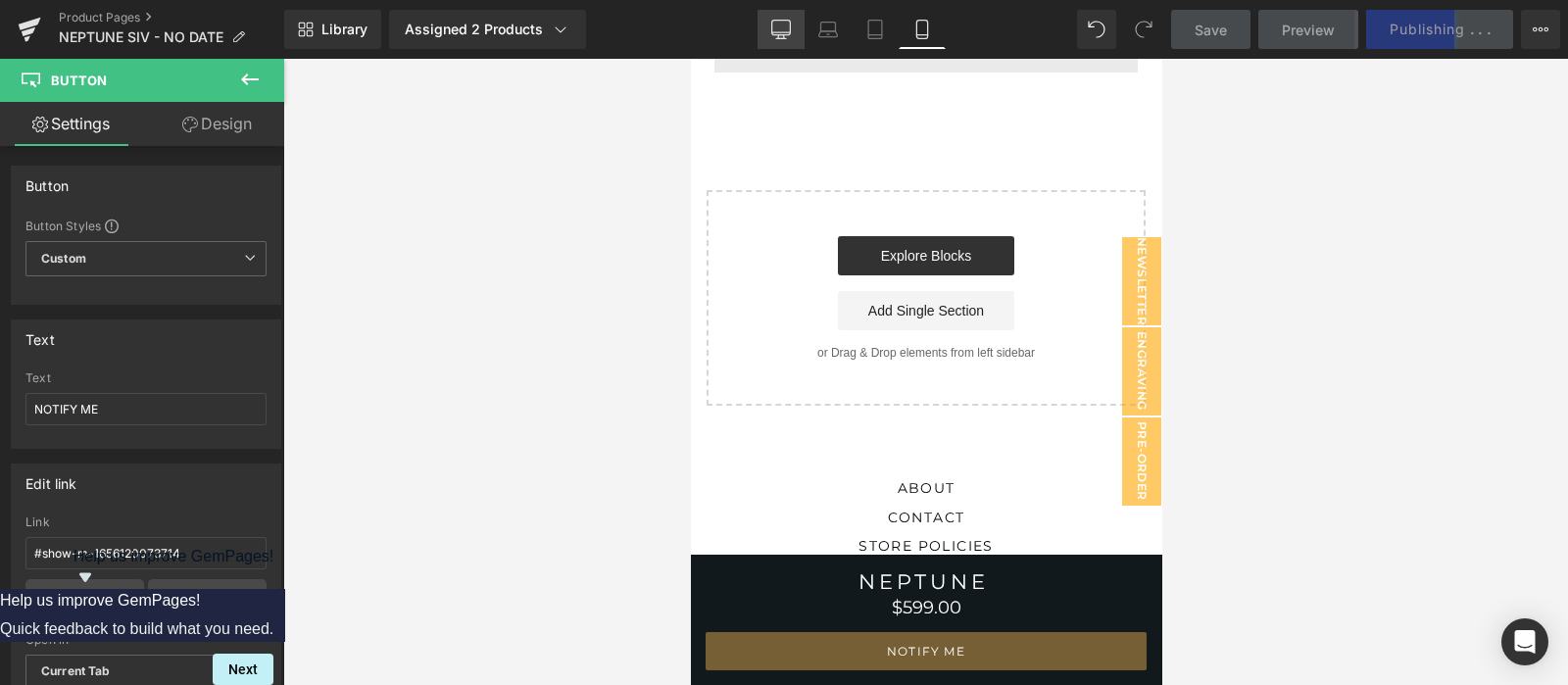
click at [794, 20] on link "Desktop" at bounding box center [782, 30] width 47 height 40
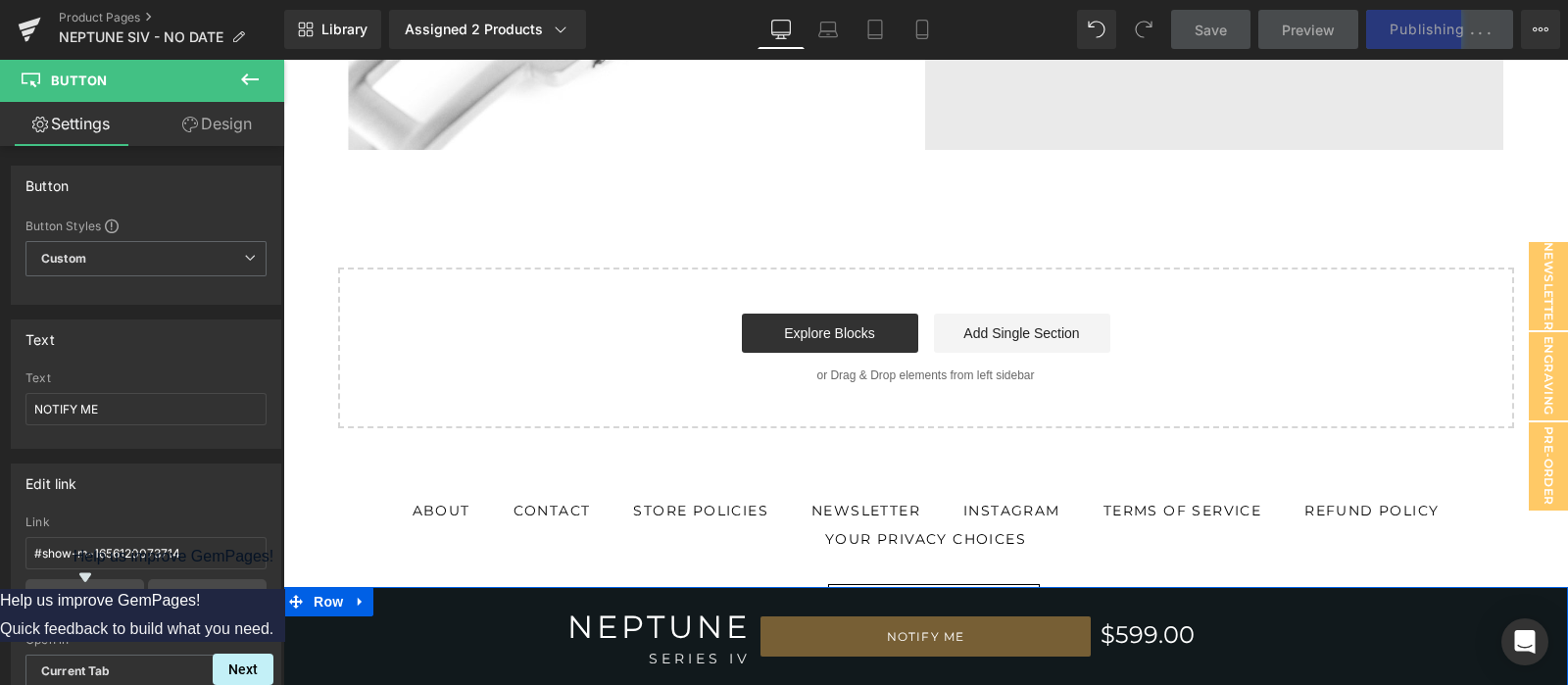
scroll to position [0, 0]
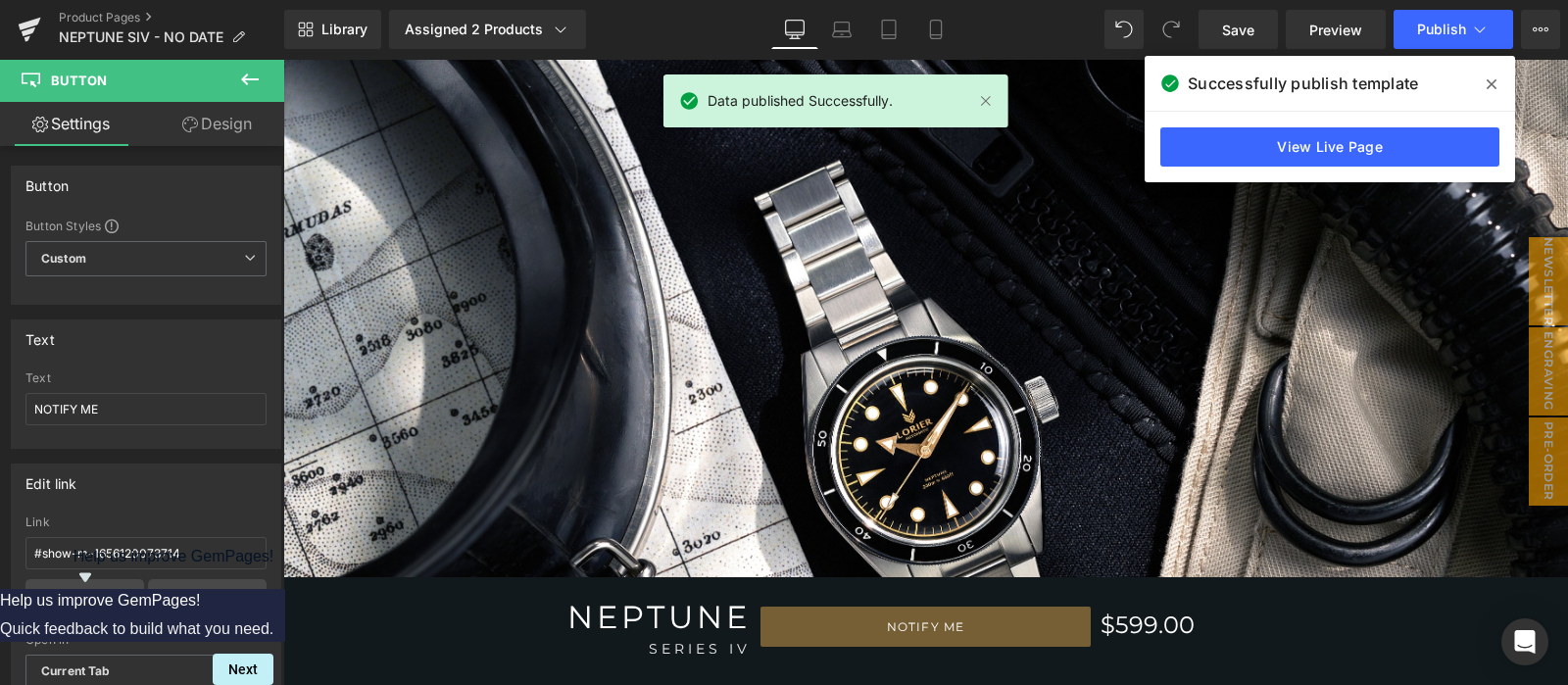
click at [1484, 75] on span at bounding box center [1492, 84] width 32 height 32
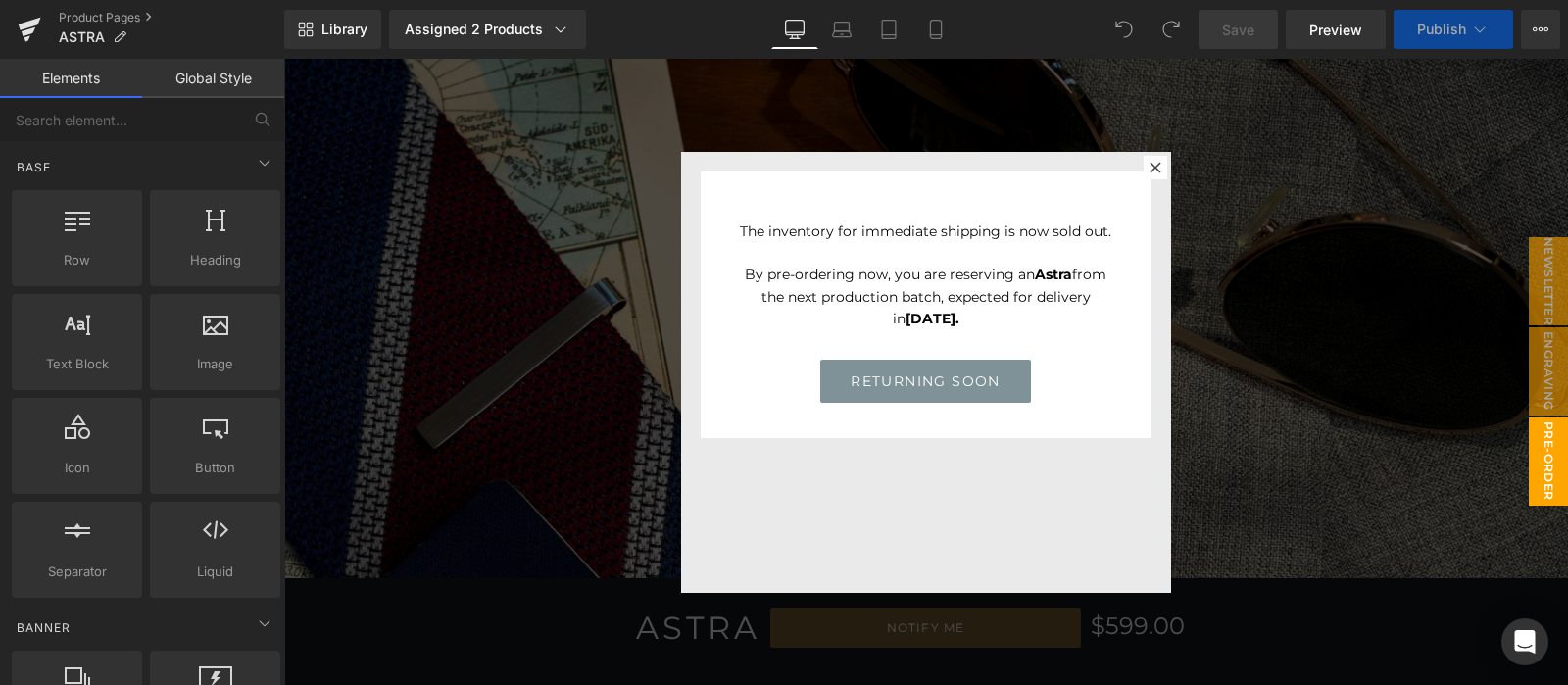
click at [1282, 214] on div at bounding box center [926, 373] width 1284 height 627
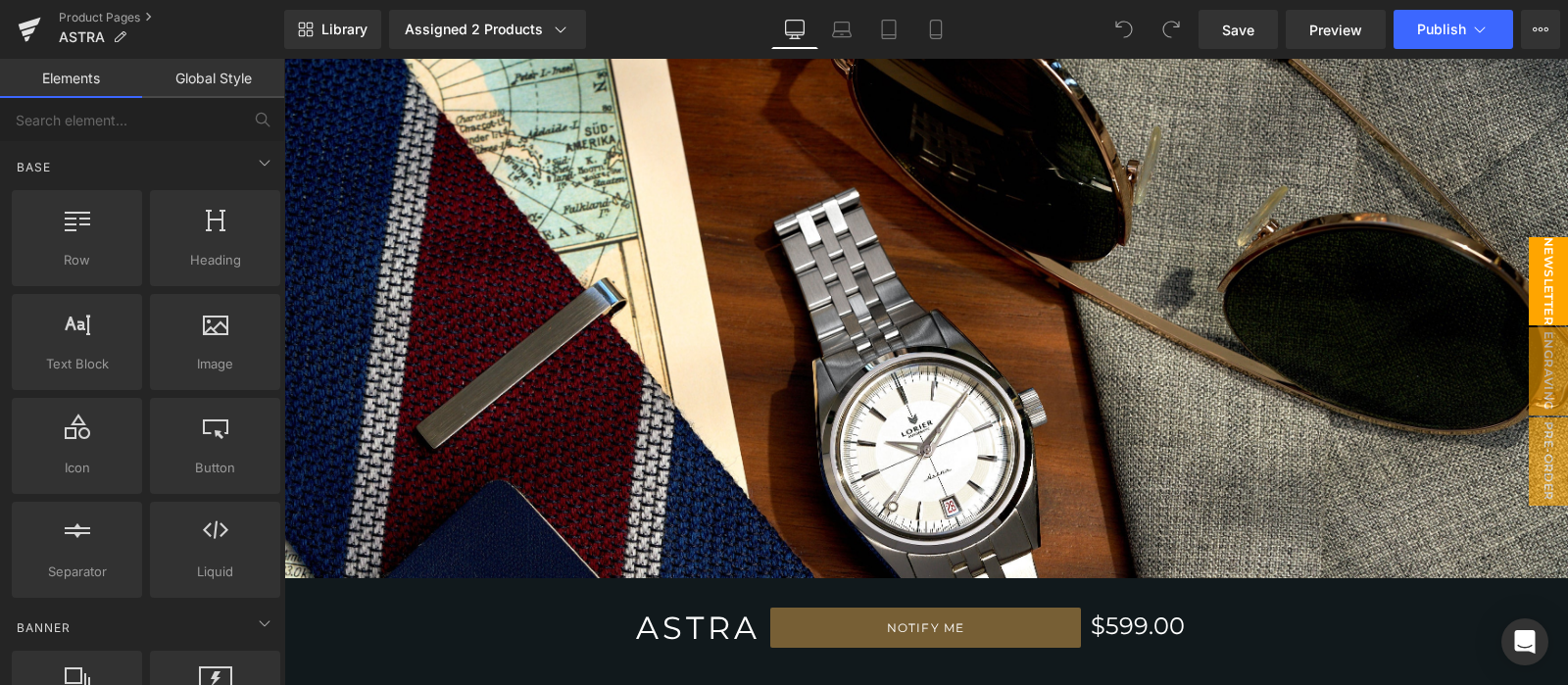
click at [1528, 249] on span "NEWSLETTER" at bounding box center [1548, 281] width 40 height 88
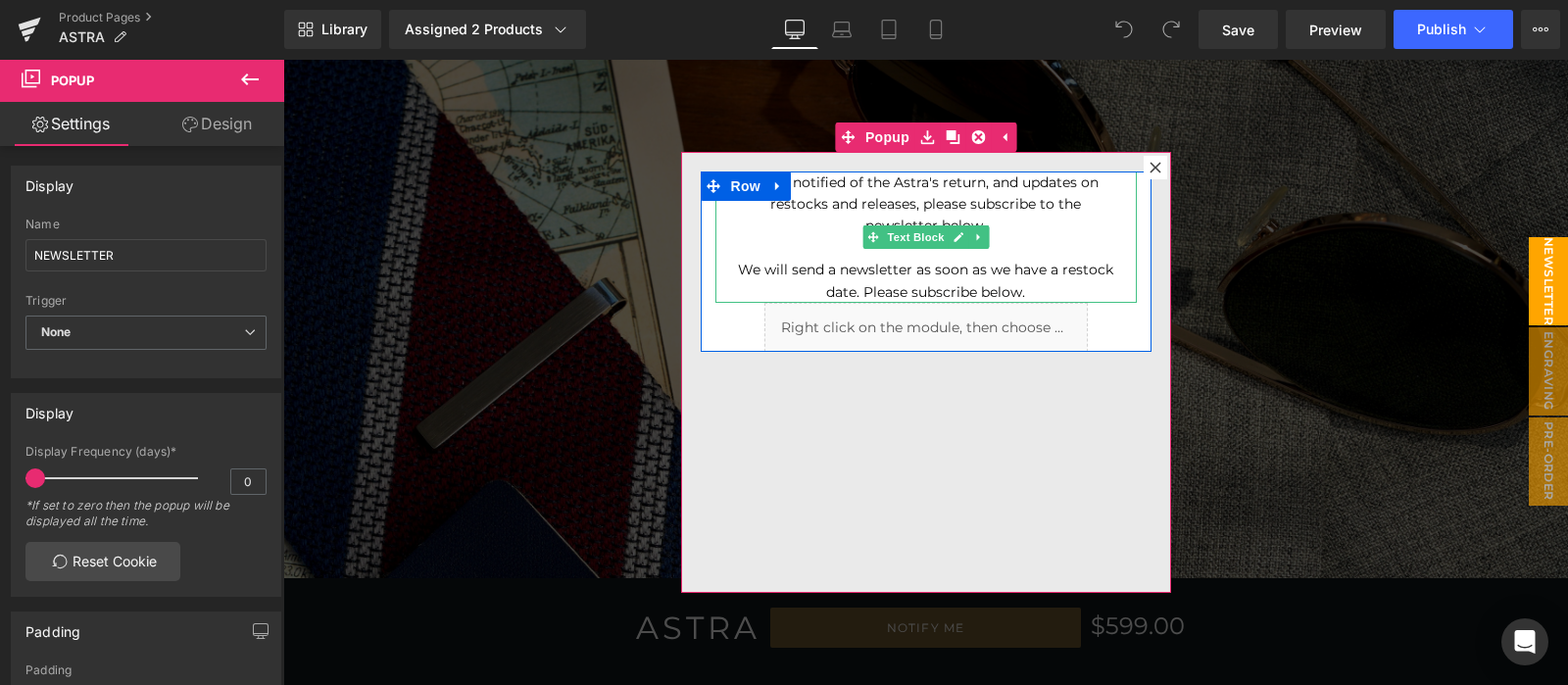
click at [1031, 253] on div "To be notified of the Astra's return, and updates on restocks and releases, ple…" at bounding box center [926, 237] width 421 height 131
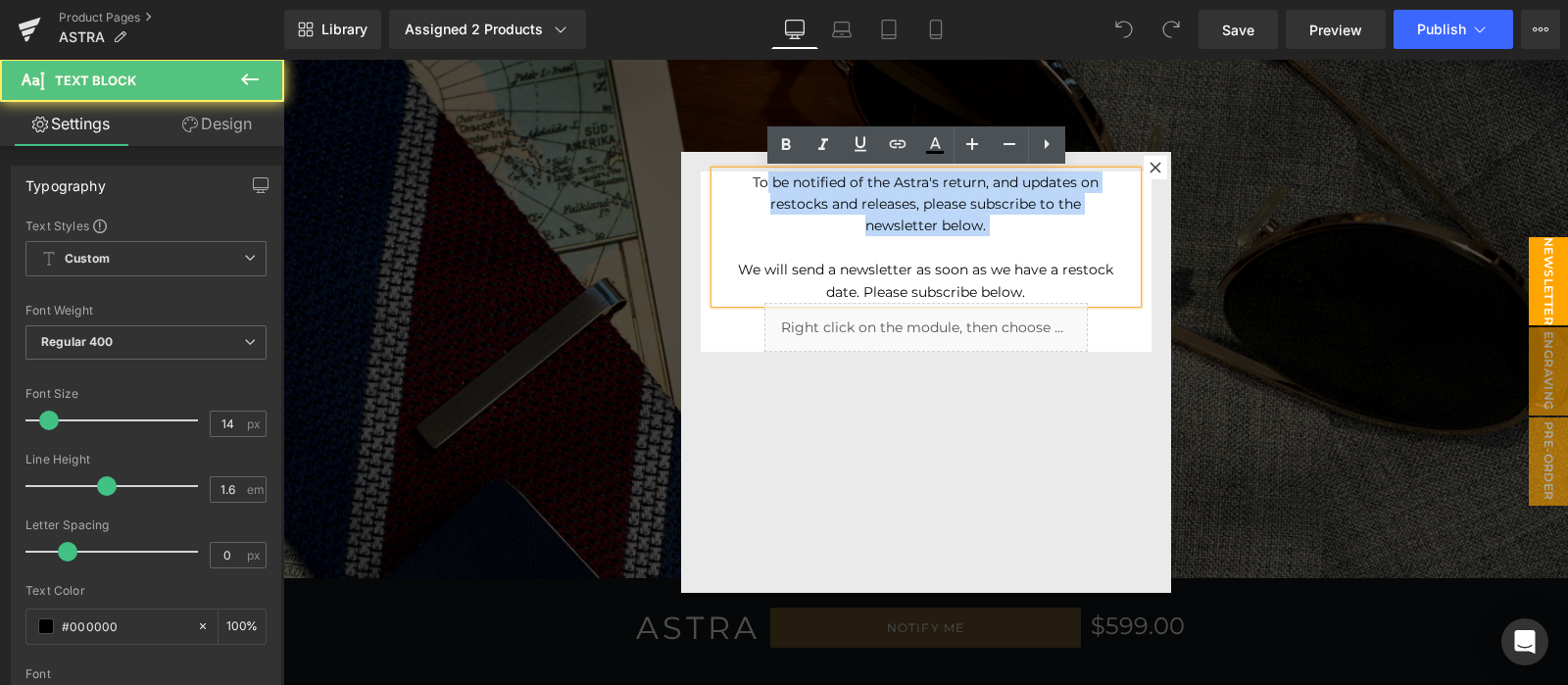
drag, startPoint x: 1011, startPoint y: 242, endPoint x: 758, endPoint y: 187, distance: 258.9
click at [758, 187] on div "To be notified of the Astra's return, and updates on restocks and releases, ple…" at bounding box center [926, 237] width 421 height 131
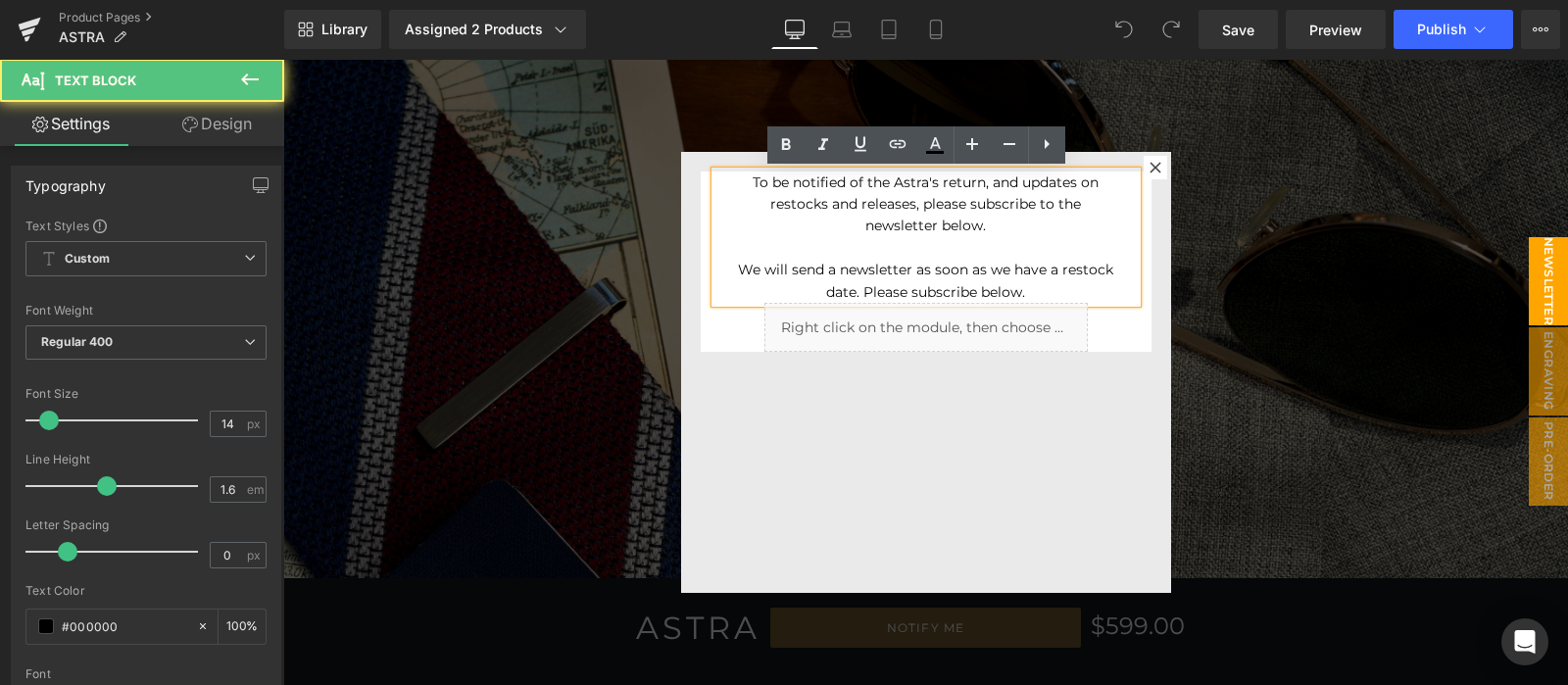
click at [1059, 263] on div "To be notified of the Astra's return, and updates on restocks and releases, ple…" at bounding box center [926, 237] width 421 height 131
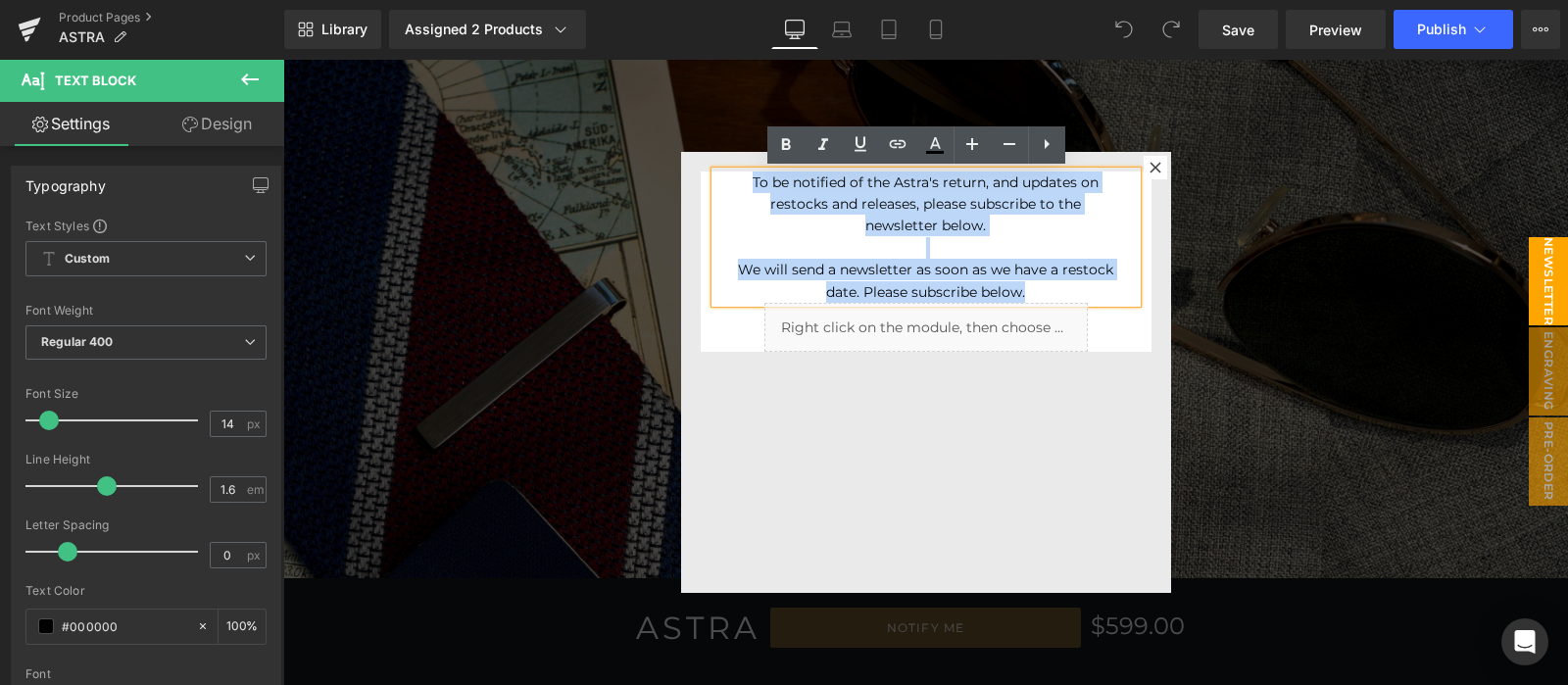
drag, startPoint x: 1049, startPoint y: 288, endPoint x: 734, endPoint y: 191, distance: 329.6
click at [734, 191] on div "To be notified of the Astra's return, and updates on restocks and releases, ple…" at bounding box center [926, 237] width 421 height 131
copy div "To be notified of the Astra's return, and updates on restocks and releases, ple…"
